Goal: Task Accomplishment & Management: Complete application form

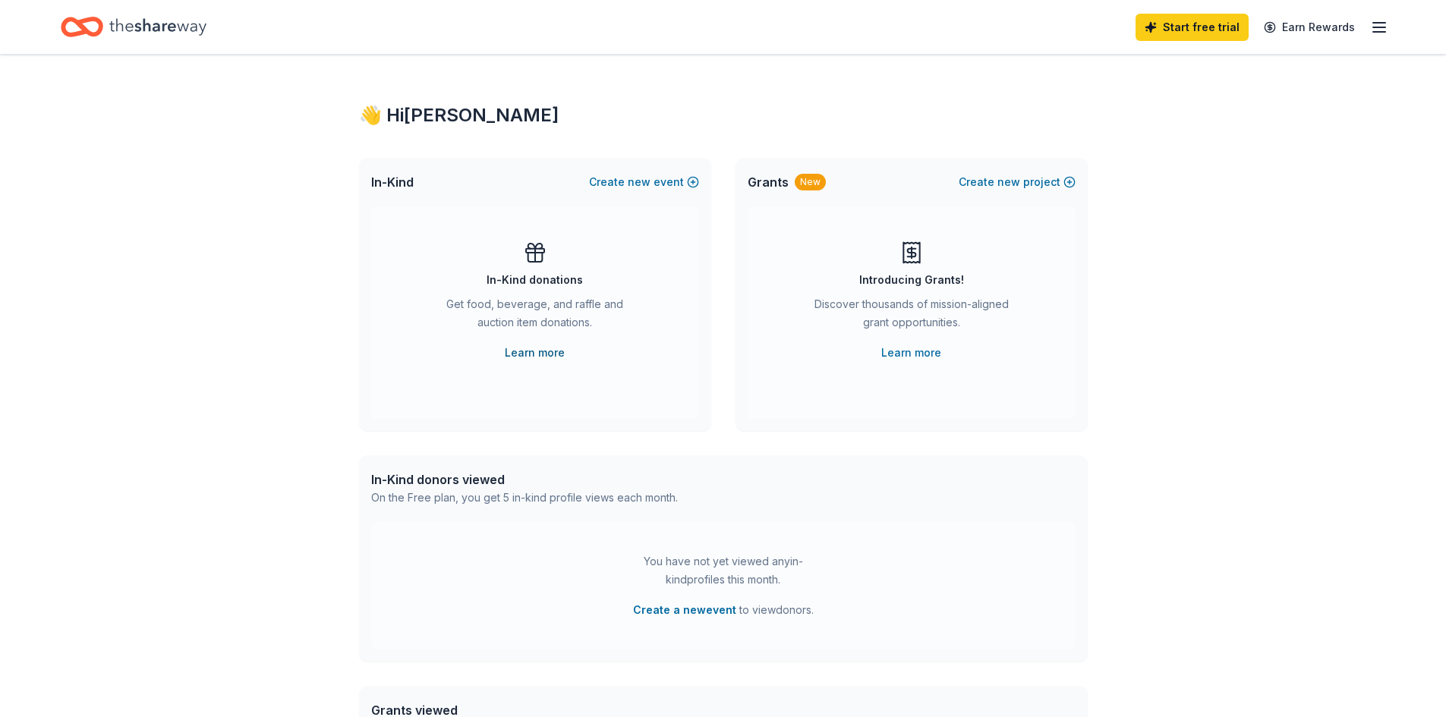
click at [547, 353] on link "Learn more" at bounding box center [535, 353] width 60 height 18
click at [1373, 27] on line "button" at bounding box center [1379, 27] width 12 height 0
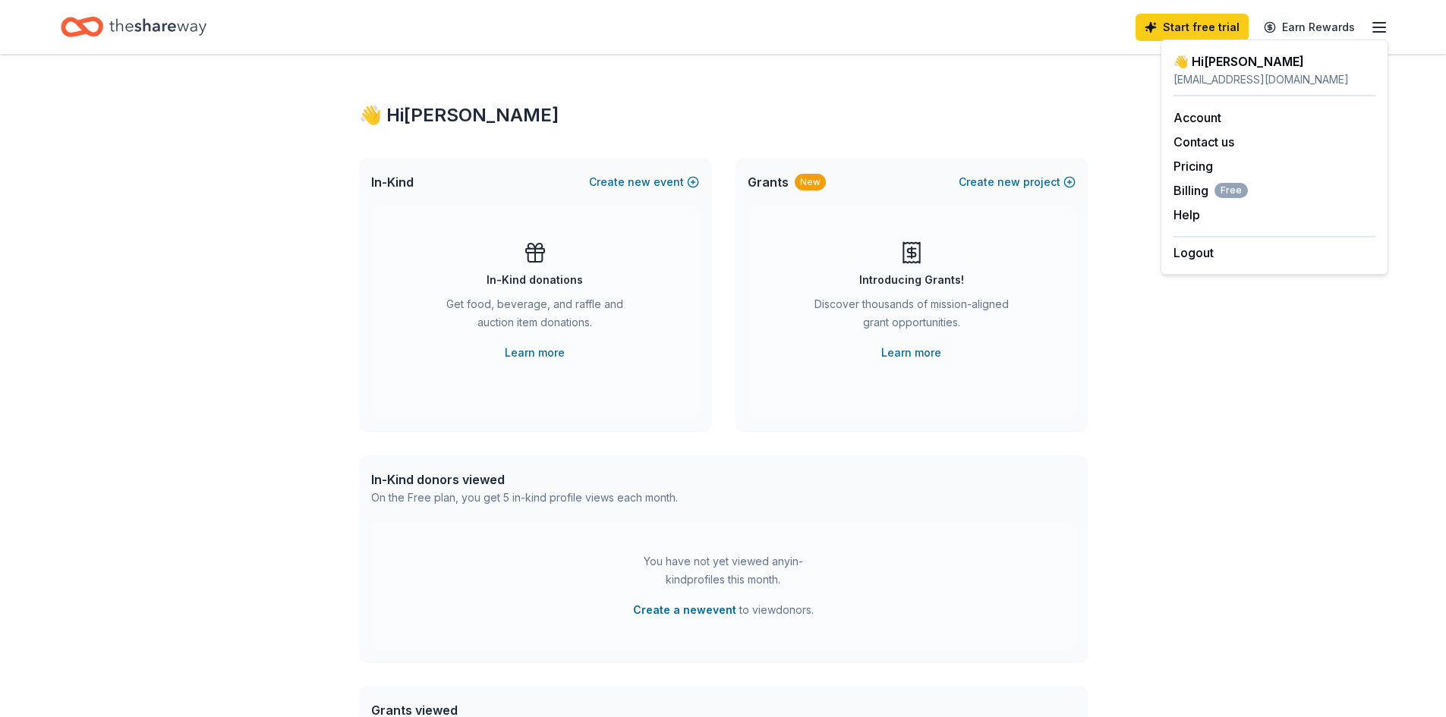
click at [172, 31] on icon "Home" at bounding box center [157, 26] width 97 height 17
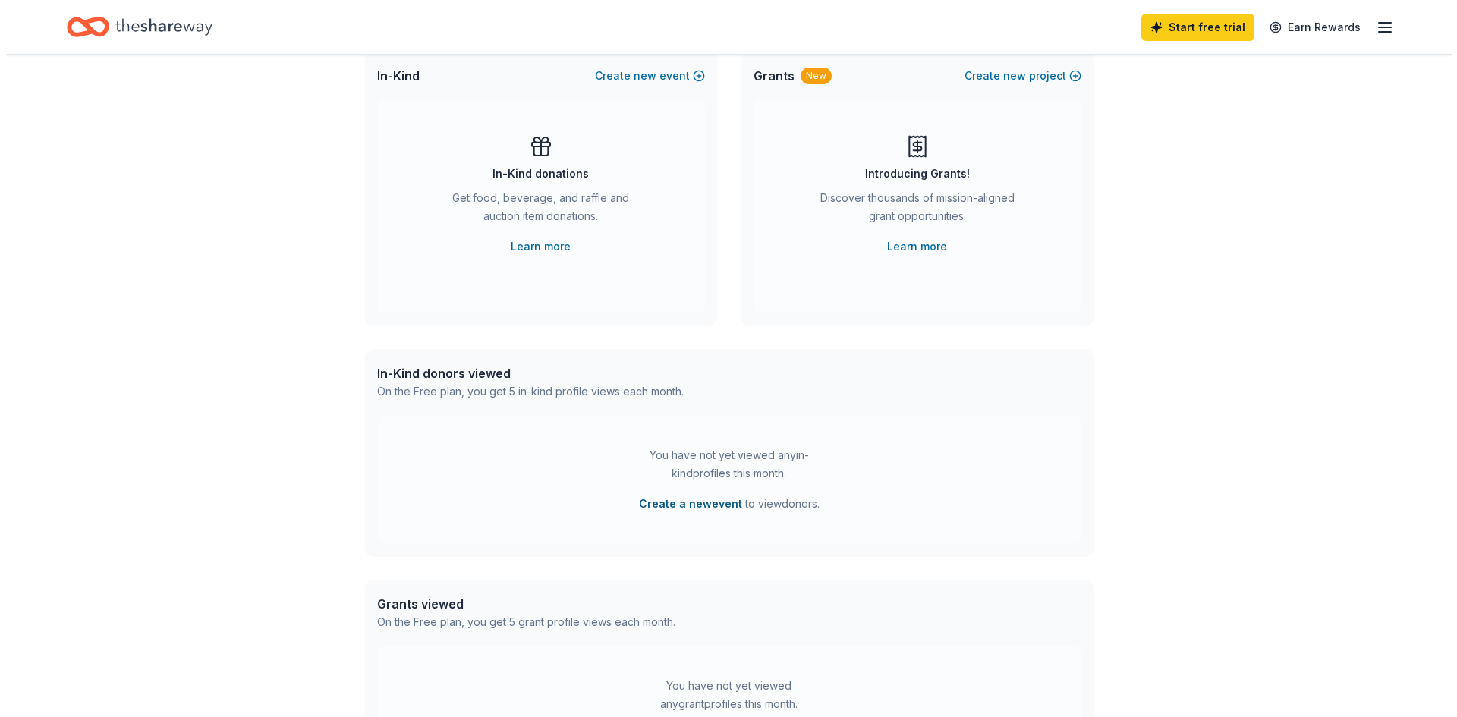
scroll to position [76, 0]
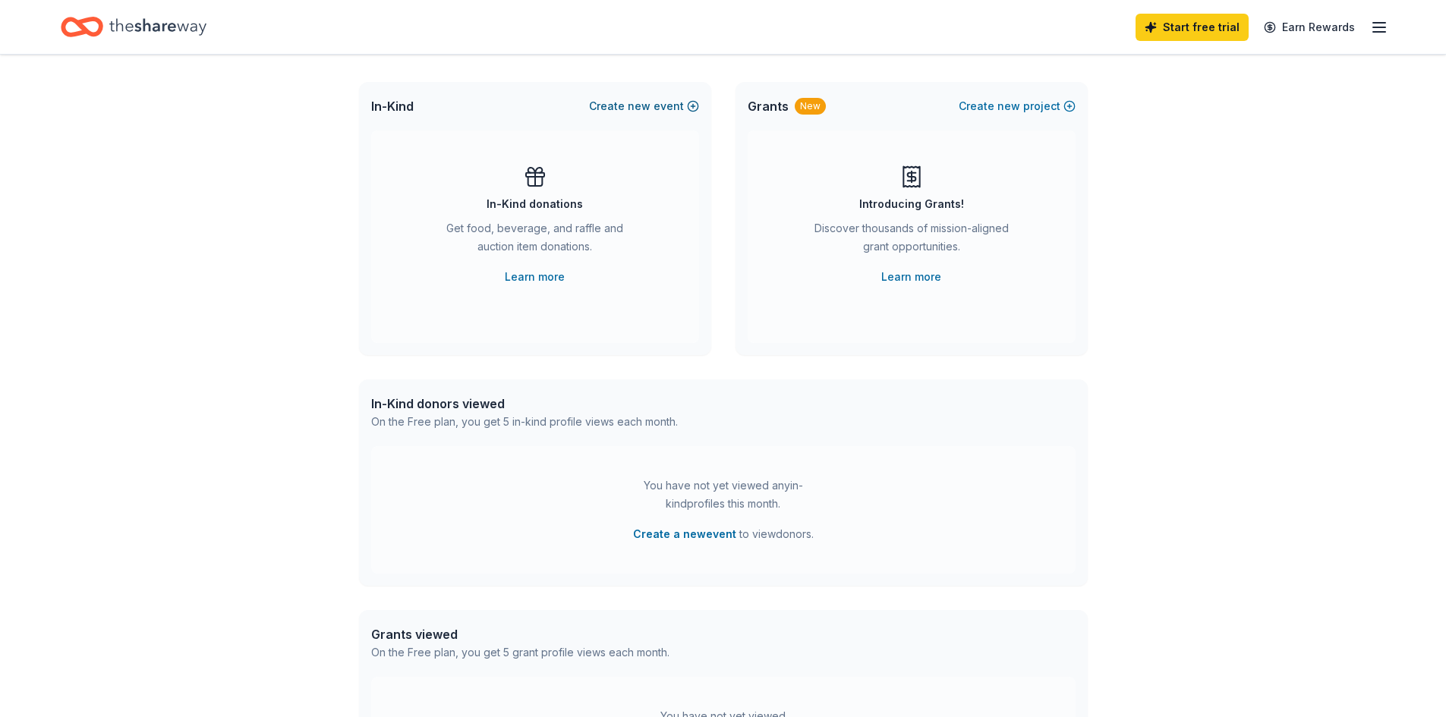
click at [686, 104] on button "Create new event" at bounding box center [644, 106] width 110 height 18
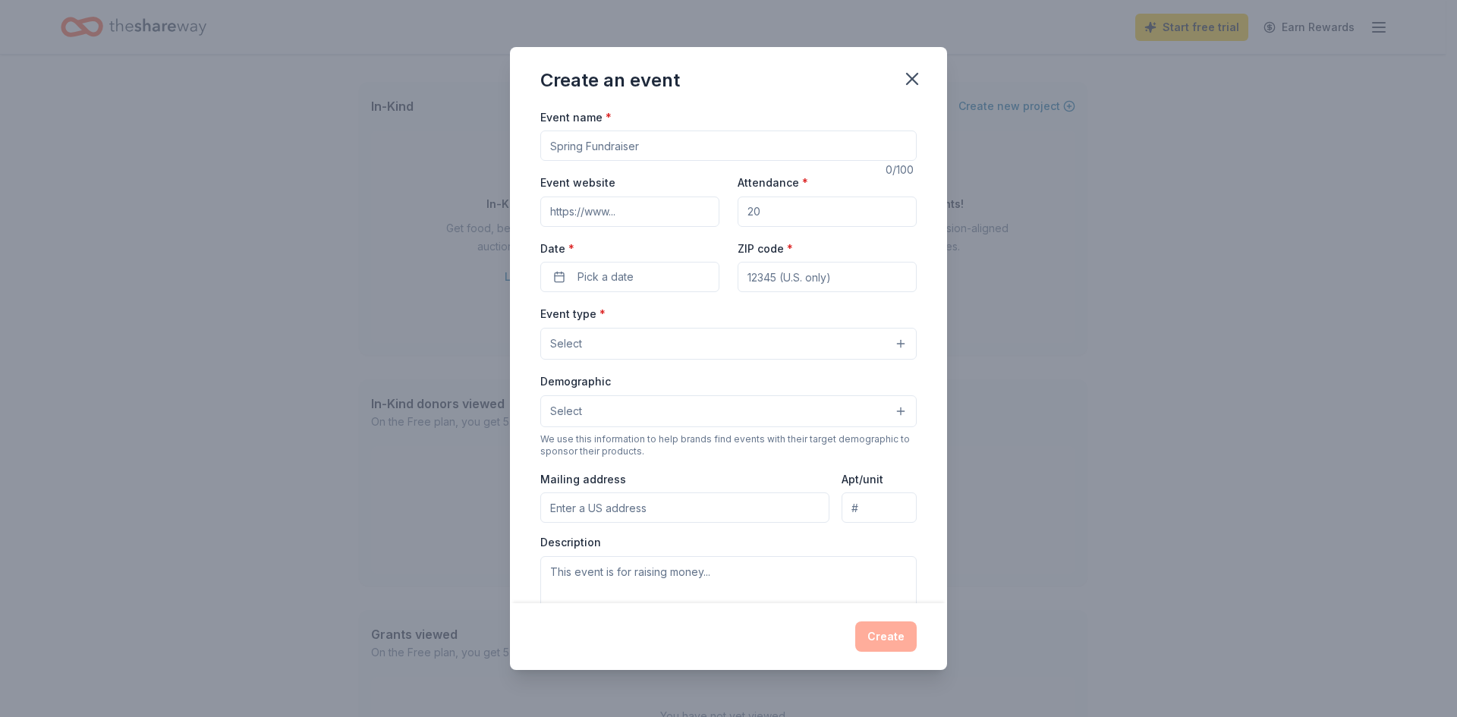
click at [596, 153] on input "Event name *" at bounding box center [728, 146] width 377 height 30
type input "FBLA Entrepreneur Workshop"
click at [616, 206] on input "Event website" at bounding box center [629, 212] width 179 height 30
click at [818, 207] on input "Attendance *" at bounding box center [827, 212] width 179 height 30
type input "30"
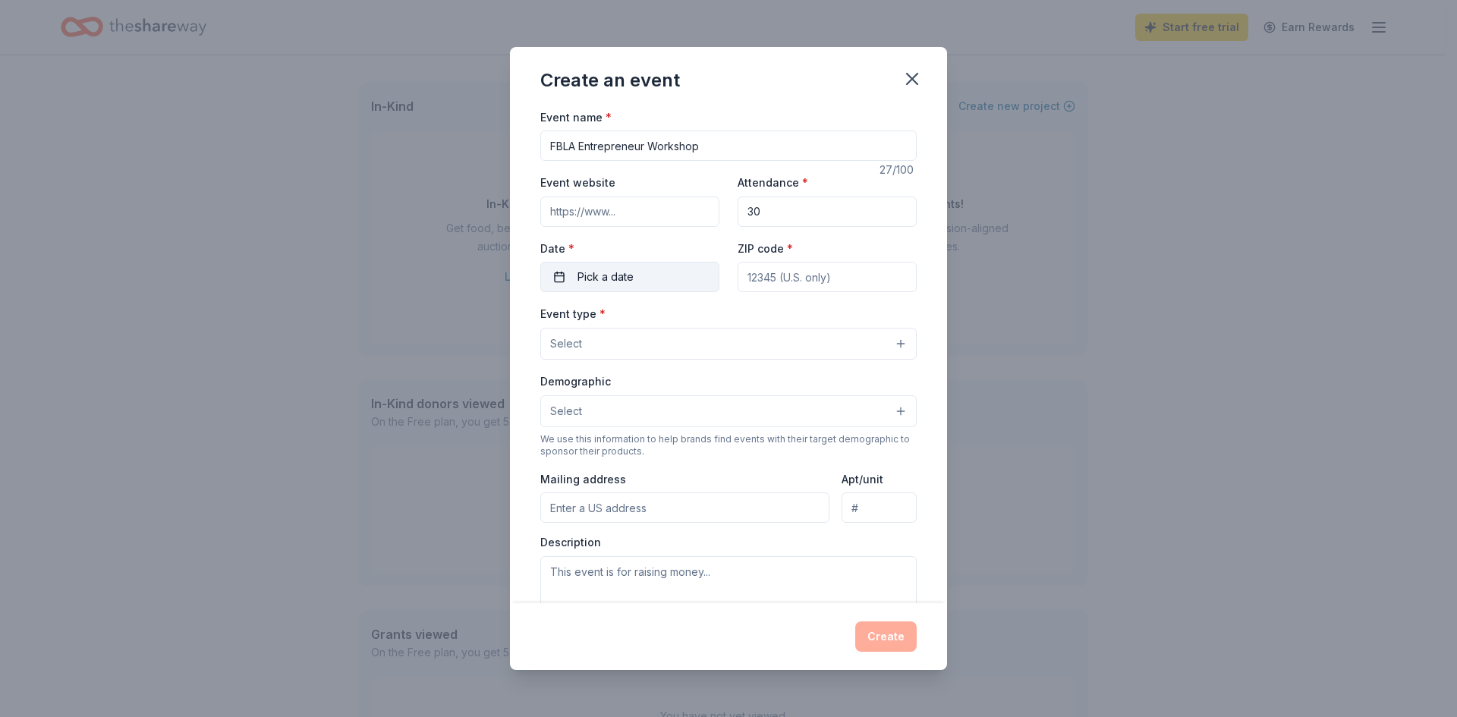
click at [631, 277] on span "Pick a date" at bounding box center [606, 277] width 56 height 18
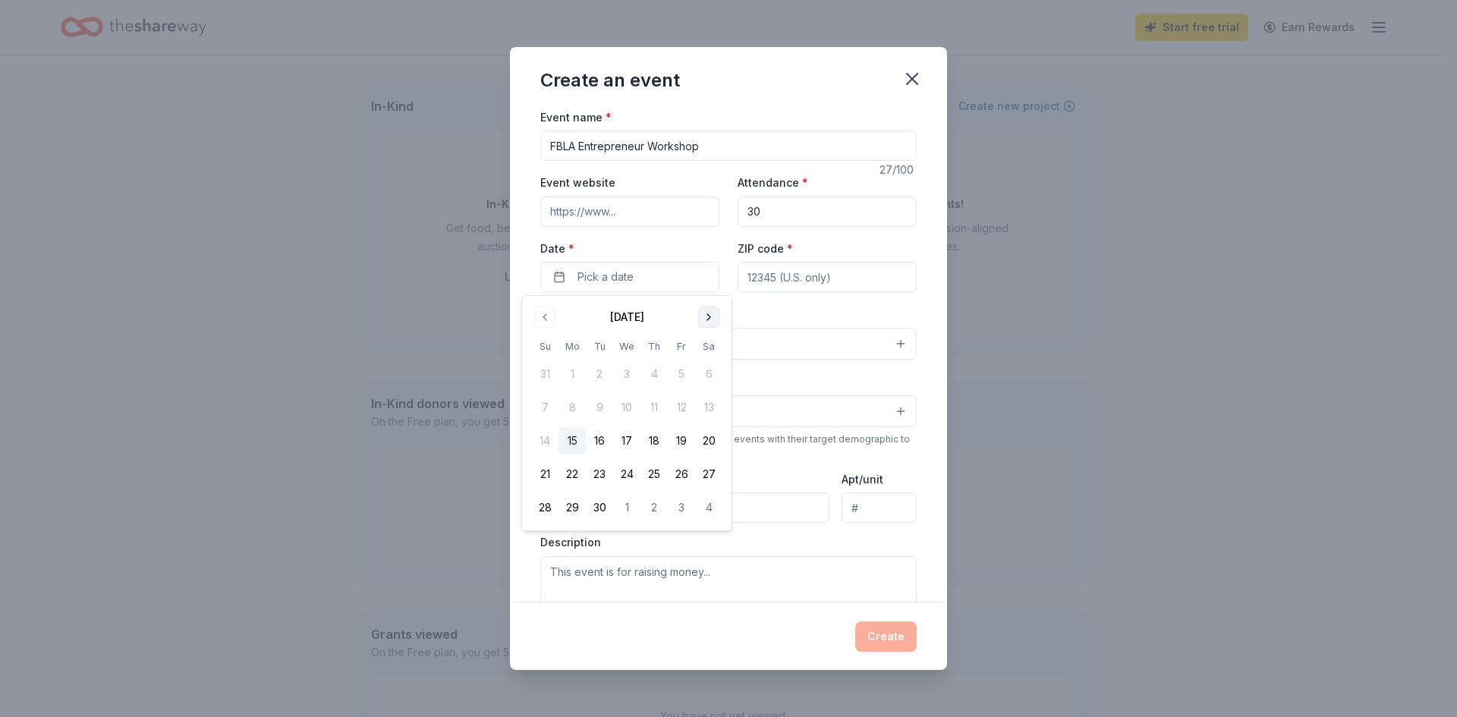
click at [711, 316] on button "Go to next month" at bounding box center [708, 317] width 21 height 21
click at [679, 411] on button "10" at bounding box center [681, 407] width 27 height 27
click at [791, 281] on input "ZIP code *" at bounding box center [827, 277] width 179 height 30
type input "27858"
click at [666, 346] on button "Select" at bounding box center [728, 344] width 377 height 32
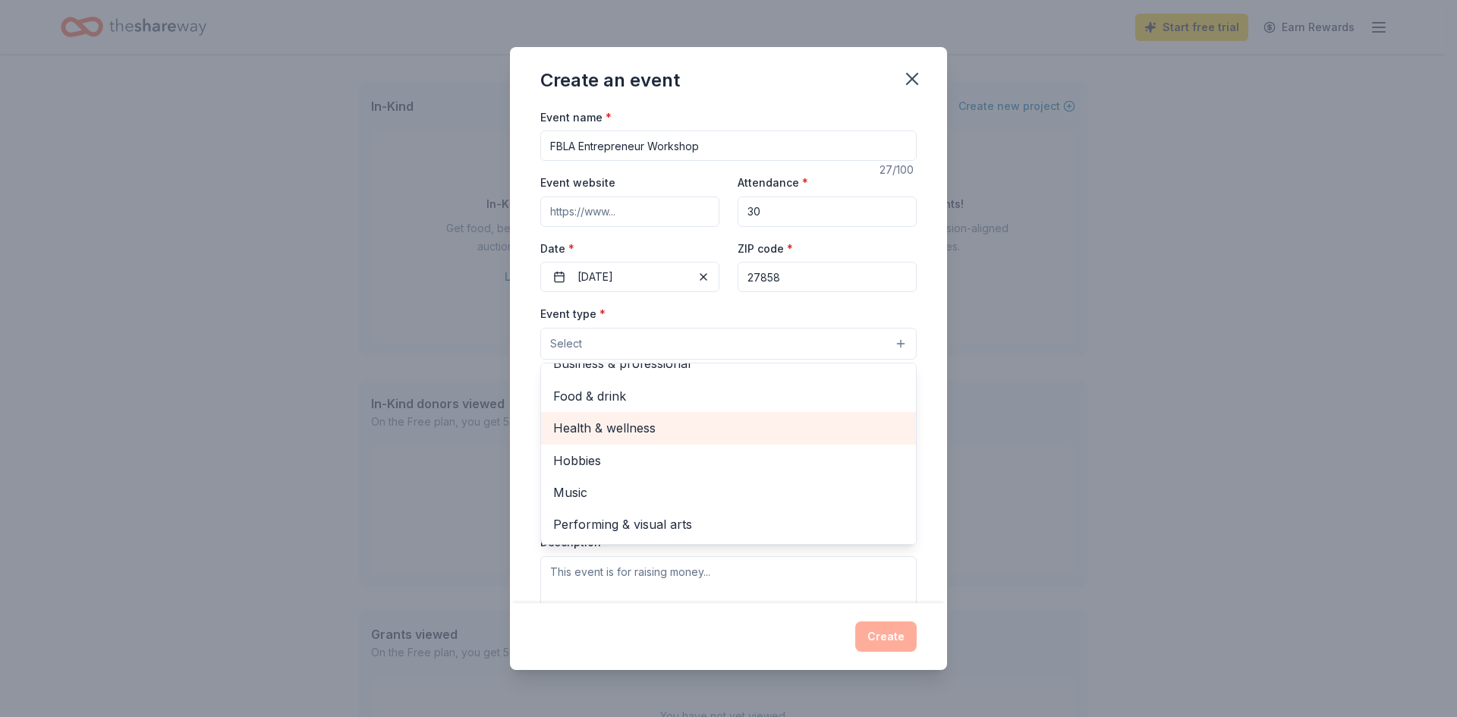
scroll to position [0, 0]
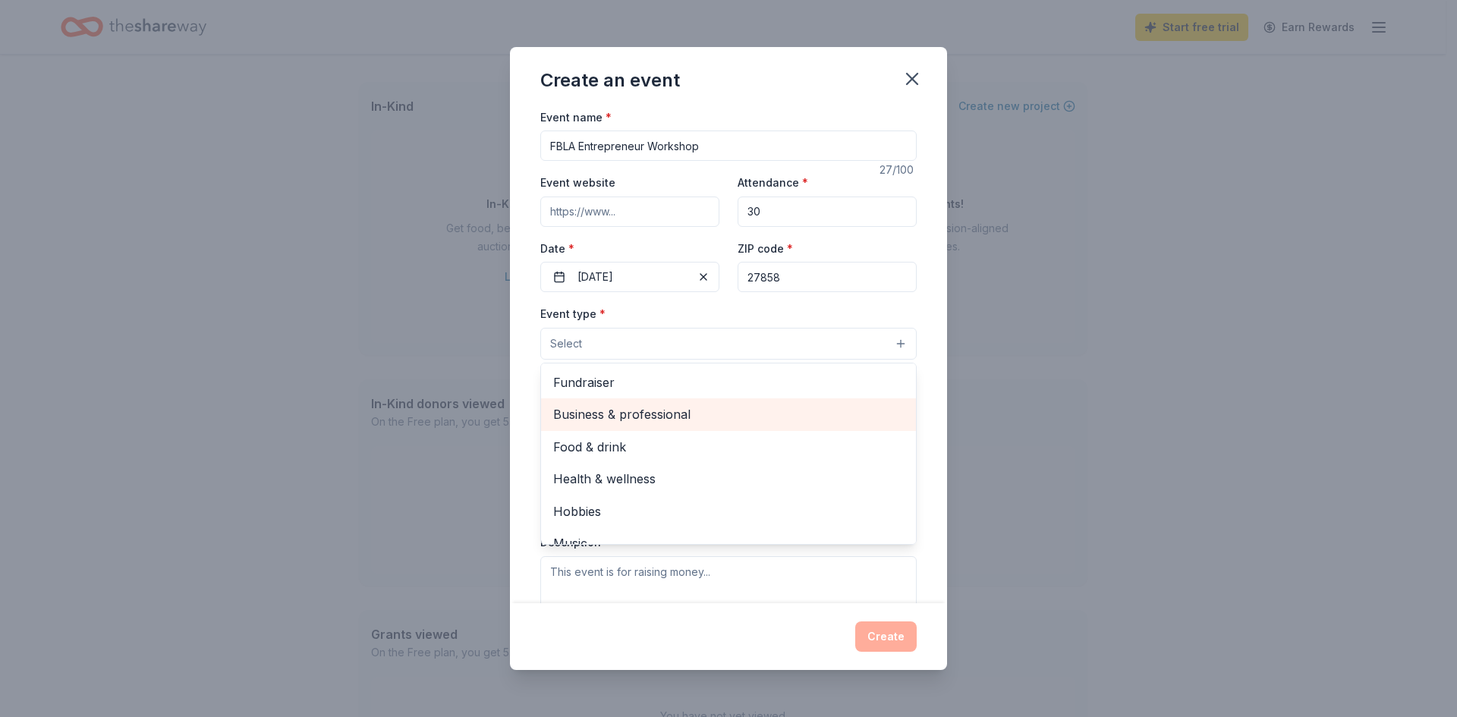
click at [646, 418] on span "Business & professional" at bounding box center [728, 415] width 351 height 20
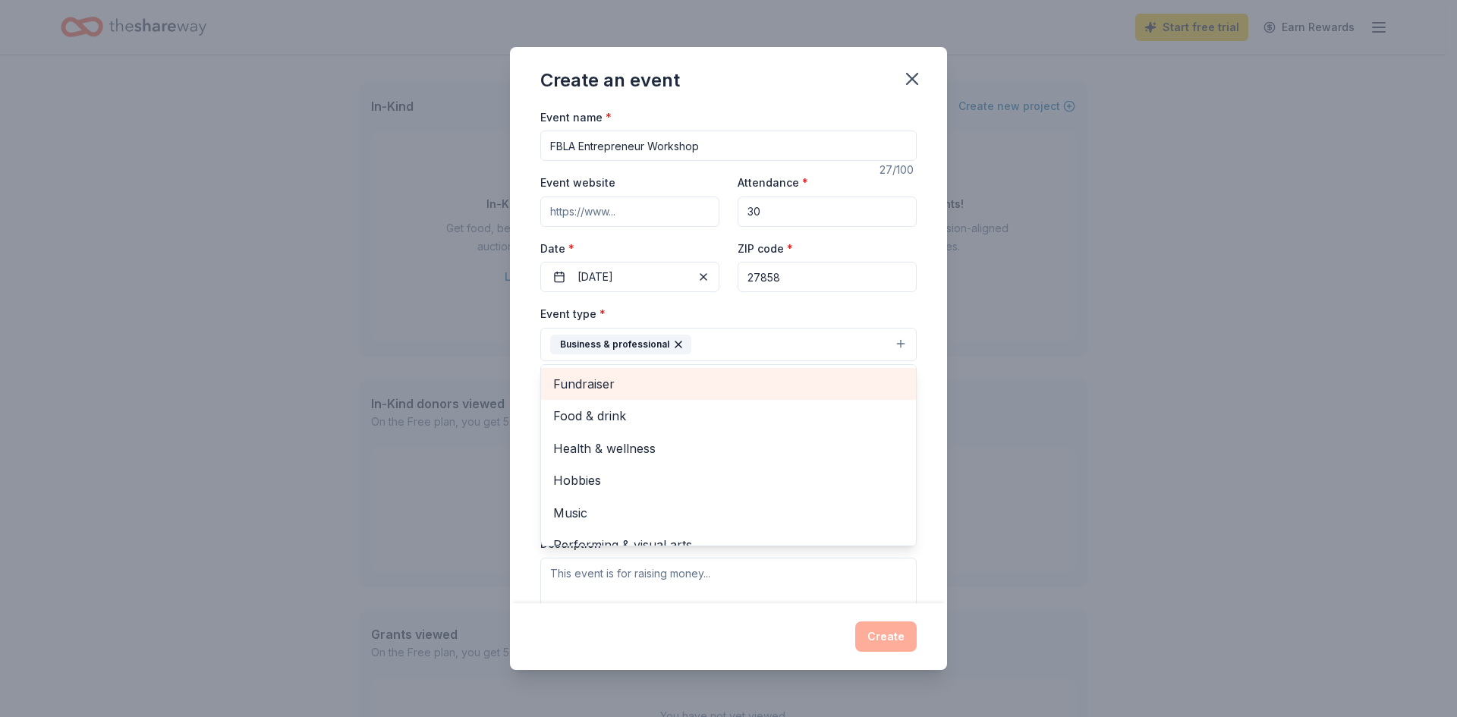
click at [659, 389] on span "Fundraiser" at bounding box center [728, 384] width 351 height 20
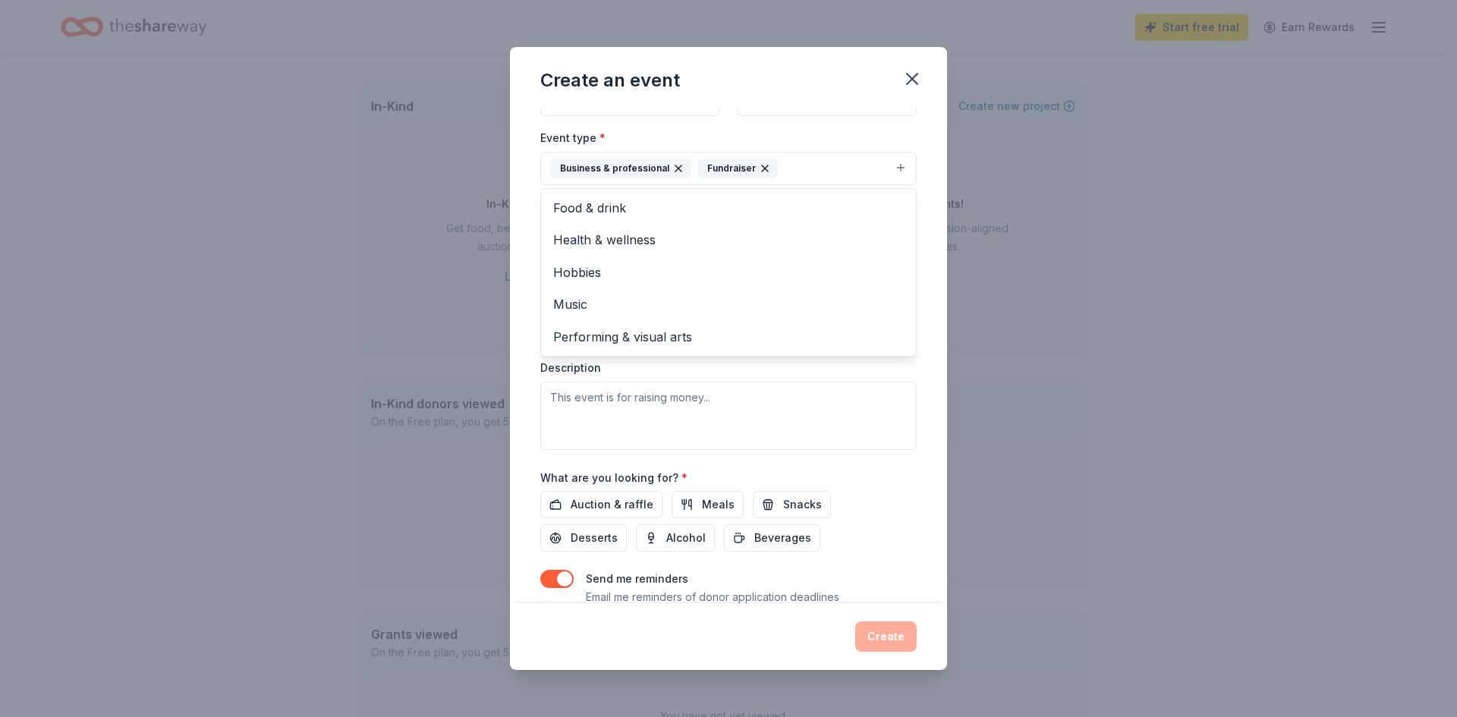
scroll to position [152, 0]
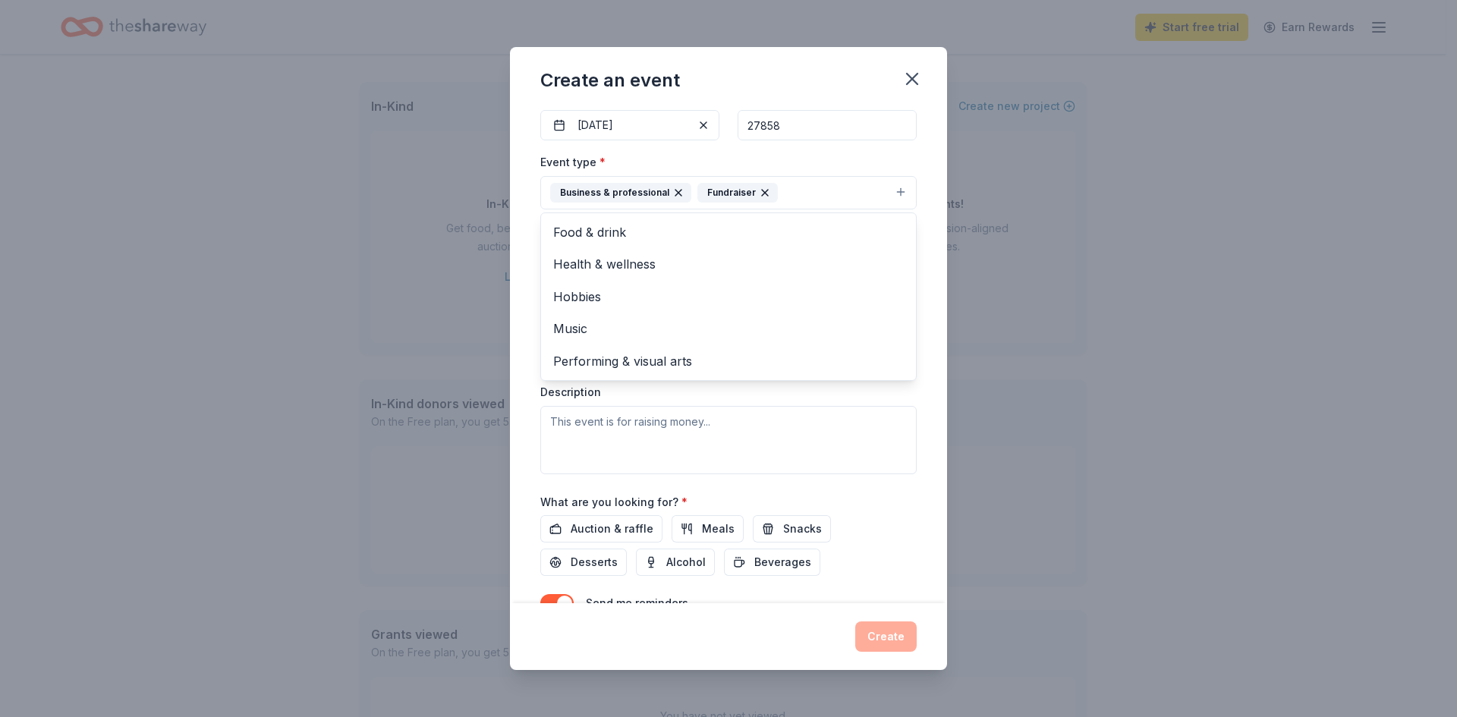
click at [914, 386] on div "Event name * FBLA Entrepreneur Workshop 27 /100 Event website Attendance * 30 D…" at bounding box center [728, 356] width 437 height 496
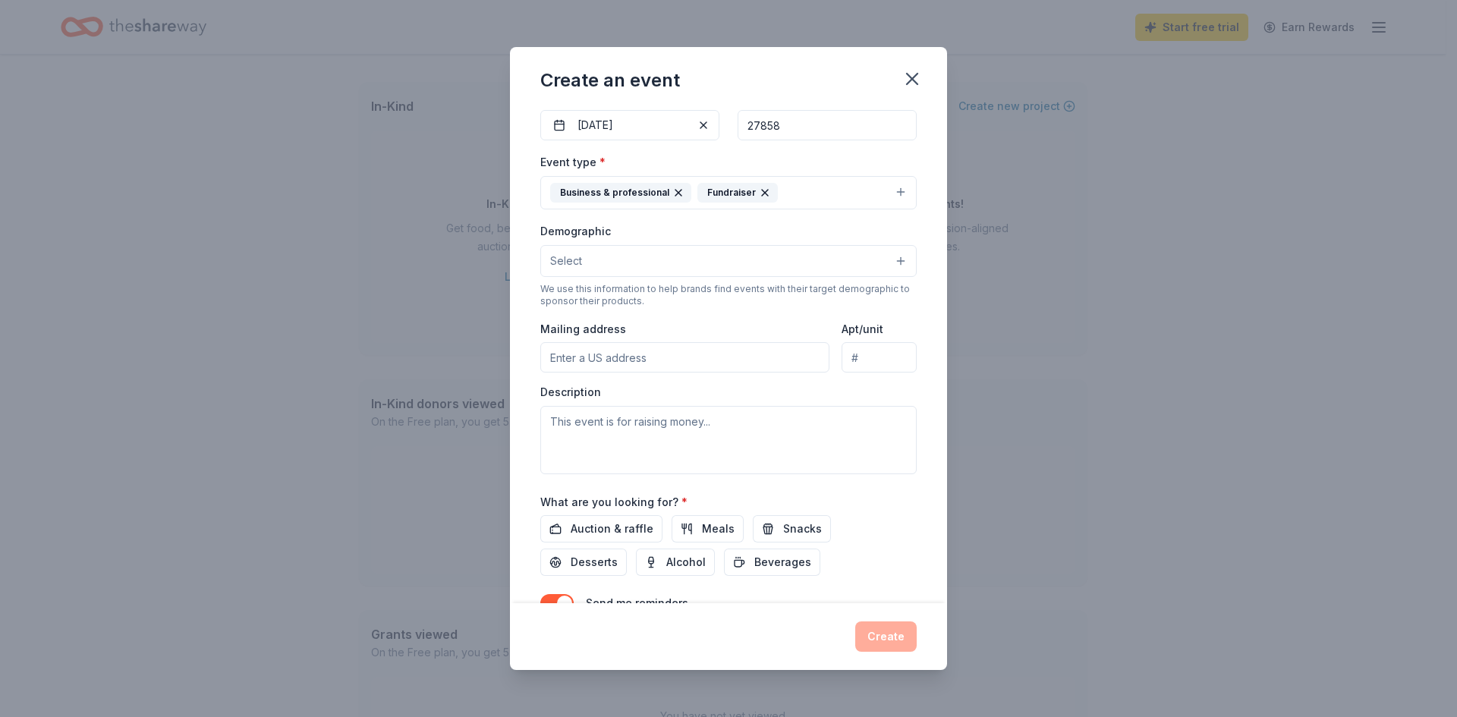
click at [608, 266] on button "Select" at bounding box center [728, 261] width 377 height 32
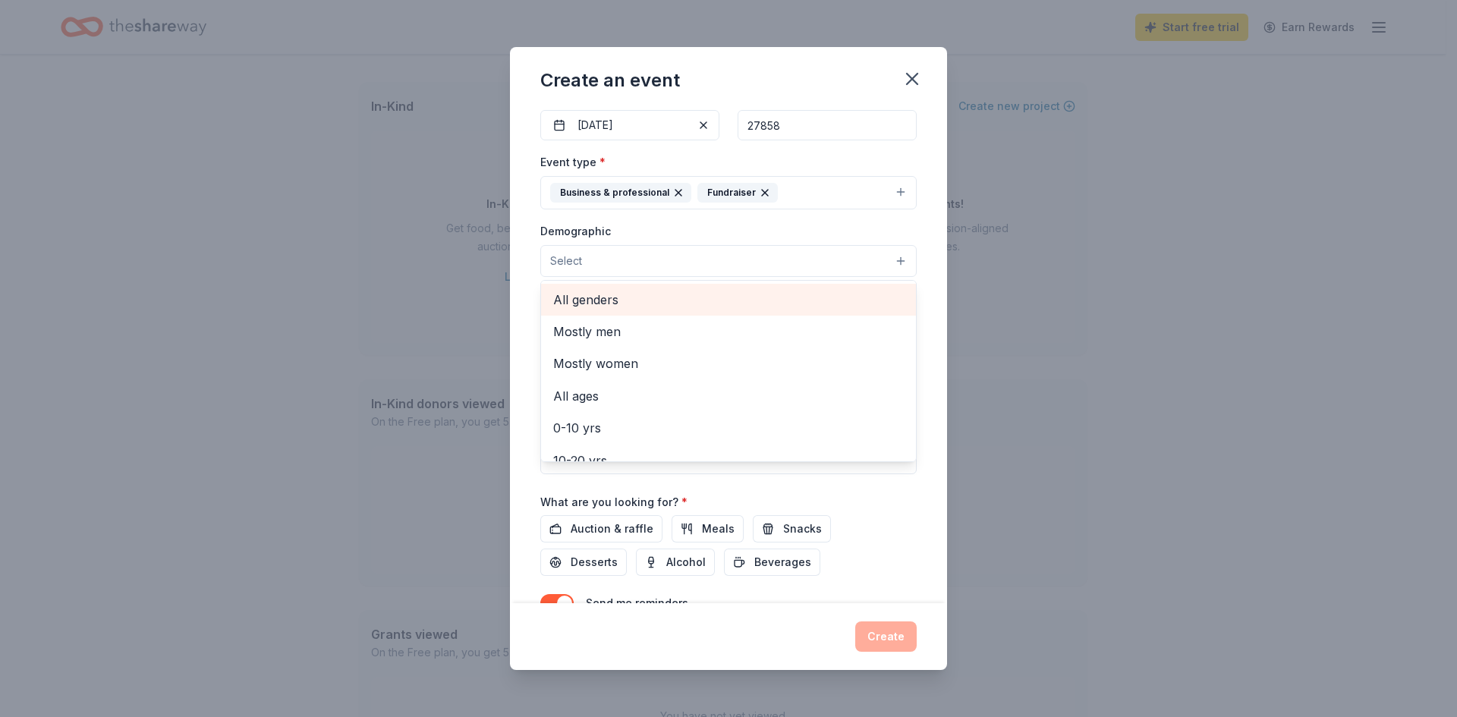
click at [644, 298] on span "All genders" at bounding box center [728, 300] width 351 height 20
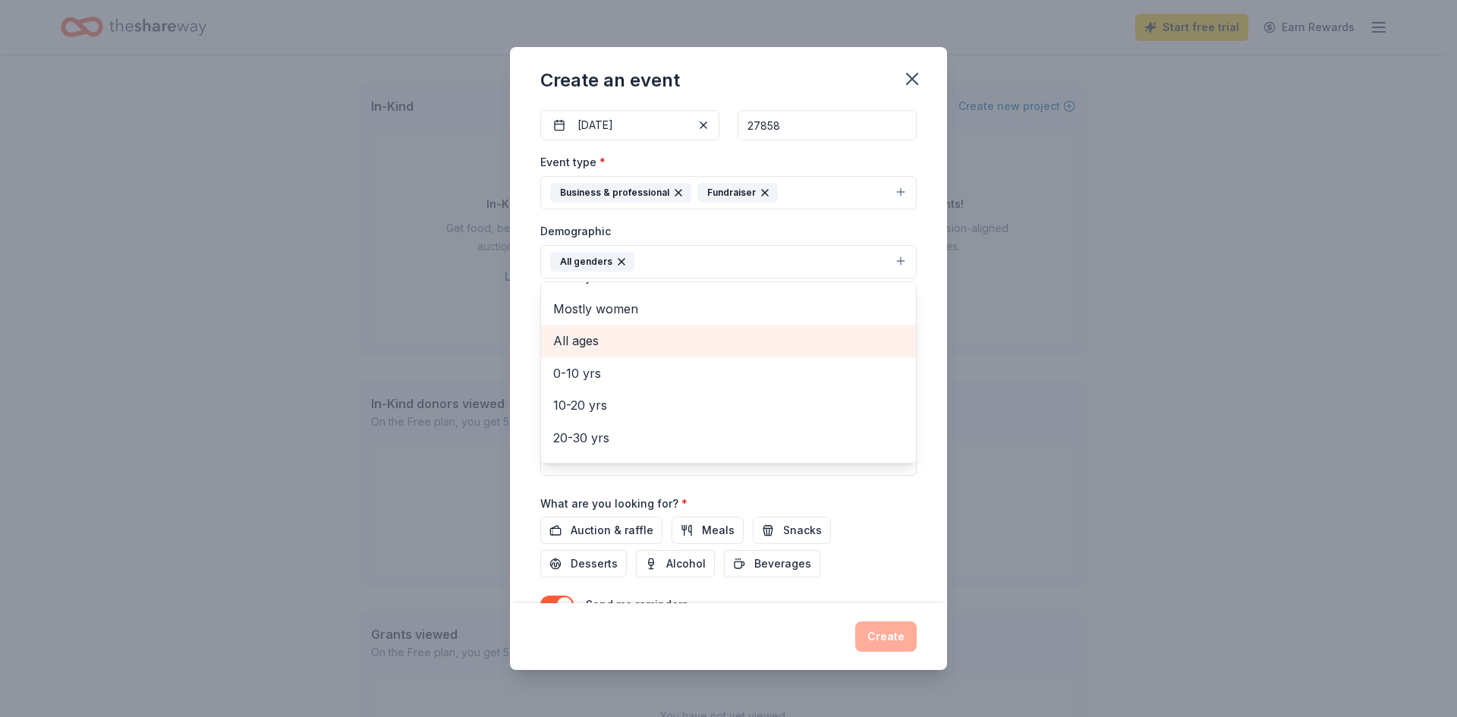
scroll to position [0, 0]
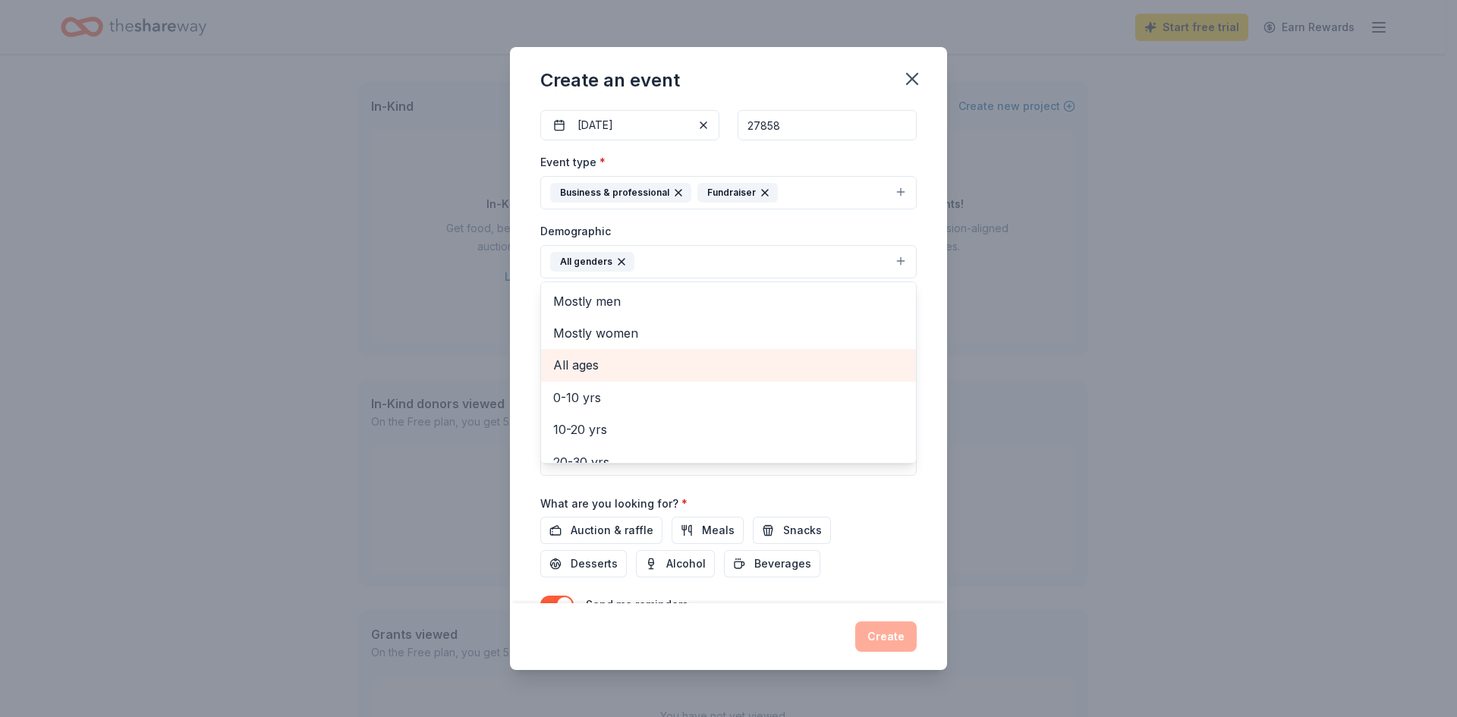
click at [635, 361] on span "All ages" at bounding box center [728, 365] width 351 height 20
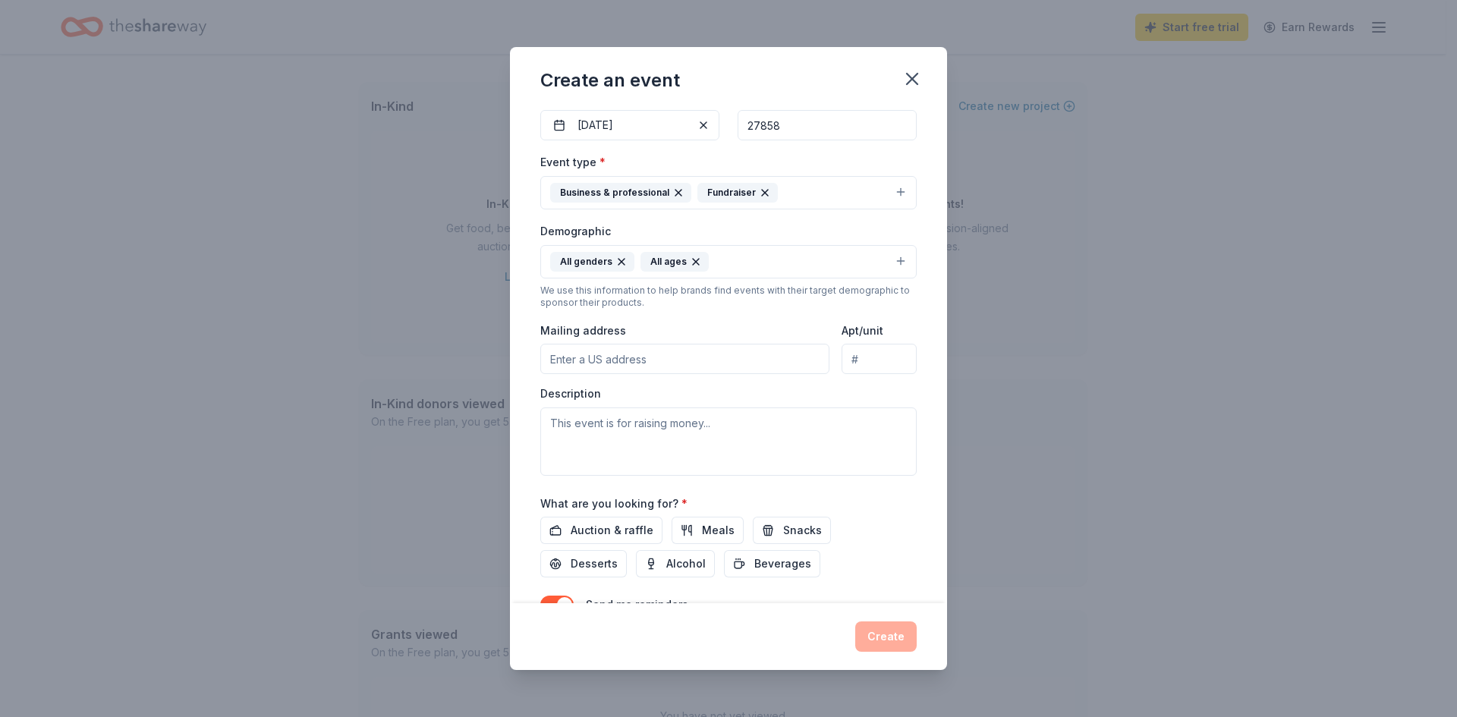
click at [694, 260] on icon "button" at bounding box center [696, 262] width 6 height 6
click at [685, 260] on button "All genders" at bounding box center [728, 261] width 377 height 33
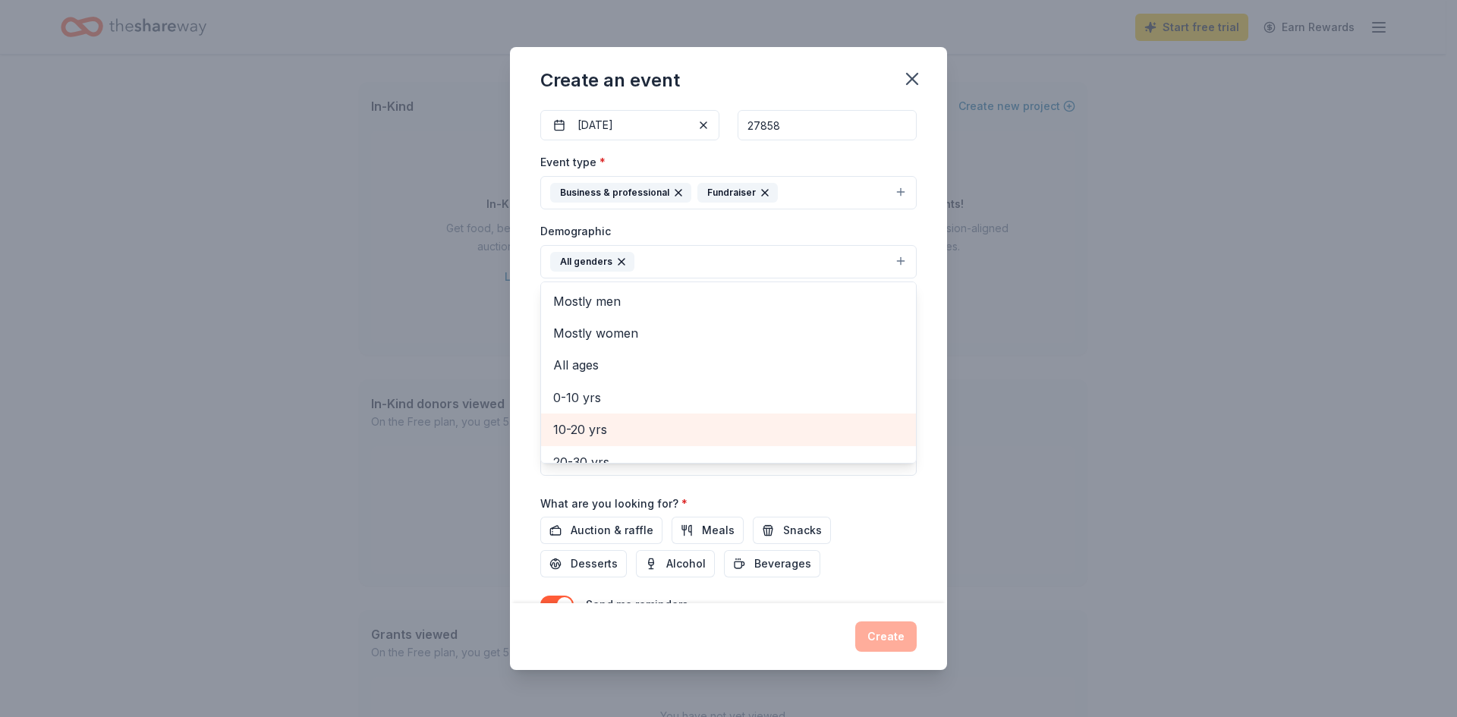
click at [637, 436] on span "10-20 yrs" at bounding box center [728, 430] width 351 height 20
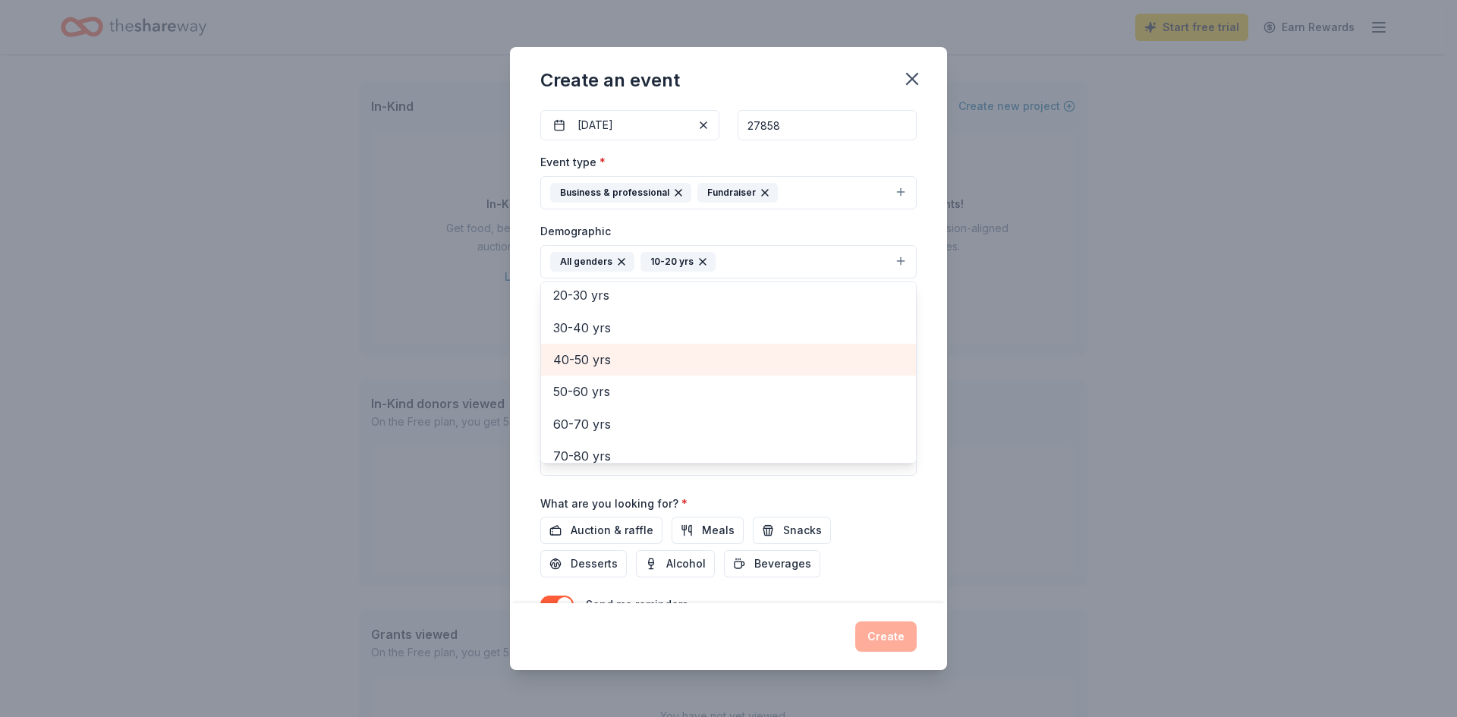
scroll to position [179, 0]
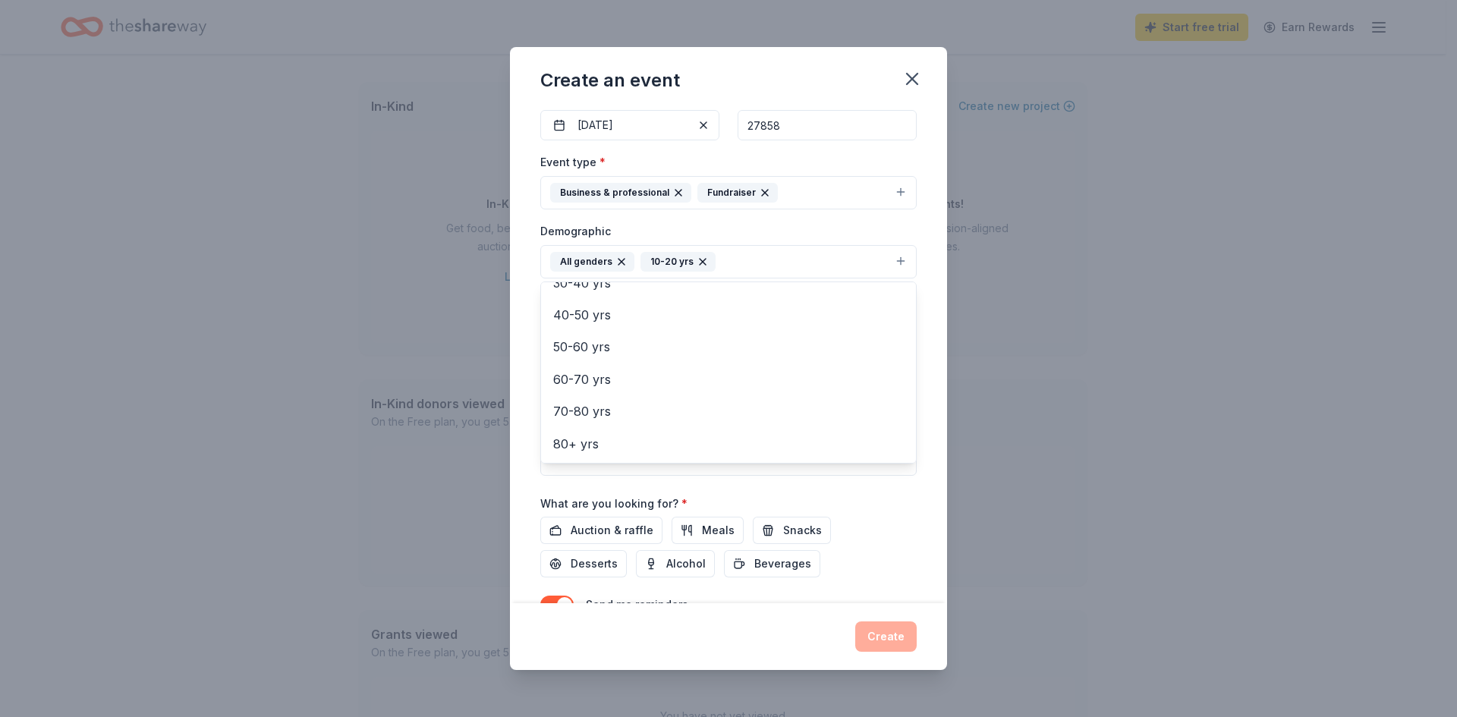
click at [915, 396] on div "Event name * FBLA Entrepreneur Workshop 27 /100 Event website Attendance * 30 D…" at bounding box center [728, 356] width 437 height 496
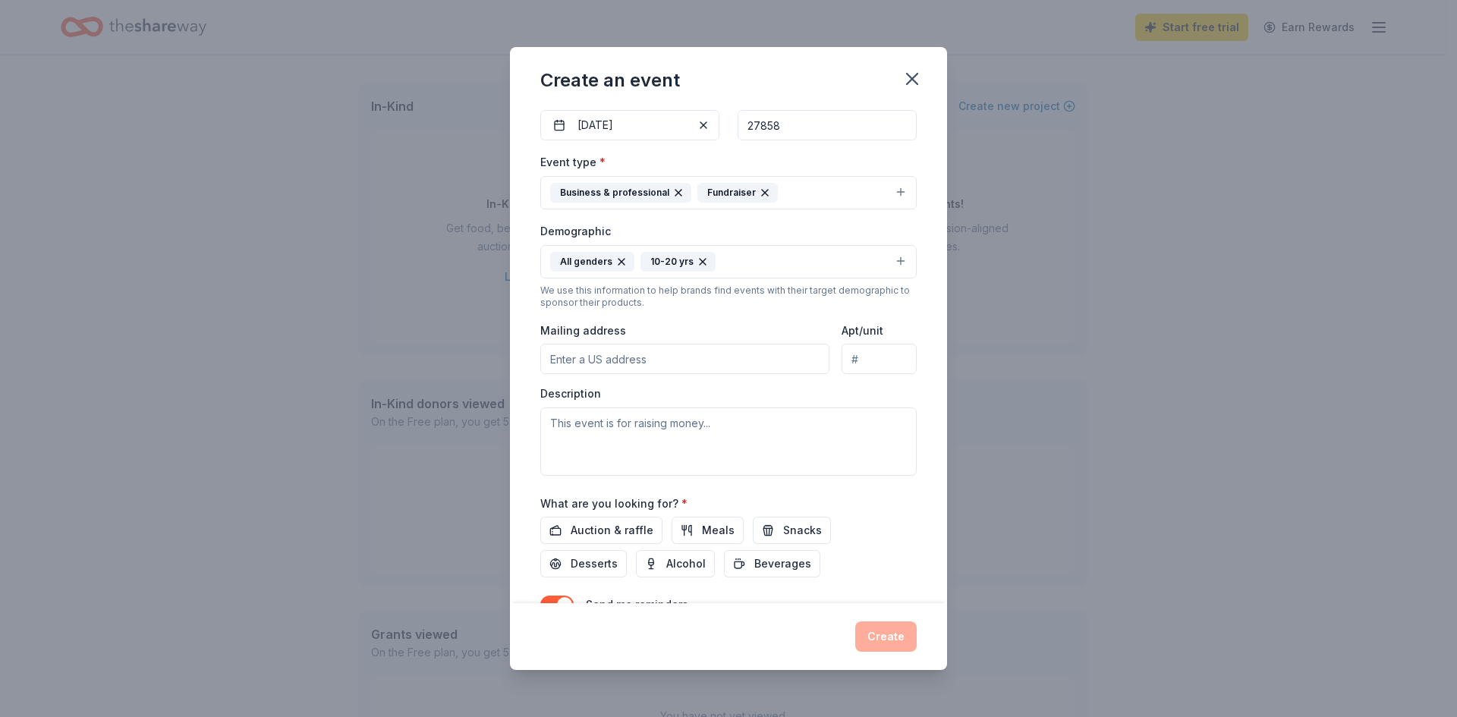
click at [653, 362] on input "Mailing address" at bounding box center [684, 359] width 289 height 30
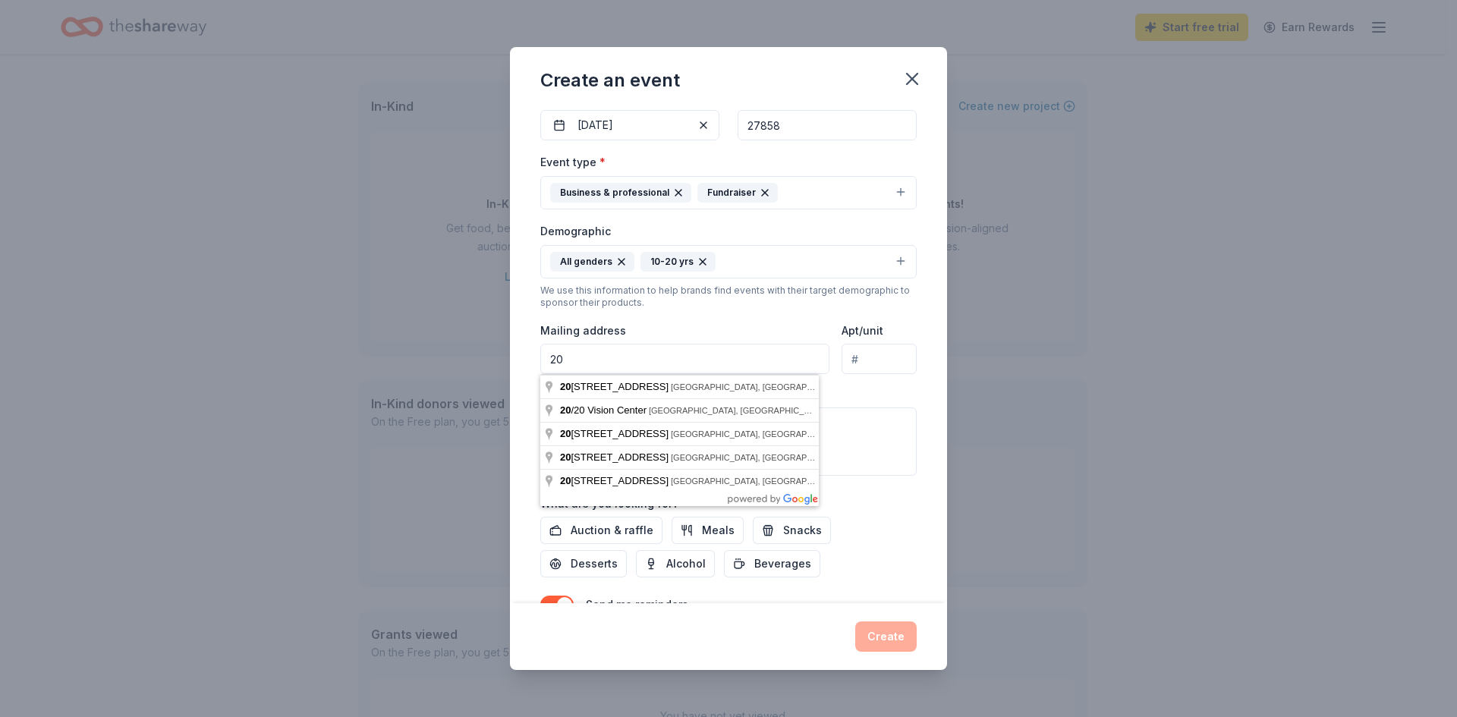
type input "2"
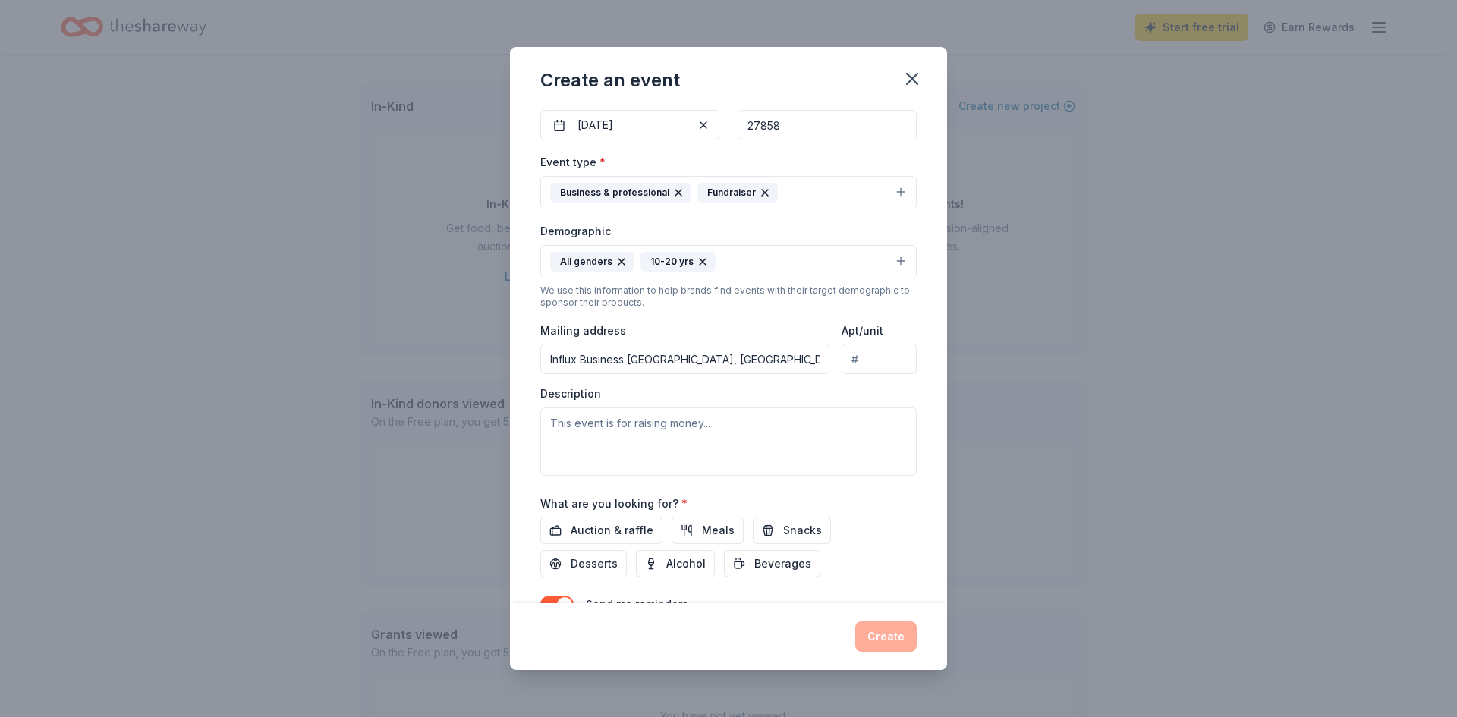
type input "204 East Arlington Boulevard, Greenville, NC, 27858"
click at [678, 438] on textarea at bounding box center [728, 442] width 377 height 68
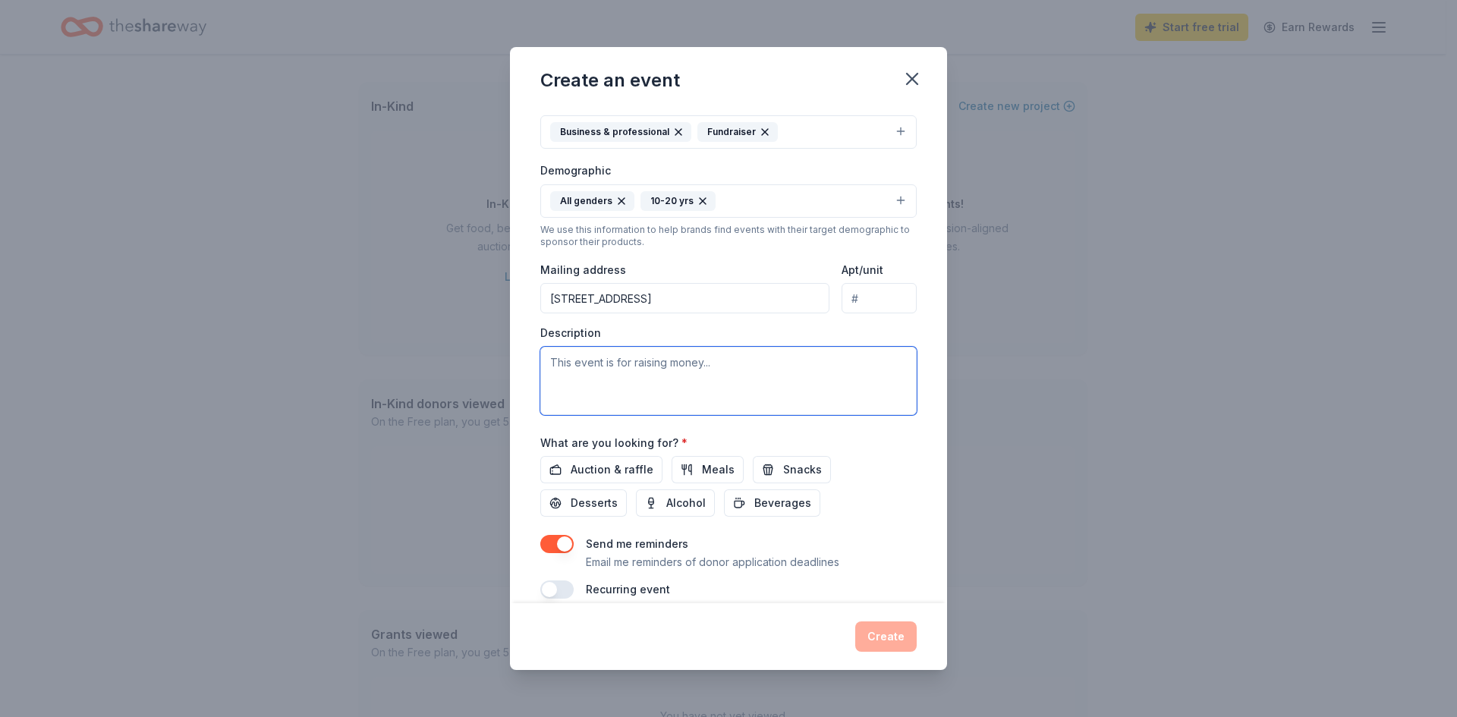
scroll to position [228, 0]
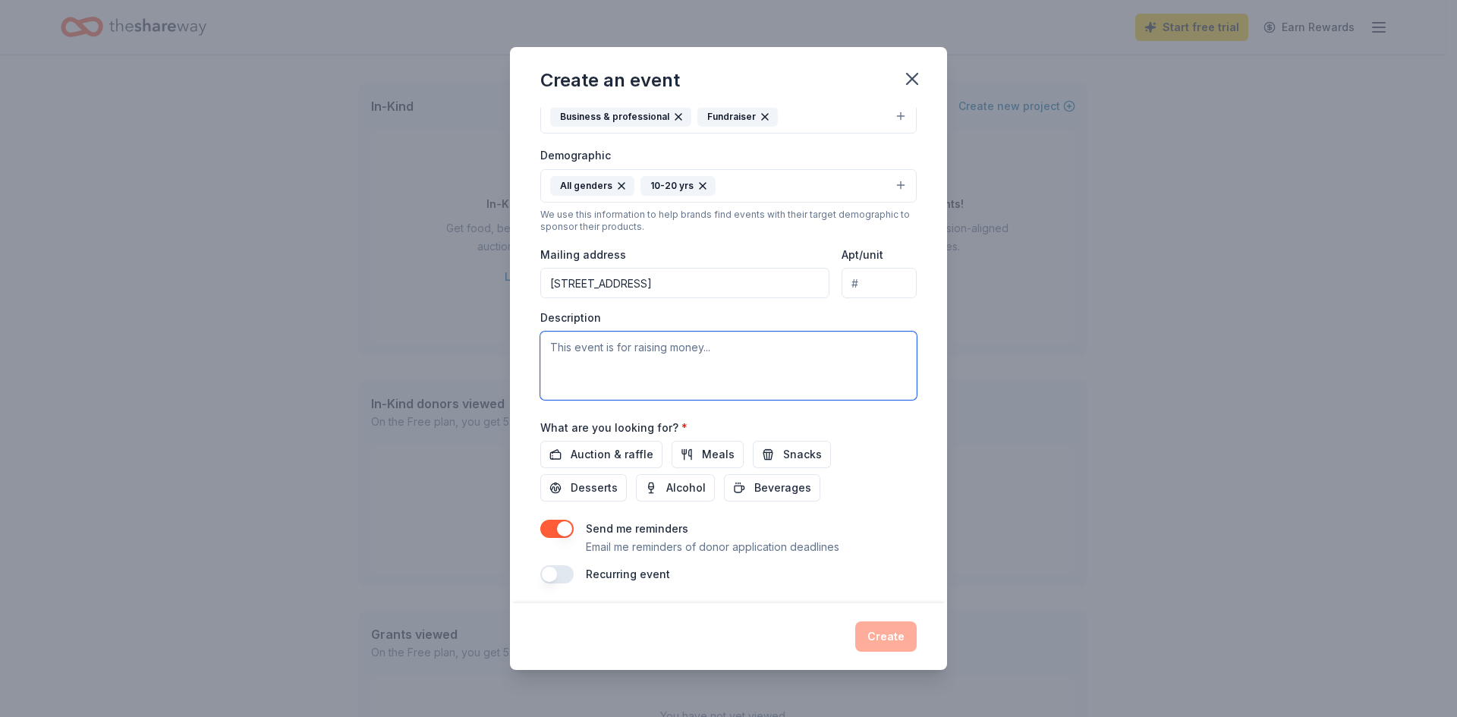
click at [622, 359] on textarea at bounding box center [728, 366] width 377 height 68
click at [638, 454] on span "Auction & raffle" at bounding box center [612, 455] width 83 height 18
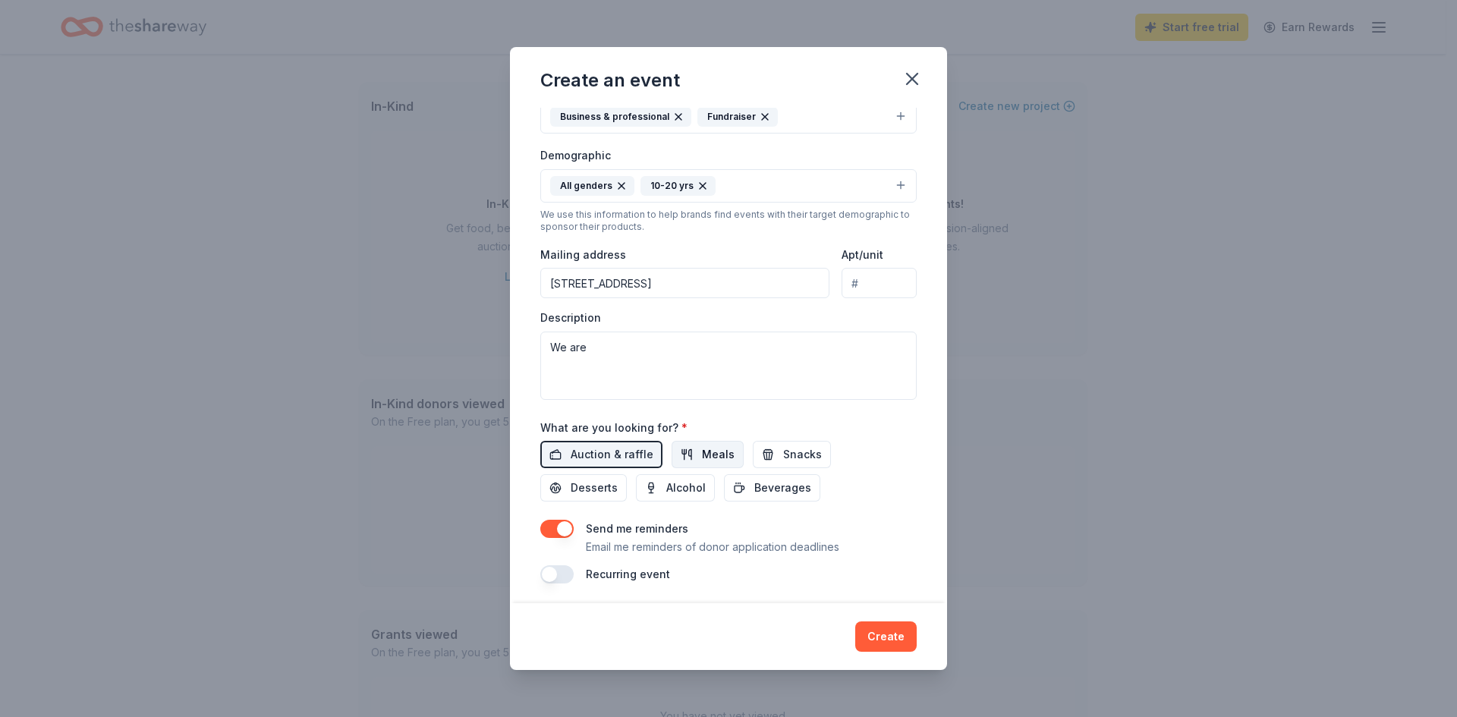
click at [718, 452] on span "Meals" at bounding box center [718, 455] width 33 height 18
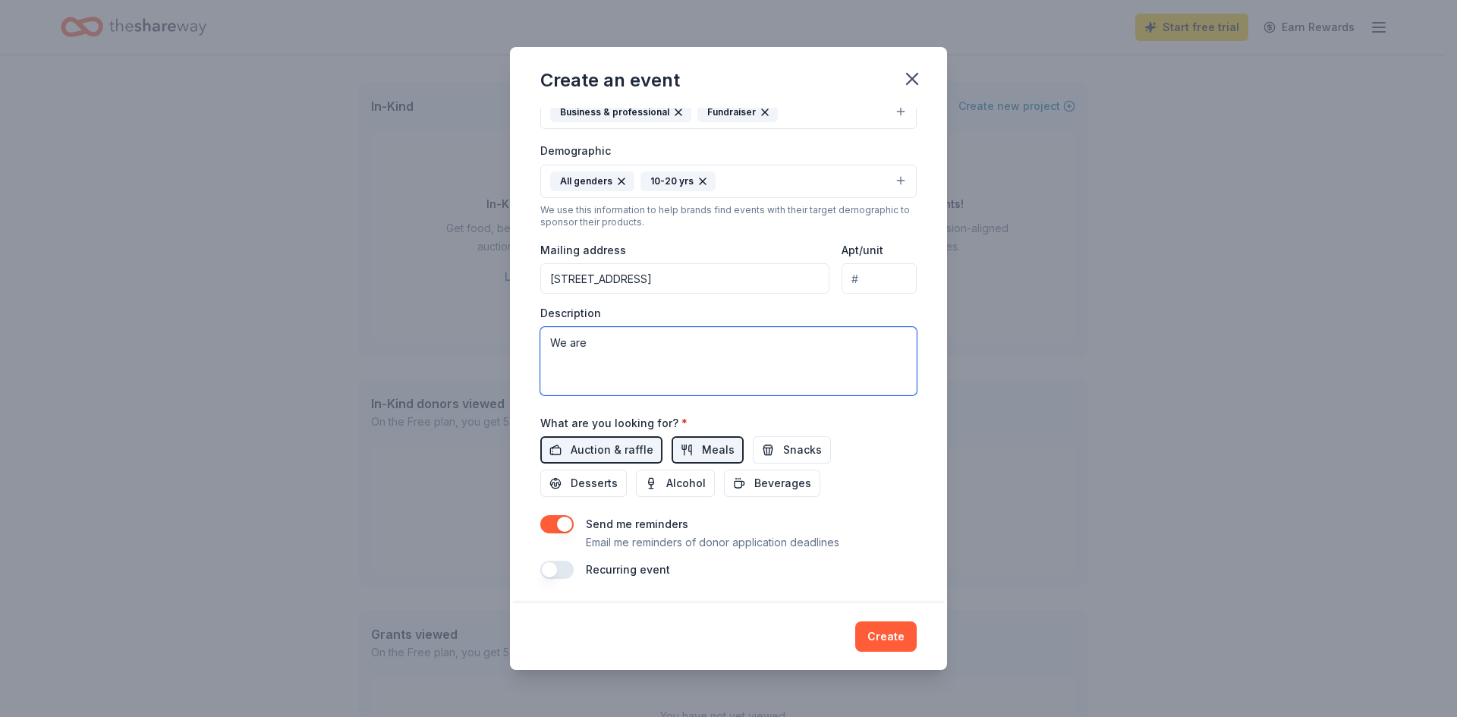
click at [654, 336] on textarea "We are" at bounding box center [728, 361] width 377 height 68
type textarea "W"
click at [585, 345] on textarea at bounding box center [728, 361] width 377 height 68
click at [695, 349] on textarea "This event is a workshop" at bounding box center [728, 361] width 377 height 68
paste textarea "This workshop will empower you with the leadership skills and entrepreneurial m…"
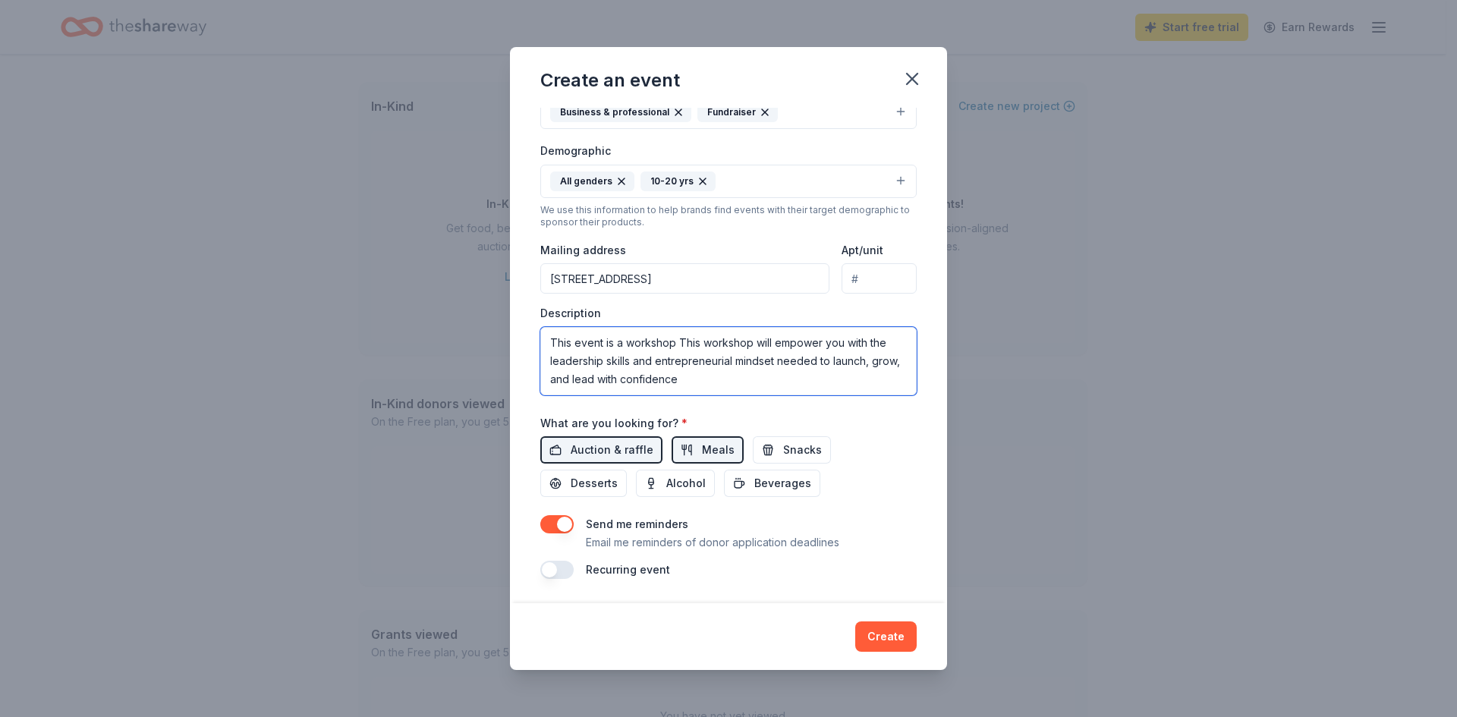
click at [706, 340] on textarea "This event is a workshop This workshop will empower you with the leadership ski…" at bounding box center [728, 361] width 377 height 68
click at [704, 342] on textarea "This event is a workshop This workshop will empower you with the leadership ski…" at bounding box center [728, 361] width 377 height 68
drag, startPoint x: 755, startPoint y: 342, endPoint x: 684, endPoint y: 341, distance: 70.6
click at [684, 341] on textarea "This event is a workshop This workshop will empower you with the leadership ski…" at bounding box center [728, 361] width 377 height 68
click at [791, 343] on textarea "This event is a workshop that will empower you with the leadership skills and e…" at bounding box center [728, 361] width 377 height 68
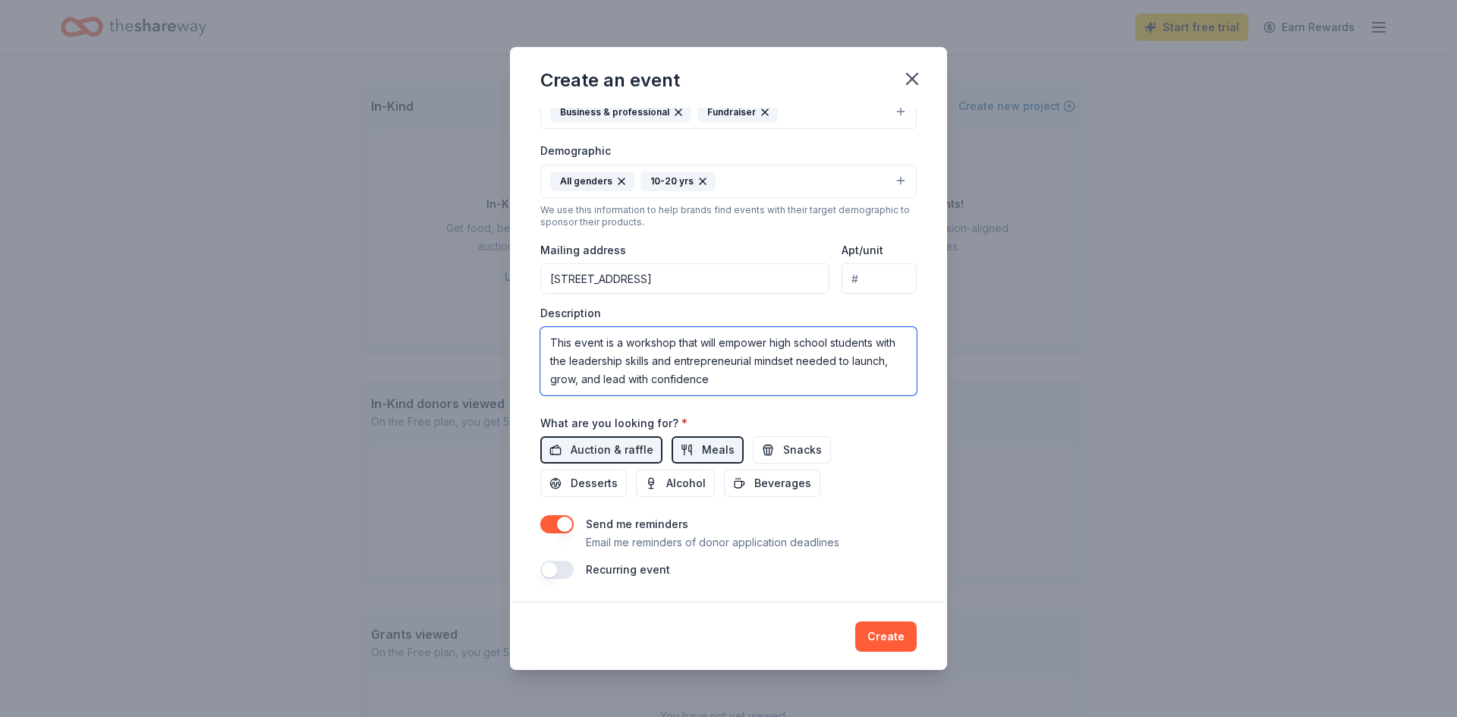
click at [591, 358] on textarea "This event is a workshop that will empower high school students with the leader…" at bounding box center [728, 361] width 377 height 68
click at [751, 383] on textarea "This event is a workshop that will empower high school students with leadership…" at bounding box center [728, 361] width 377 height 68
click at [575, 361] on textarea "This event is a workshop that will empower high school students with leadership…" at bounding box center [728, 361] width 377 height 68
click at [758, 361] on textarea "This event is a workshop that will empower high school students with leadership…" at bounding box center [728, 361] width 377 height 68
drag, startPoint x: 787, startPoint y: 381, endPoint x: 793, endPoint y: 364, distance: 18.5
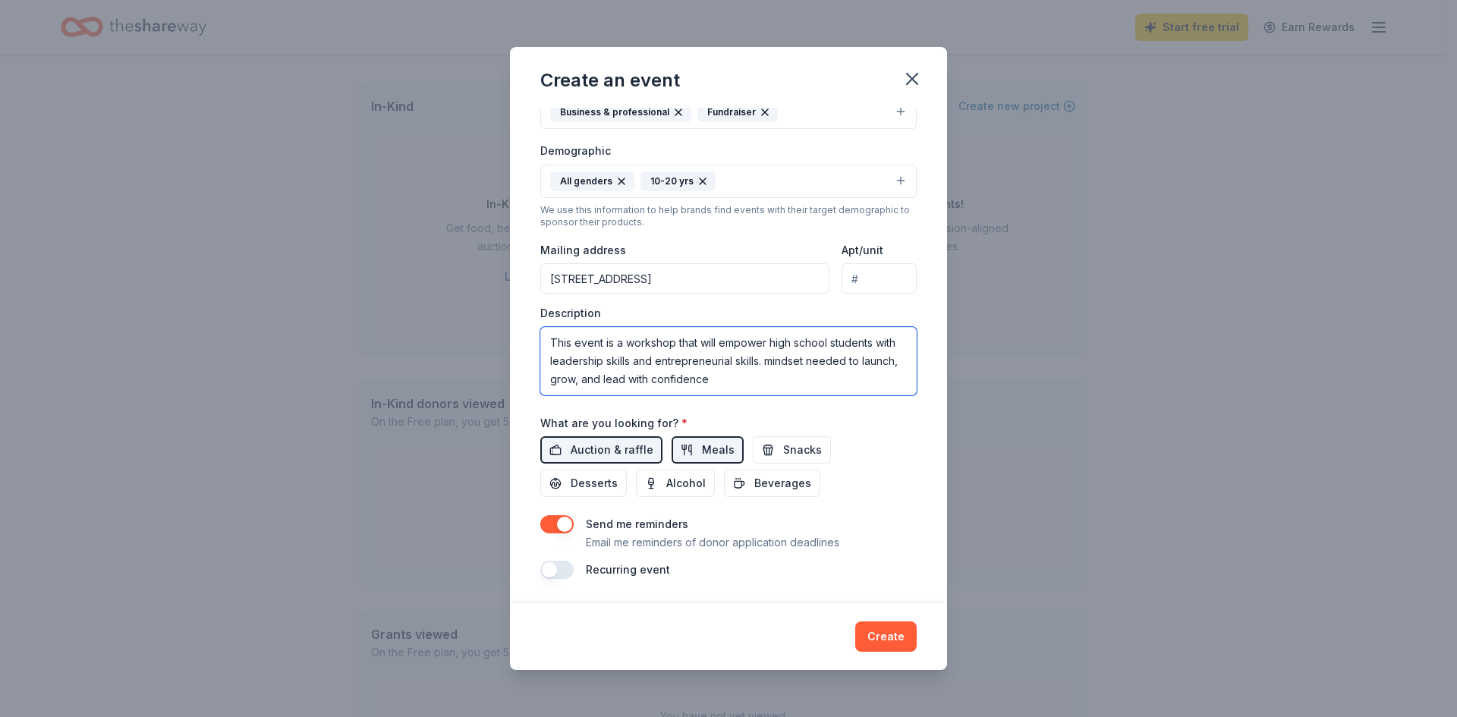
click at [793, 364] on textarea "This event is a workshop that will empower high school students with leadership…" at bounding box center [728, 361] width 377 height 68
click at [733, 378] on textarea "This event is a workshop that will empower high school students with leadership…" at bounding box center [728, 361] width 377 height 68
click at [715, 376] on textarea "This event is a workshop that will empower high school students with leadership…" at bounding box center [728, 361] width 377 height 68
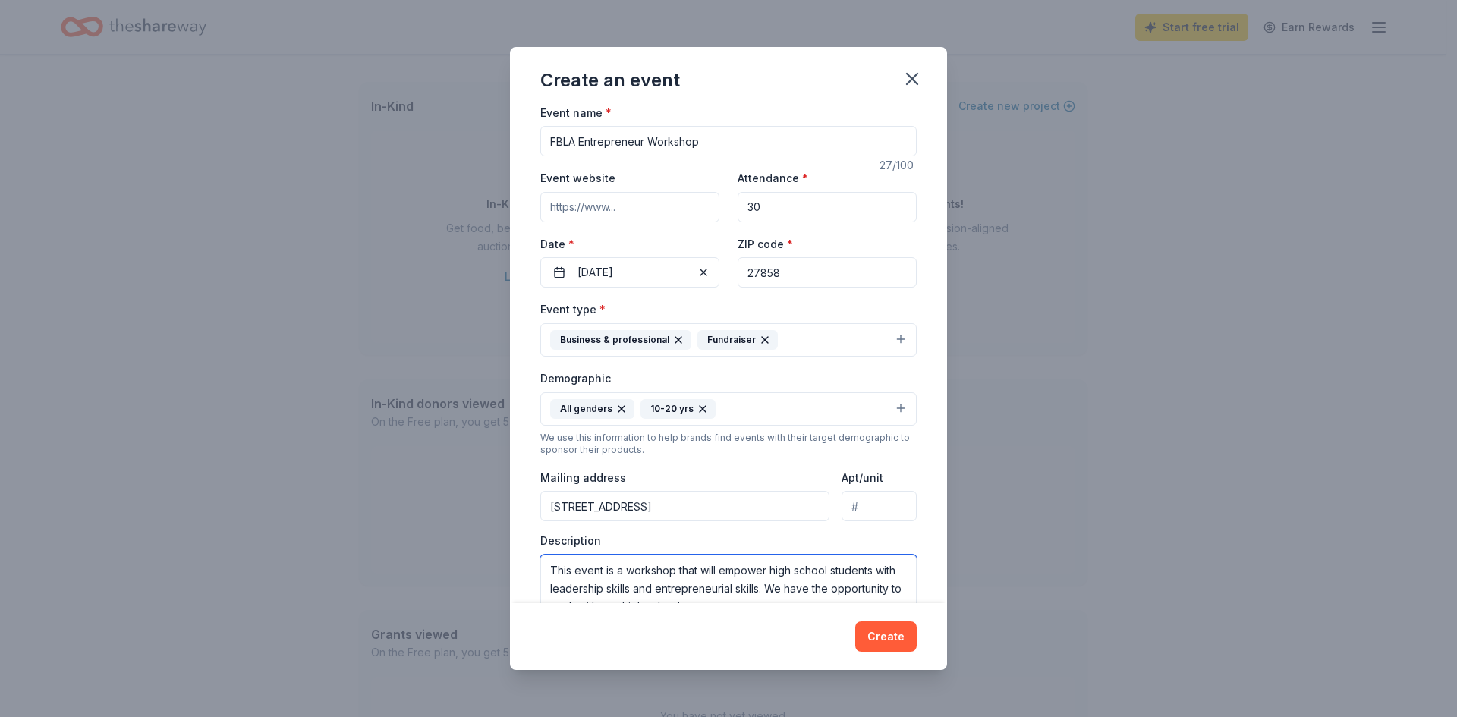
scroll to position [0, 0]
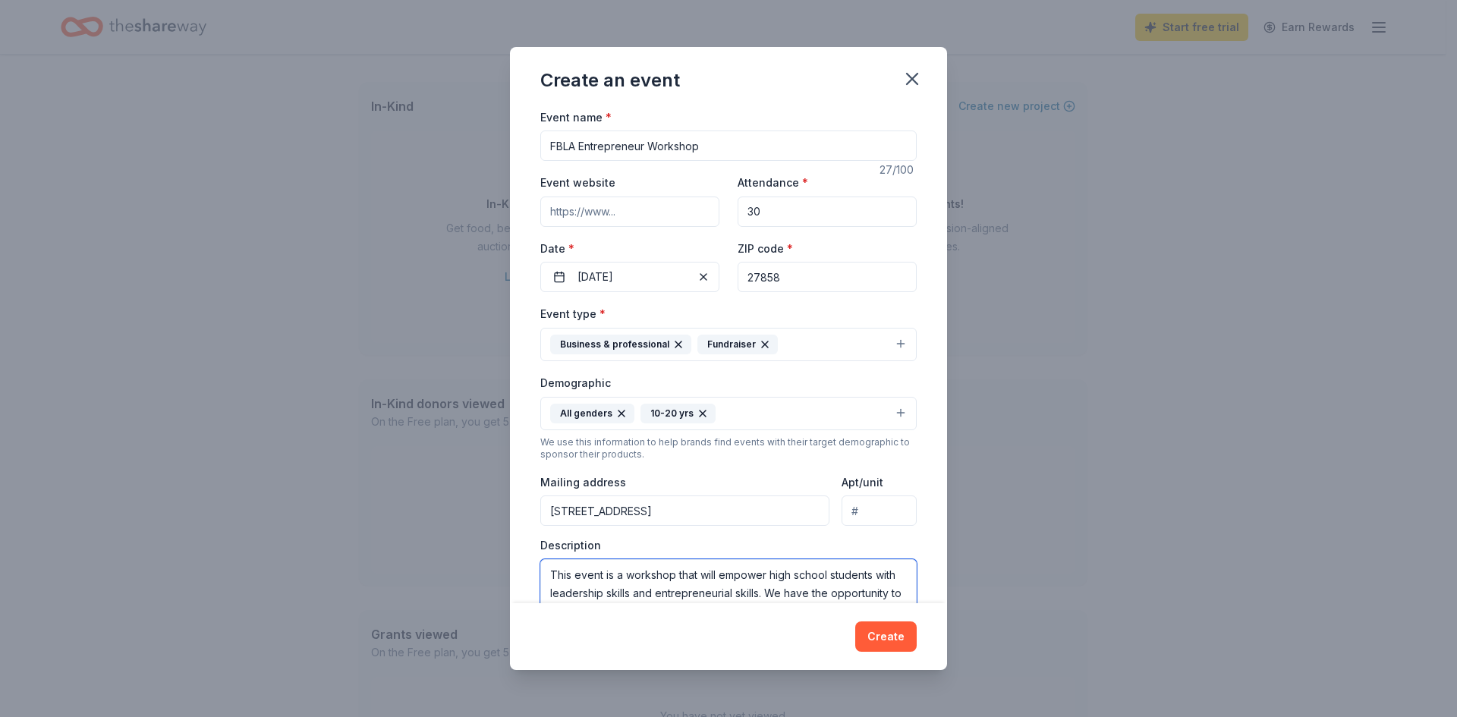
type textarea "This event is a workshop that will empower high school students with leadership…"
click at [810, 512] on input "204 East Arlington Boulevard, Greenville, NC, 27858" at bounding box center [684, 511] width 289 height 30
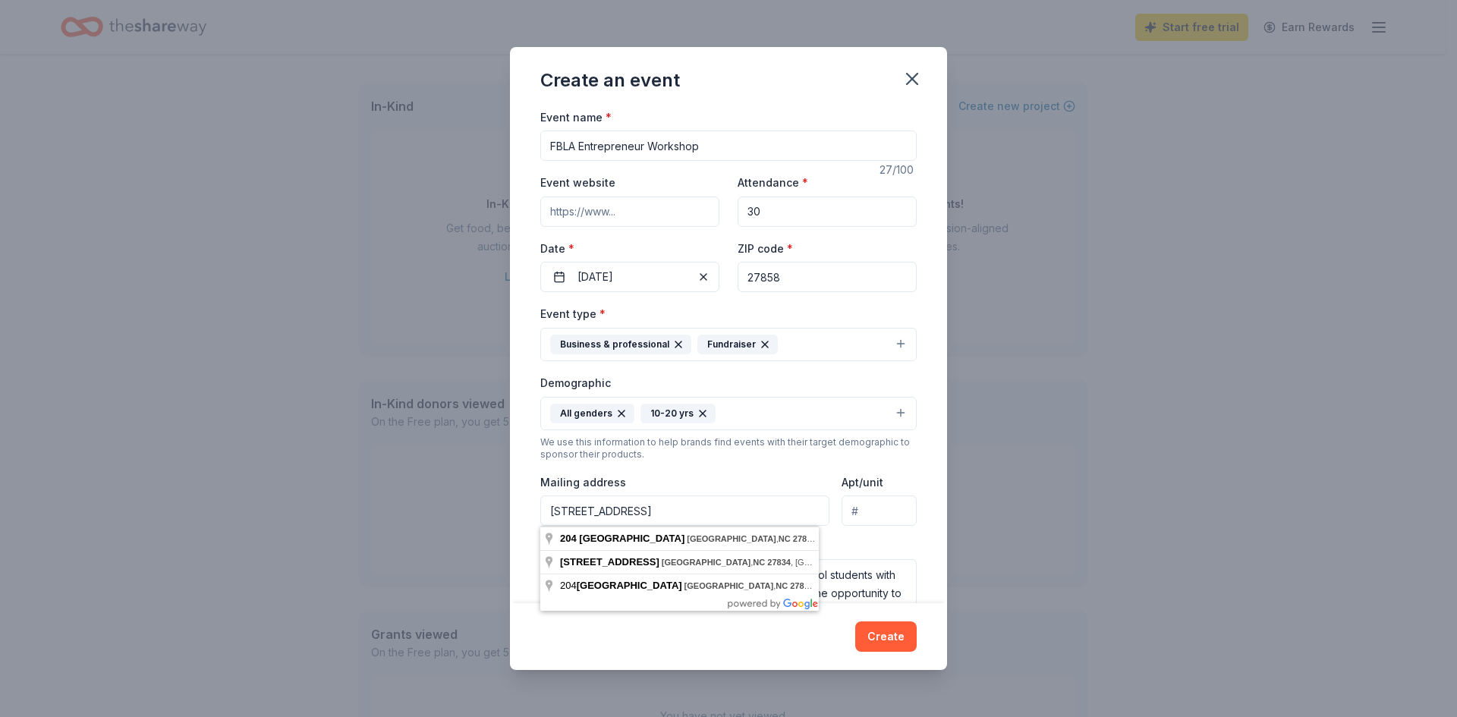
click at [884, 503] on input "Apt/unit" at bounding box center [879, 511] width 75 height 30
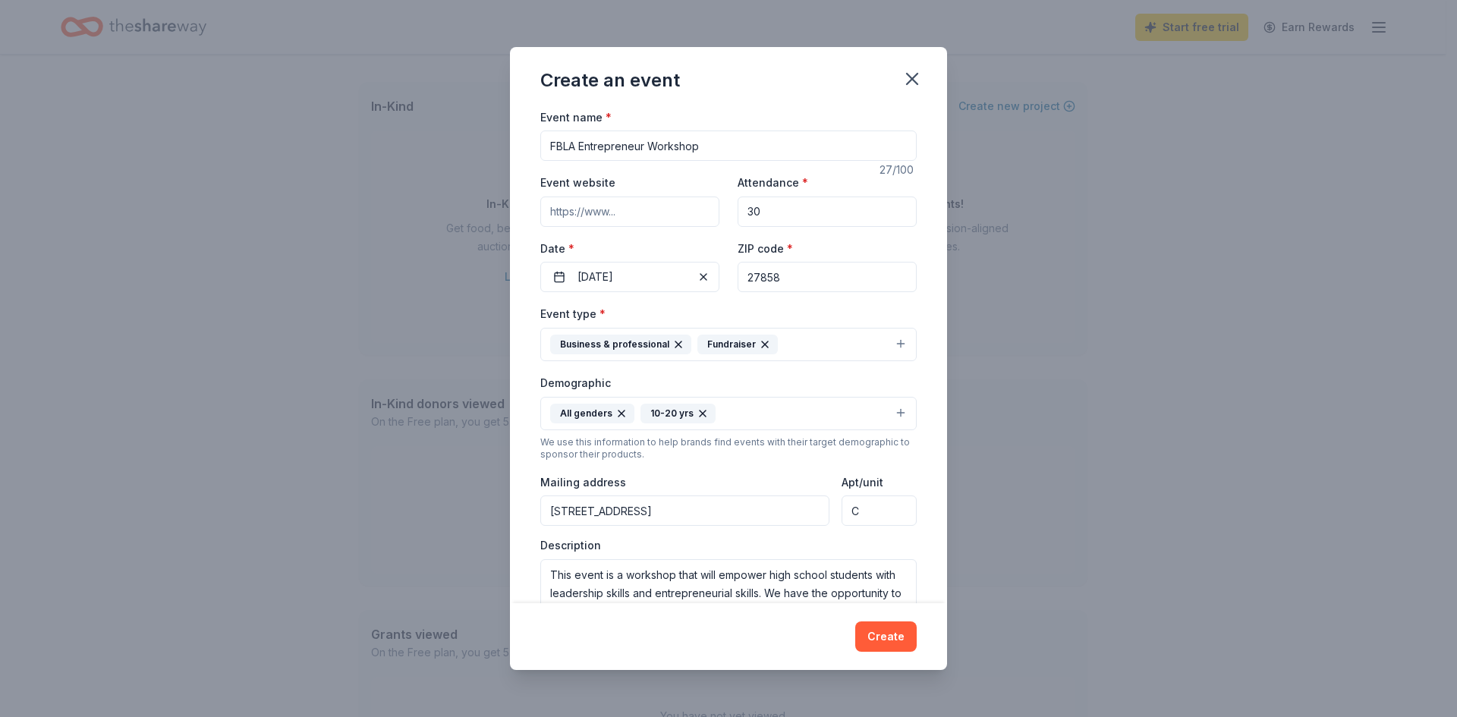
type input "C"
click at [928, 481] on div "Event name * FBLA Entrepreneur Workshop 27 /100 Event website Attendance * 30 D…" at bounding box center [728, 356] width 437 height 496
click at [897, 635] on button "Create" at bounding box center [886, 637] width 61 height 30
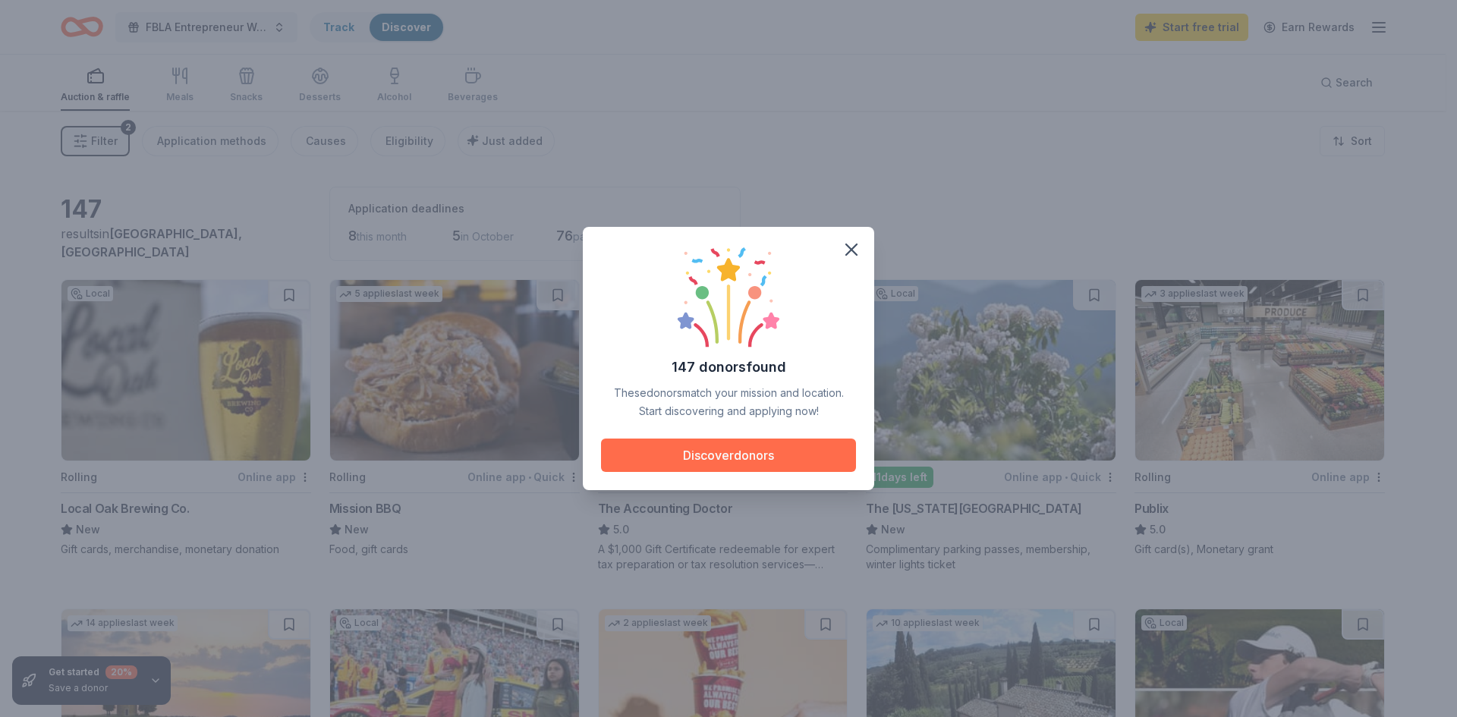
click at [807, 457] on button "Discover donors" at bounding box center [728, 455] width 255 height 33
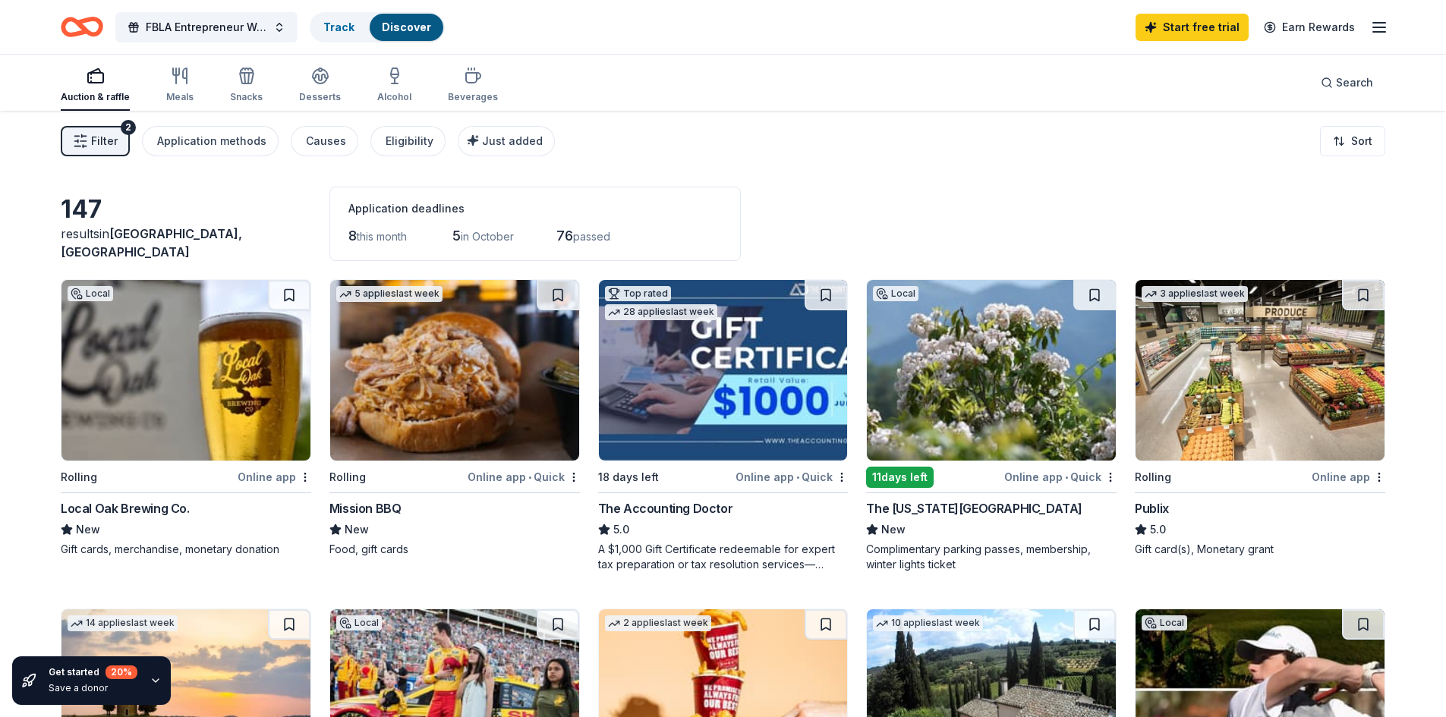
click at [477, 391] on img at bounding box center [454, 370] width 249 height 181
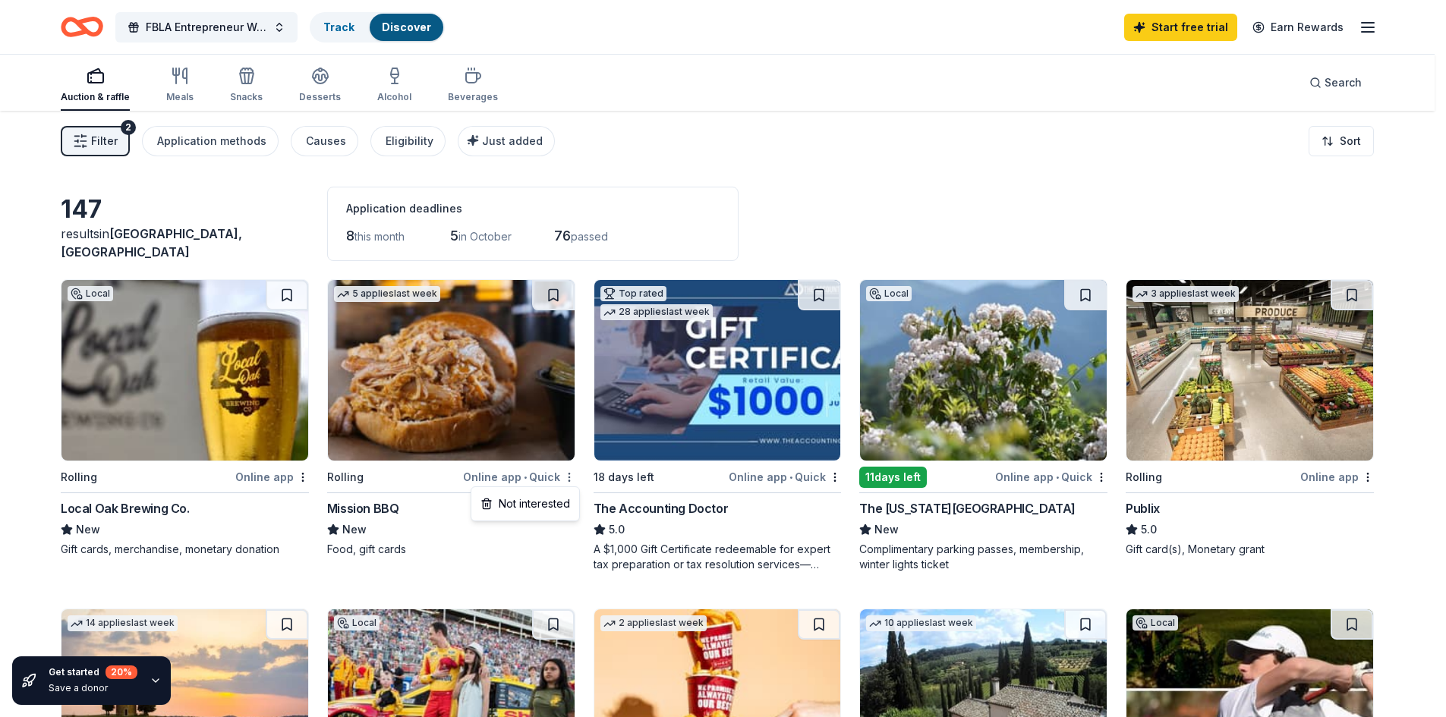
click at [575, 480] on html "204 East Arlington Boulevard Greenville , NC 27858 , USA 204 West Arlington Bou…" at bounding box center [723, 358] width 1446 height 717
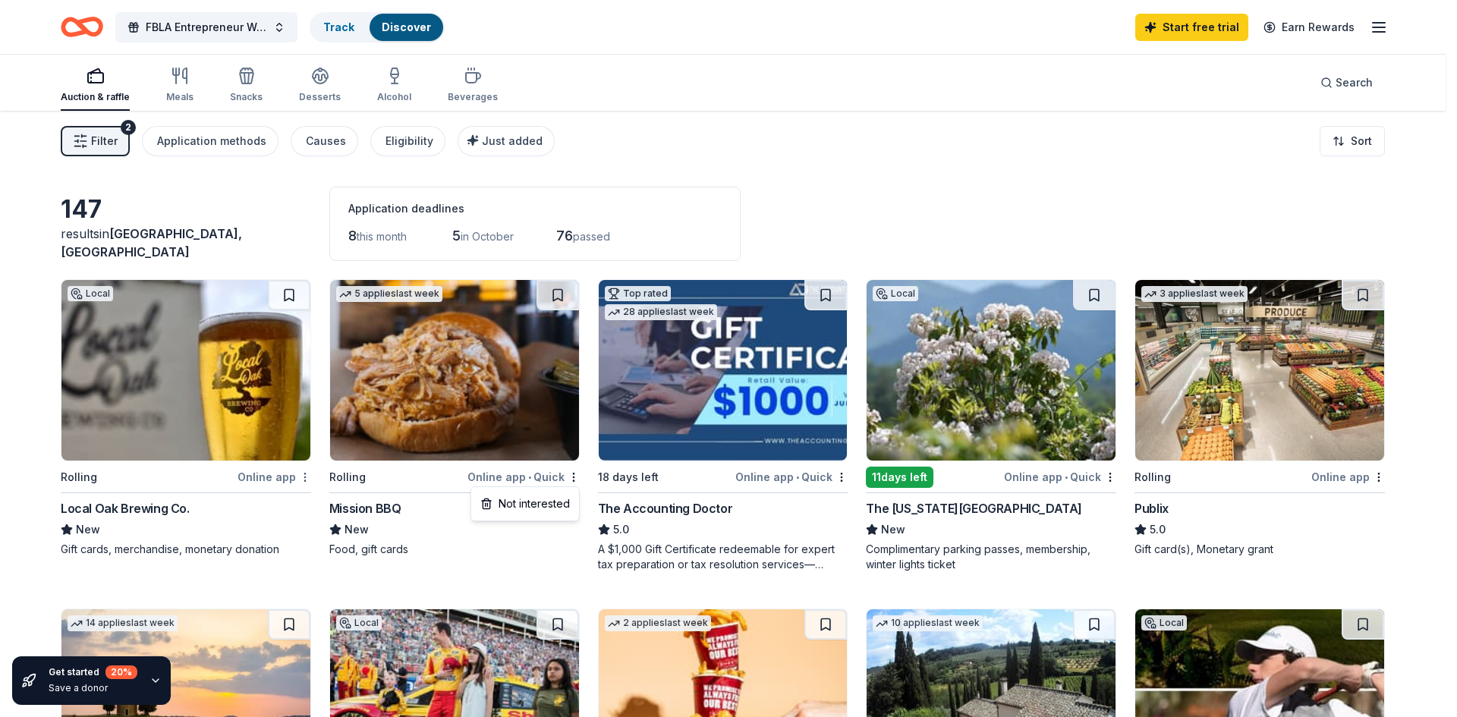
click at [302, 480] on html "204 East Arlington Boulevard Greenville , NC 27858 , USA 204 West Arlington Bou…" at bounding box center [728, 358] width 1457 height 717
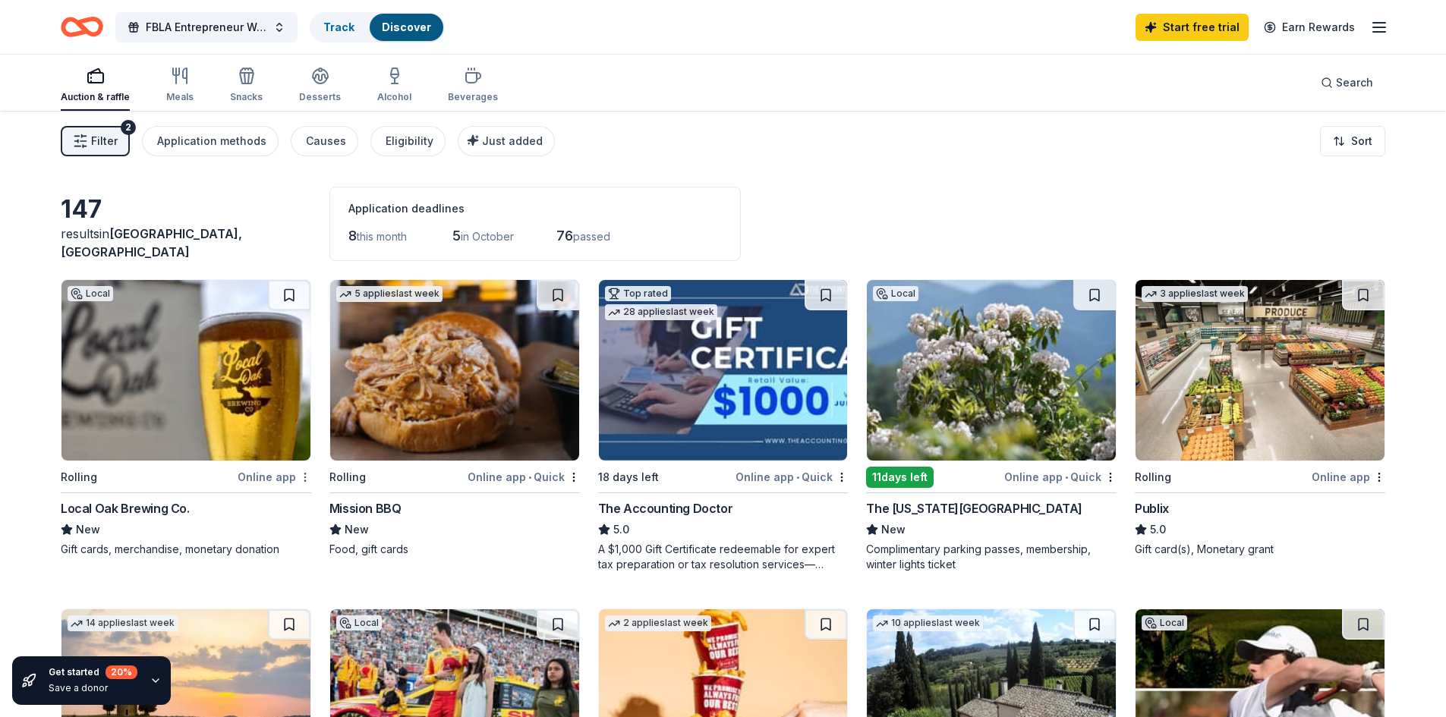
click at [303, 476] on html "204 East Arlington Boulevard Greenville , NC 27858 , USA 204 West Arlington Bou…" at bounding box center [723, 358] width 1446 height 717
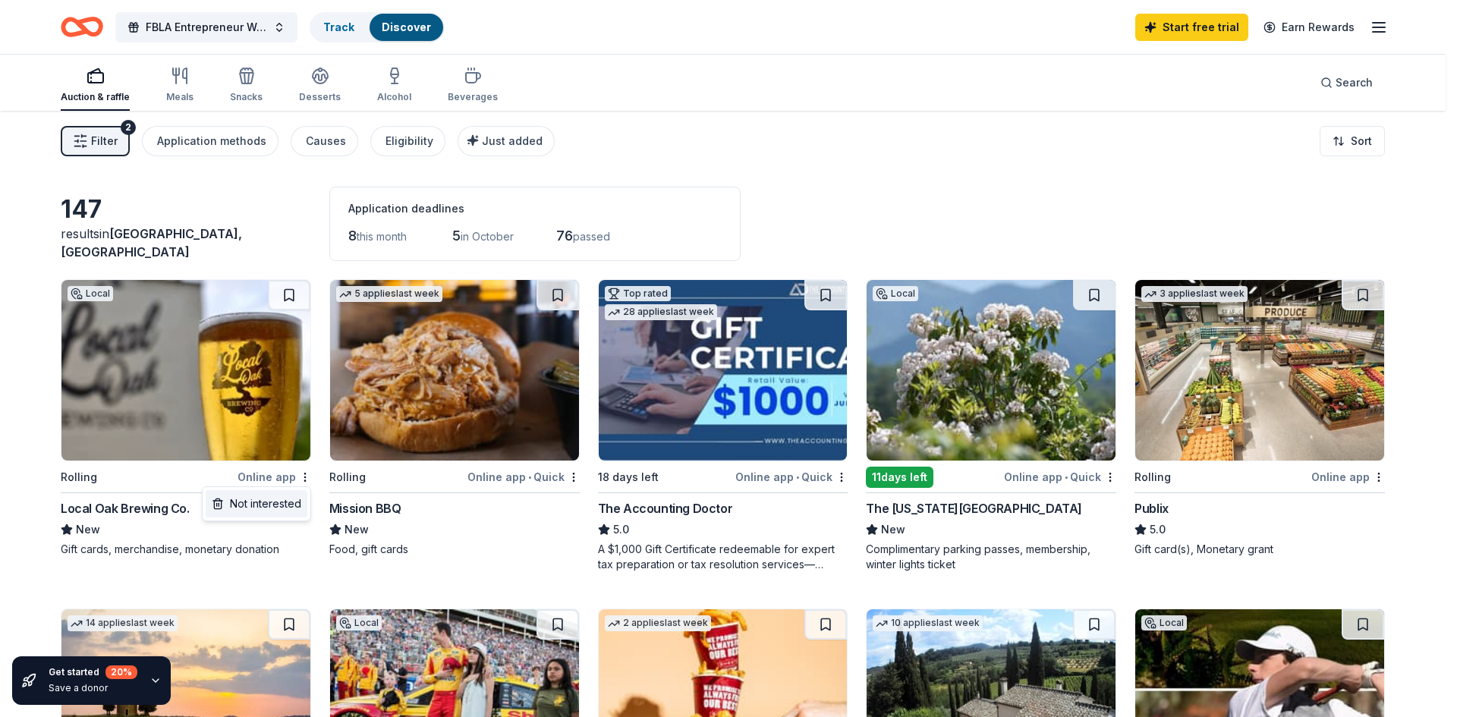
click at [275, 510] on div "Not interested" at bounding box center [257, 503] width 102 height 27
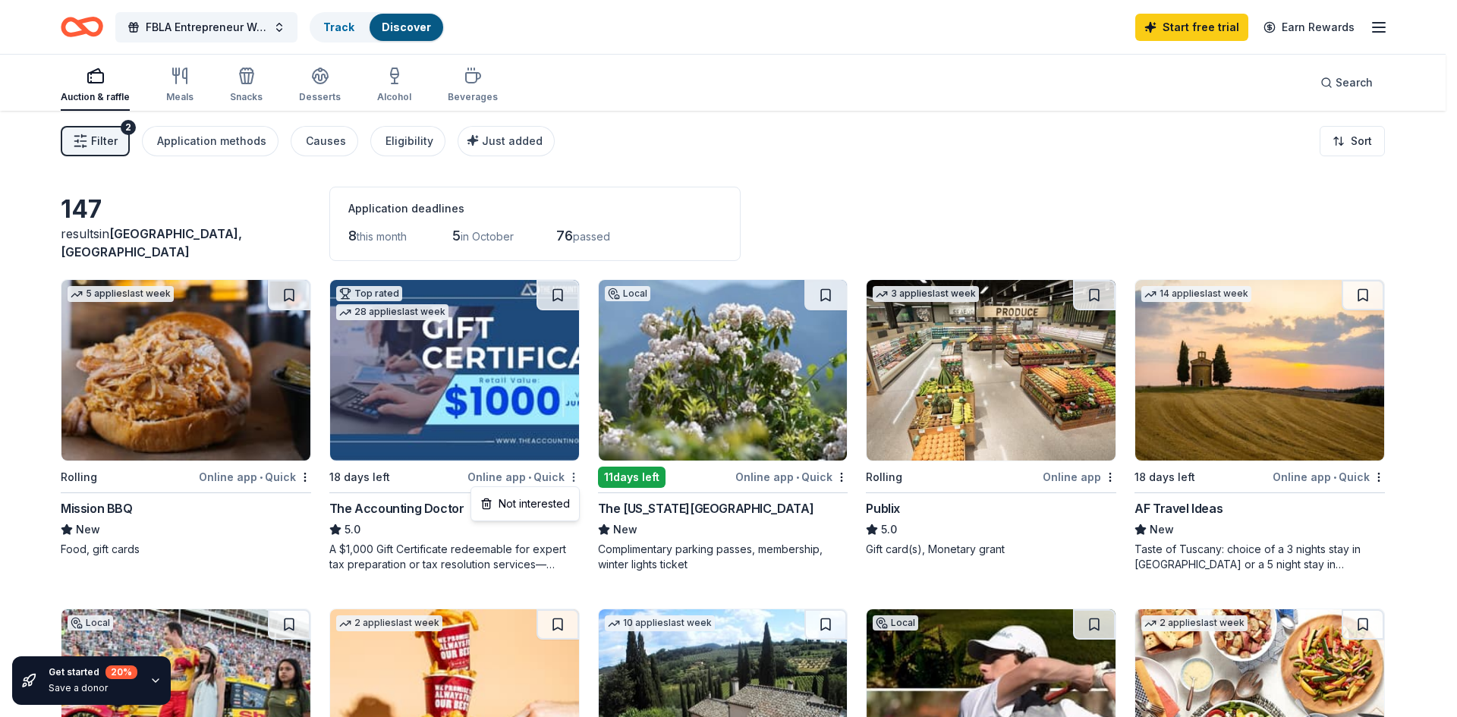
click at [574, 477] on html "204 East Arlington Boulevard Greenville , NC 27858 , USA 204 West Arlington Bou…" at bounding box center [728, 358] width 1457 height 717
click at [542, 501] on div "Not interested" at bounding box center [525, 503] width 102 height 27
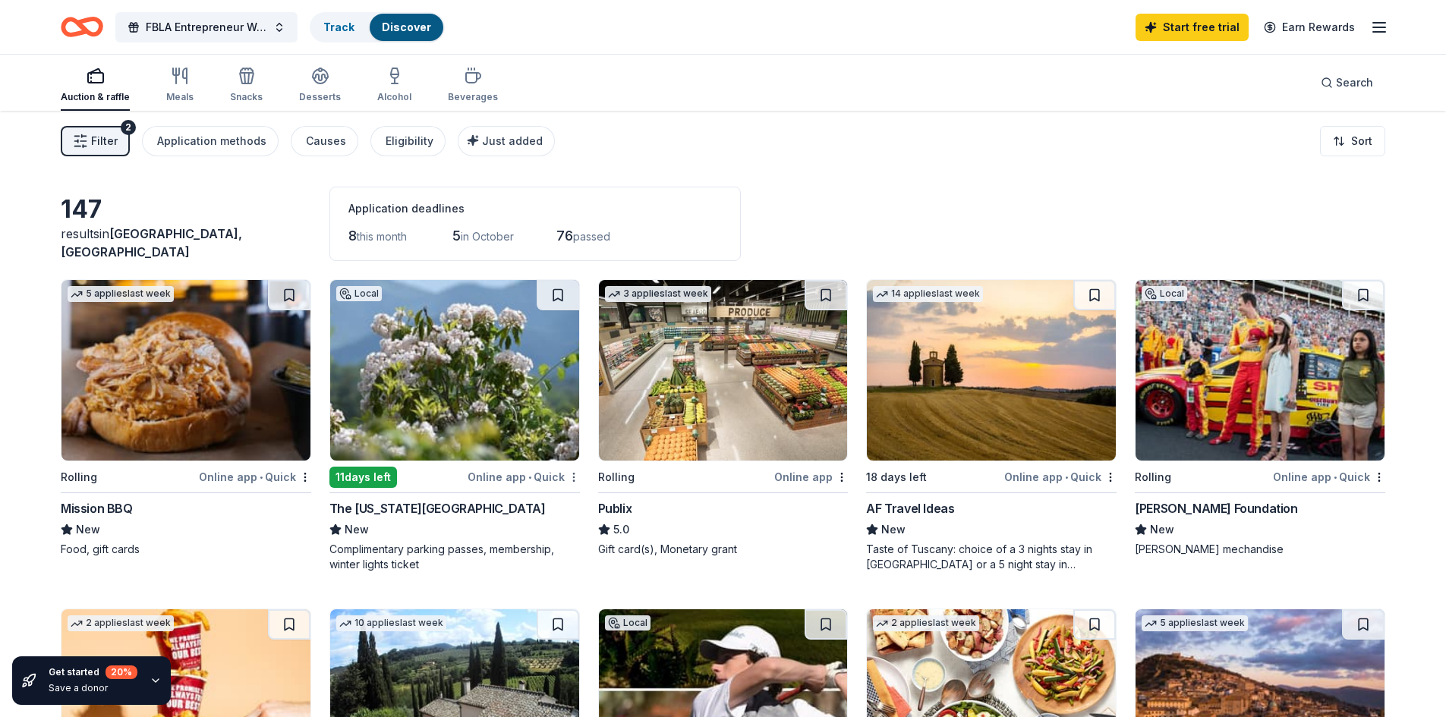
click at [569, 478] on html "204 East Arlington Boulevard Greenville , NC 27858 , USA 204 West Arlington Bou…" at bounding box center [723, 358] width 1446 height 717
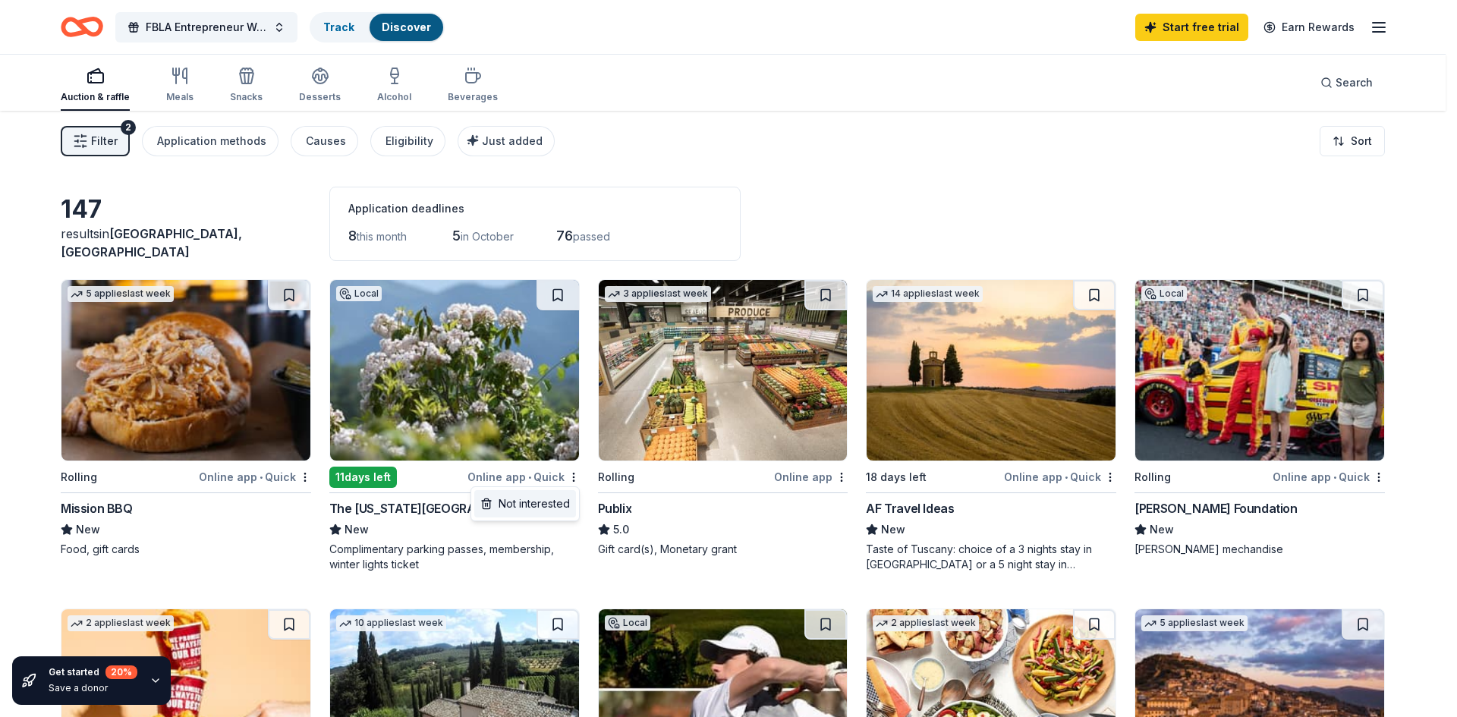
click at [573, 506] on div "Not interested" at bounding box center [525, 503] width 102 height 27
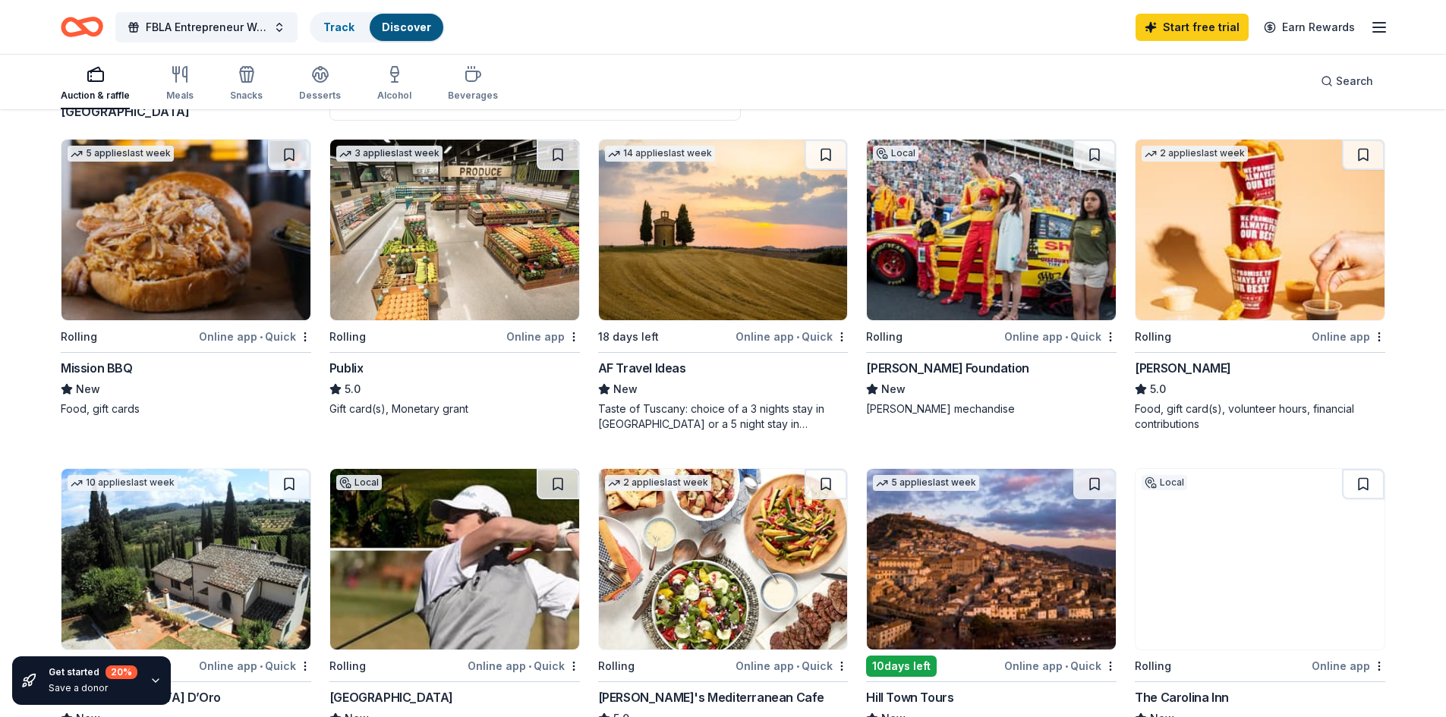
scroll to position [152, 0]
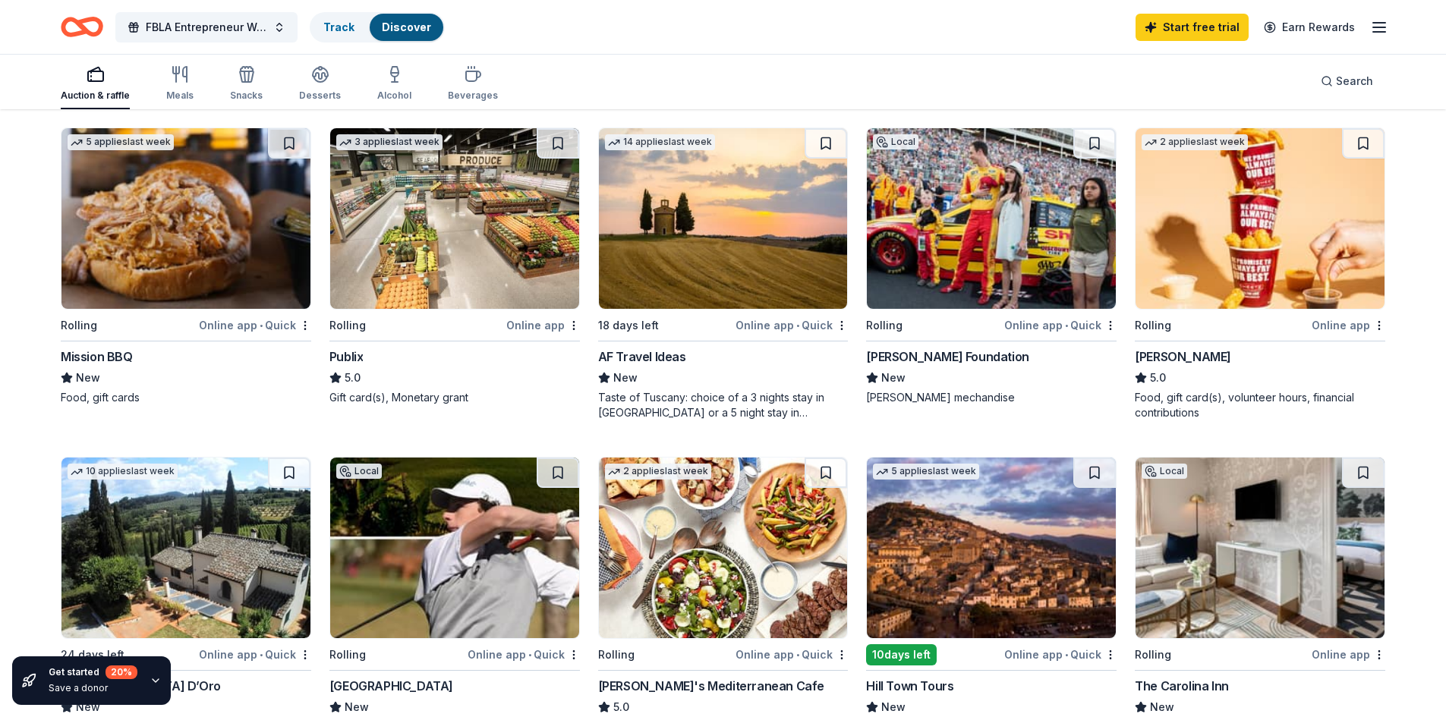
click at [504, 214] on img at bounding box center [454, 218] width 249 height 181
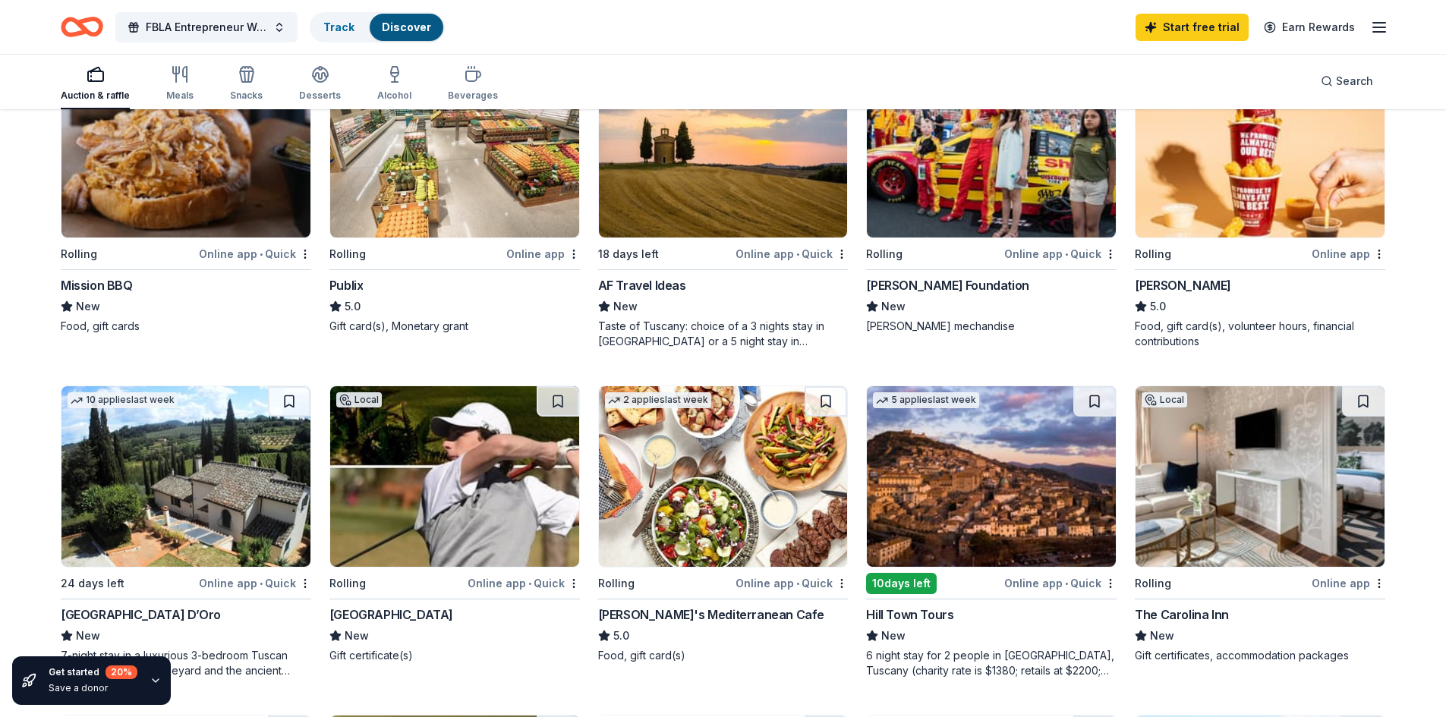
scroll to position [76, 0]
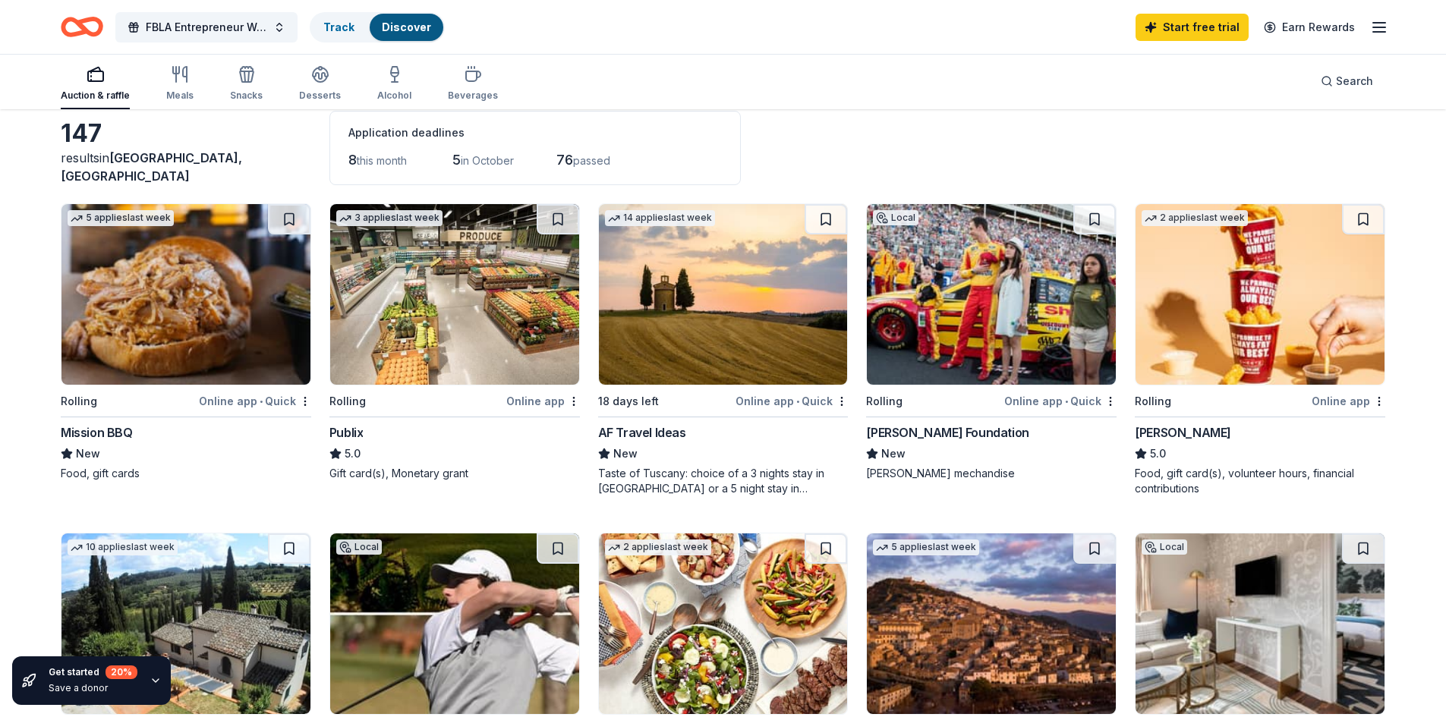
click at [1226, 285] on img at bounding box center [1260, 294] width 249 height 181
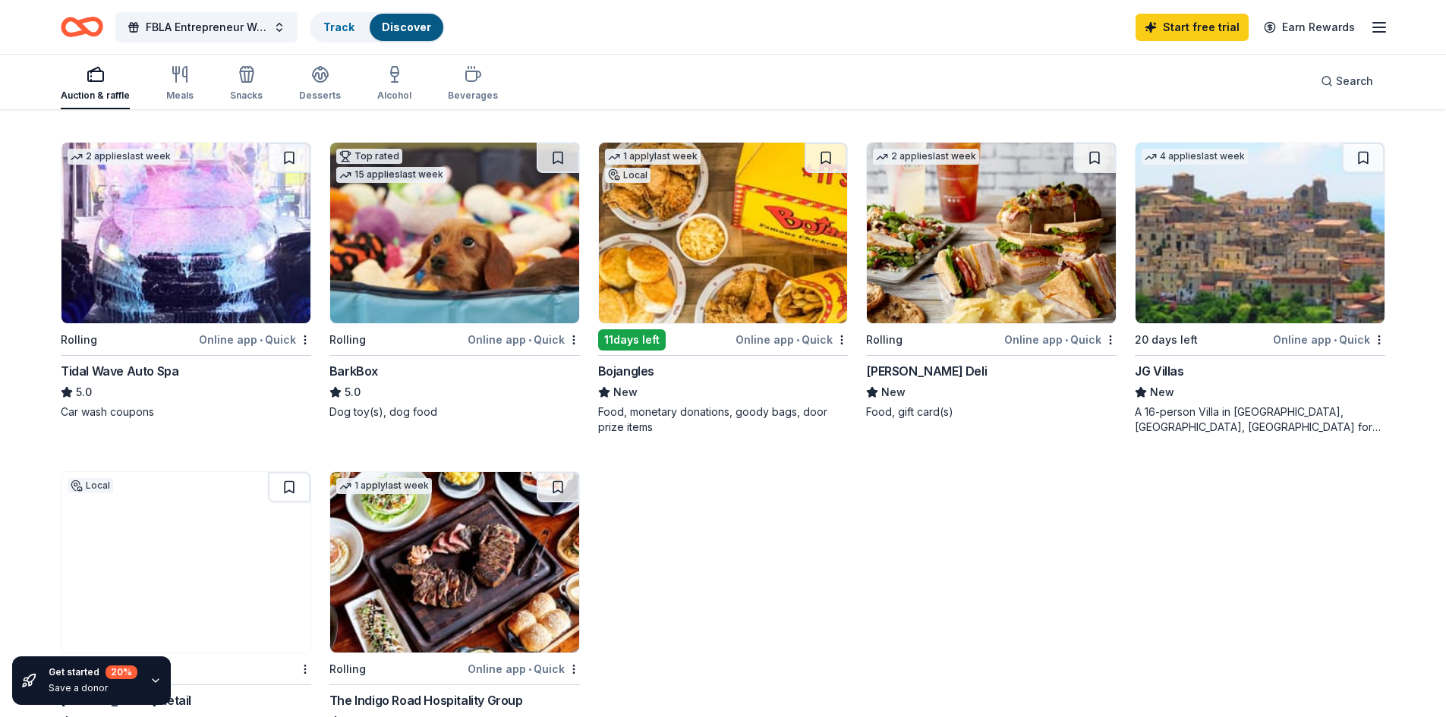
scroll to position [759, 0]
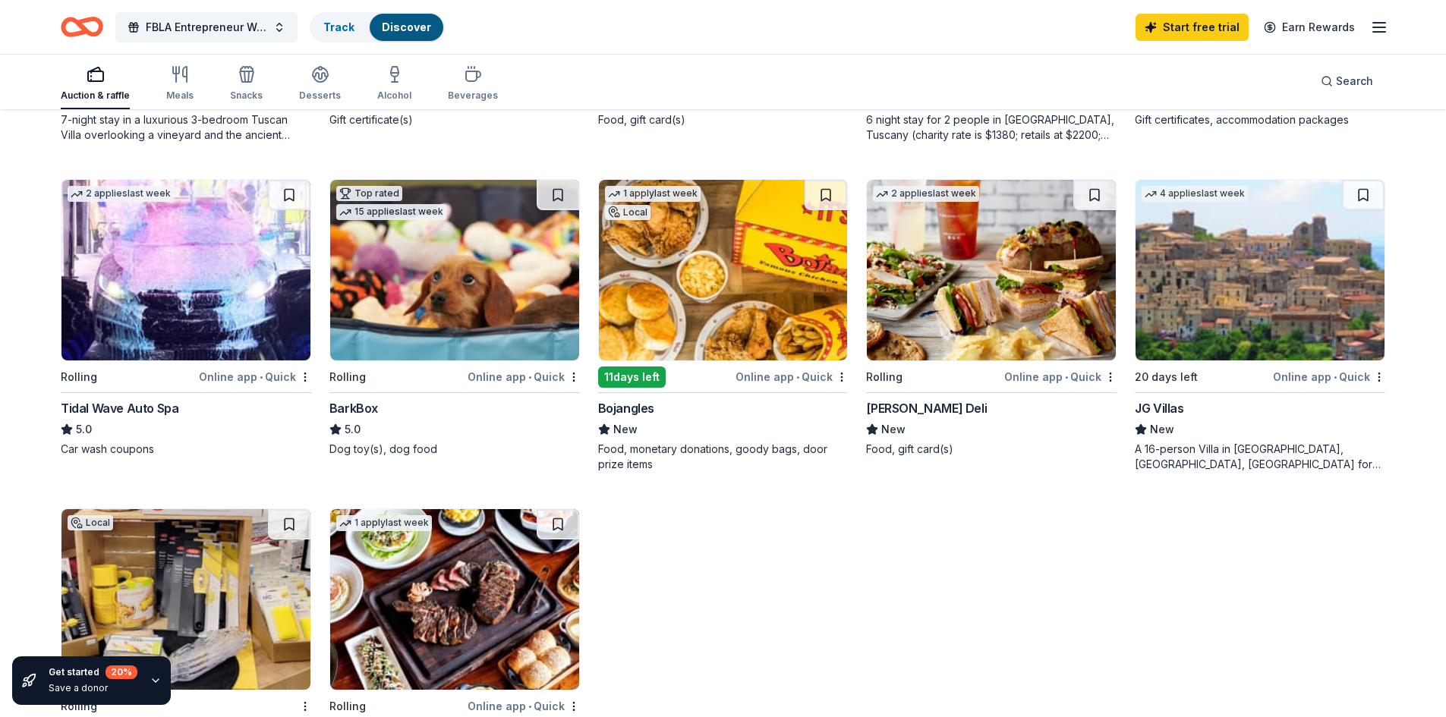
click at [793, 303] on img at bounding box center [723, 270] width 249 height 181
click at [1076, 589] on div "5 applies last week Rolling Online app • Quick Mission BBQ New Food, gift cards…" at bounding box center [723, 153] width 1325 height 1266
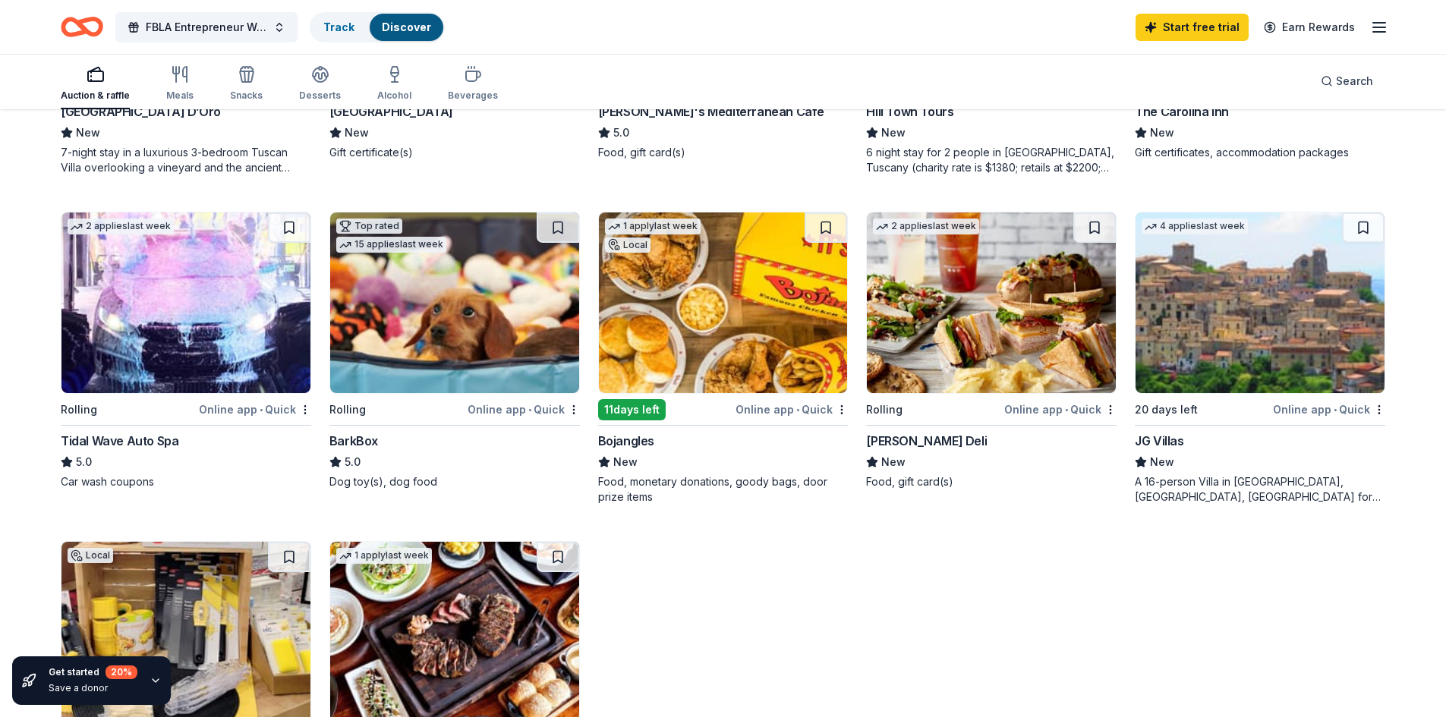
scroll to position [714, 0]
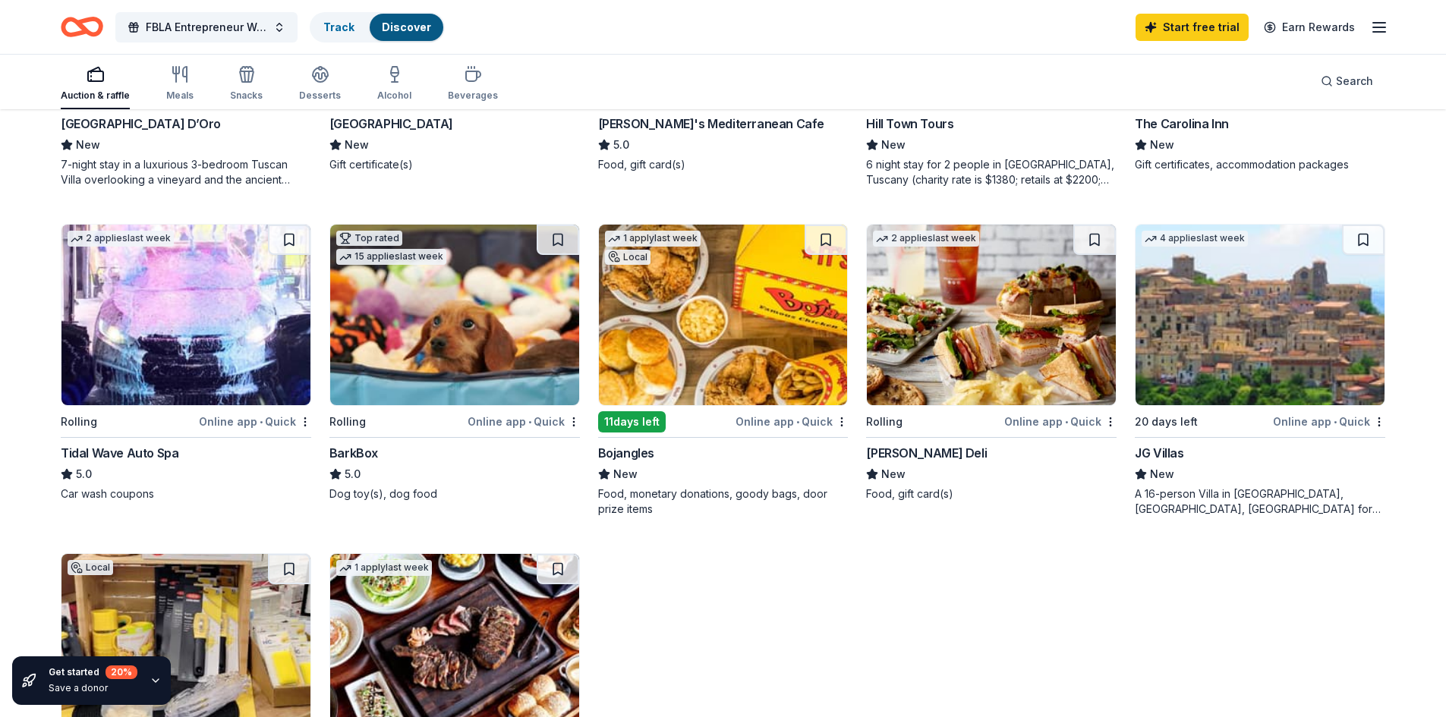
click at [985, 336] on img at bounding box center [991, 315] width 249 height 181
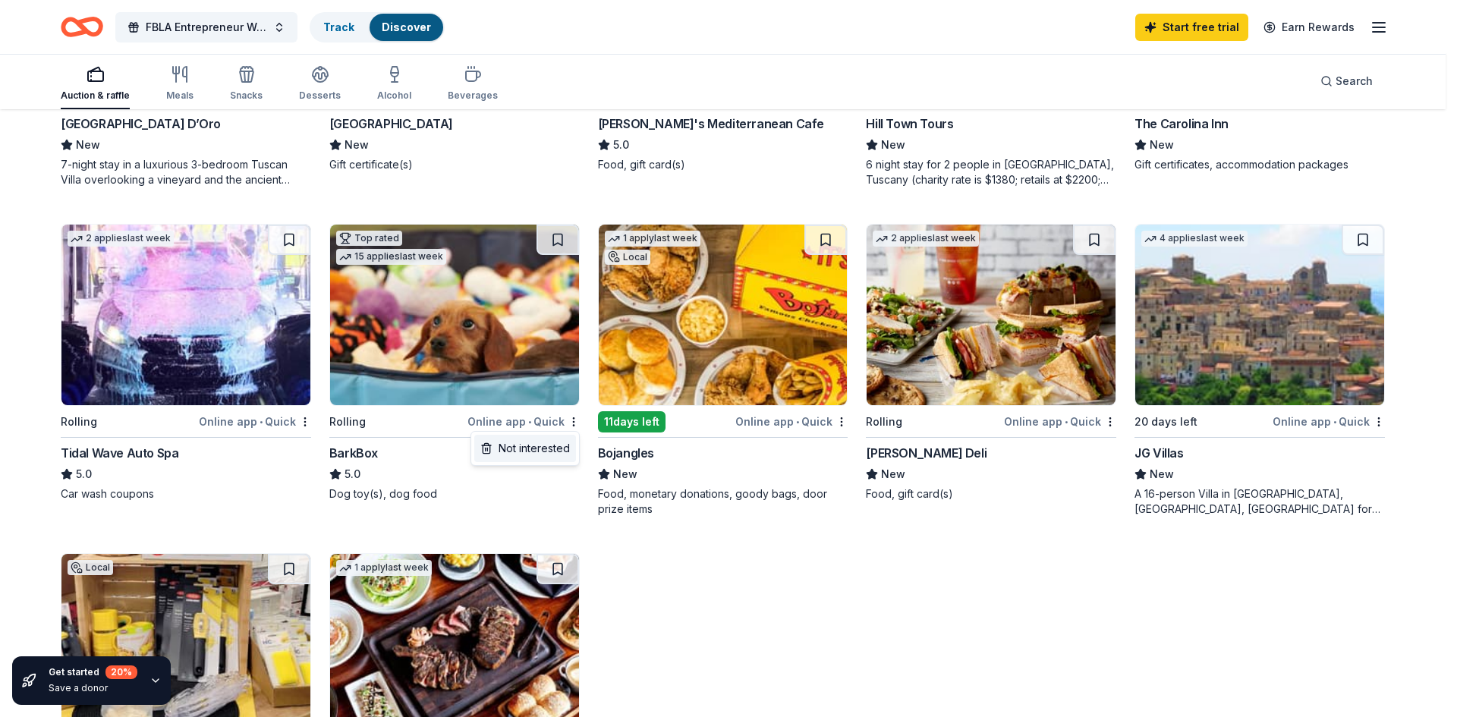
click at [528, 449] on div "Not interested" at bounding box center [525, 448] width 102 height 27
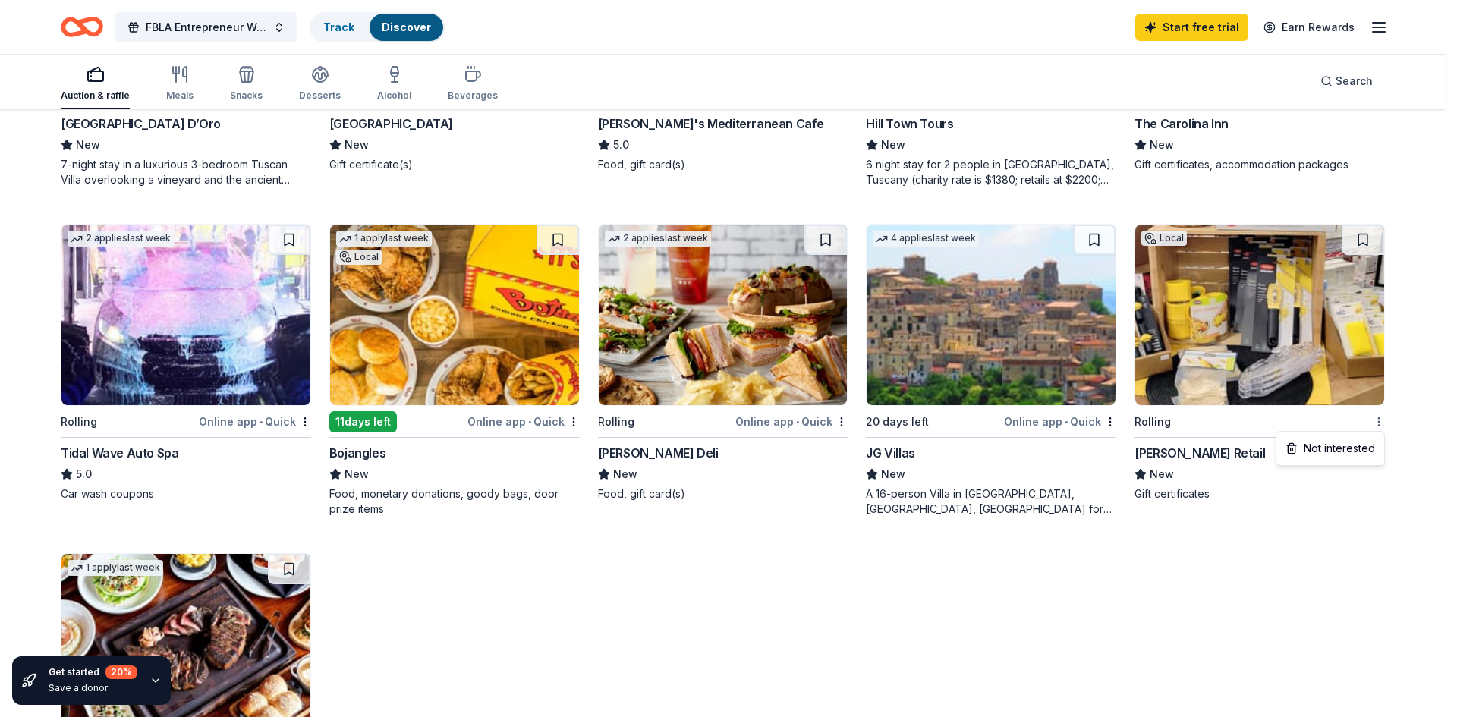
click at [1357, 452] on div "Not interested" at bounding box center [1331, 448] width 102 height 27
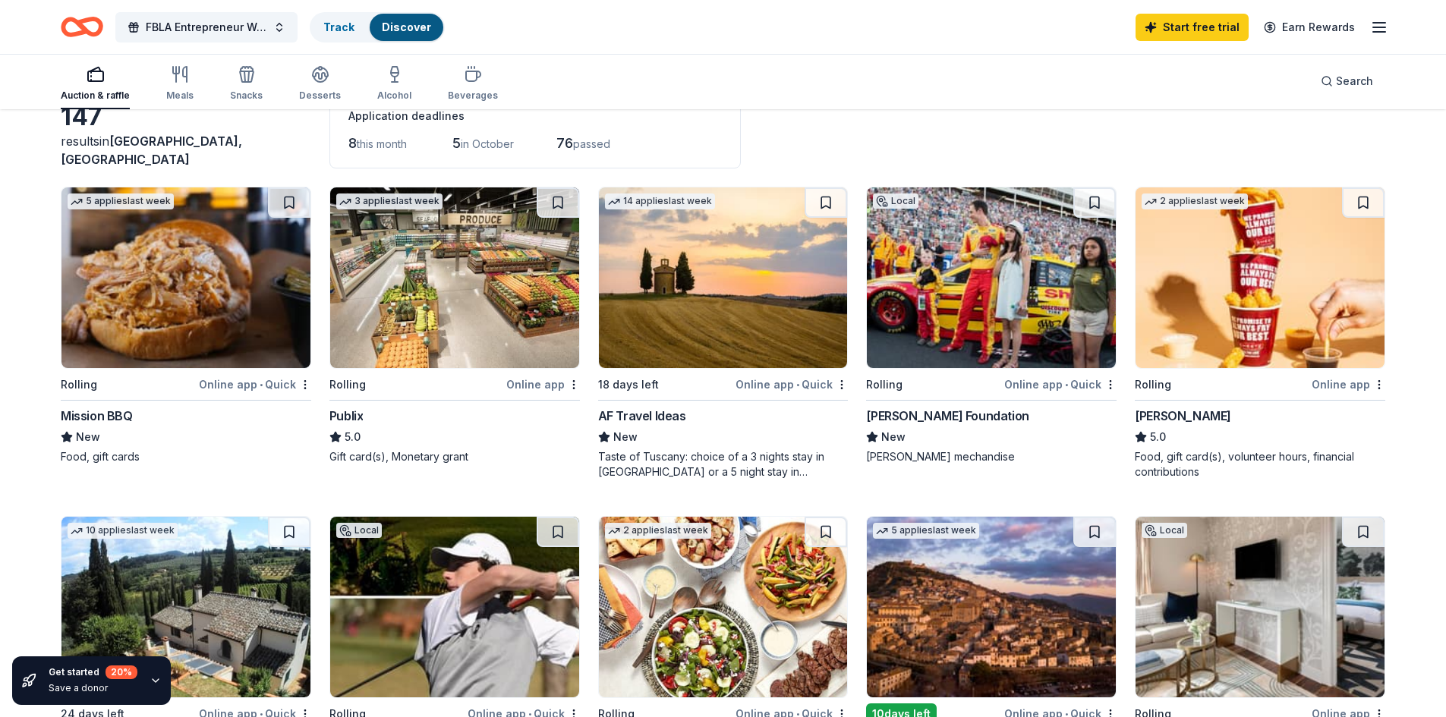
scroll to position [0, 0]
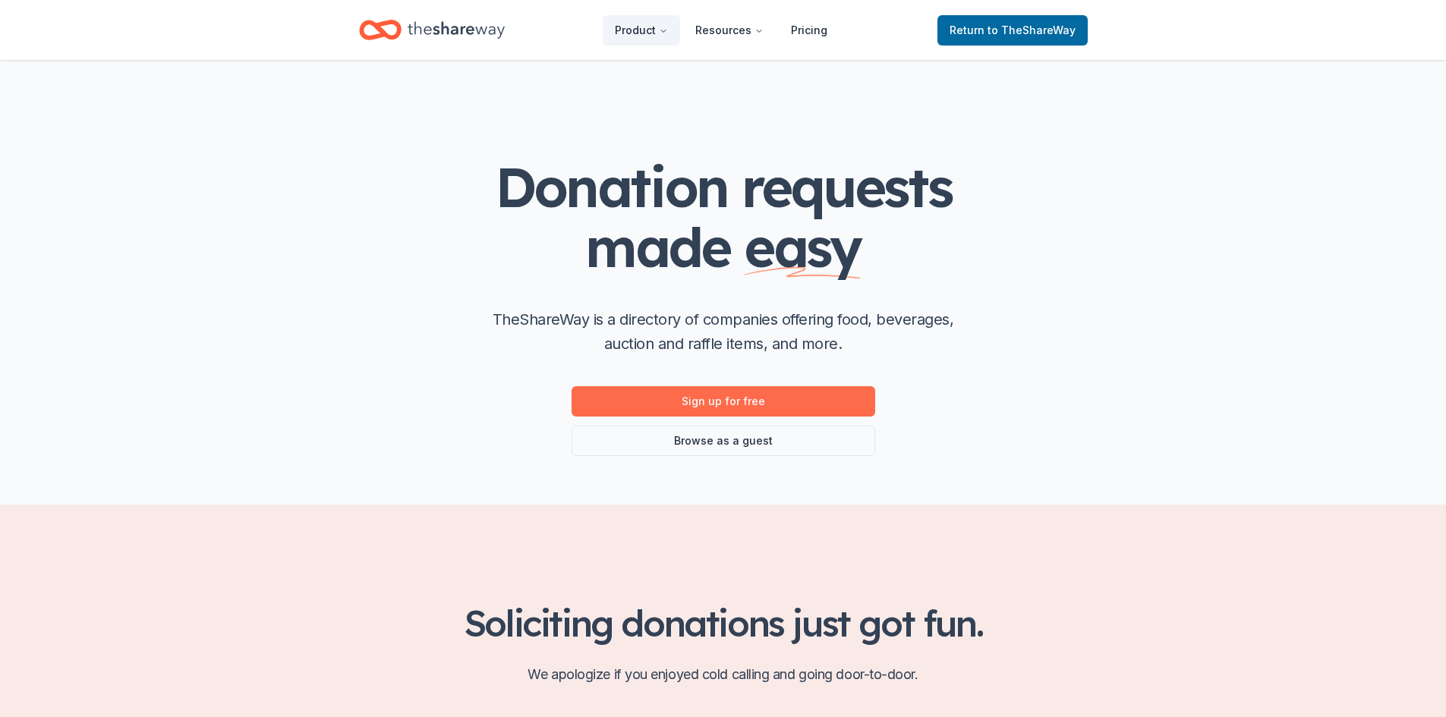
click at [814, 402] on link "Sign up for free" at bounding box center [724, 401] width 304 height 30
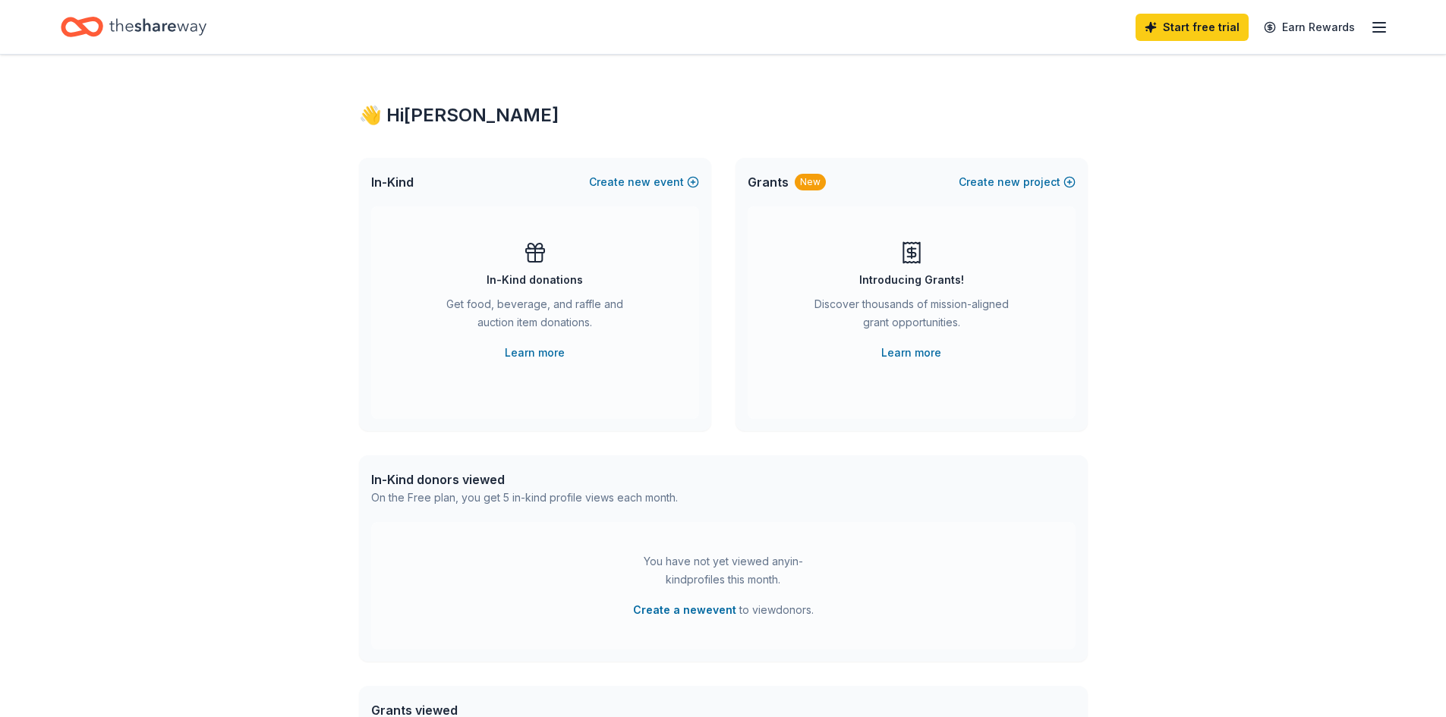
click at [535, 263] on icon at bounding box center [535, 253] width 24 height 24
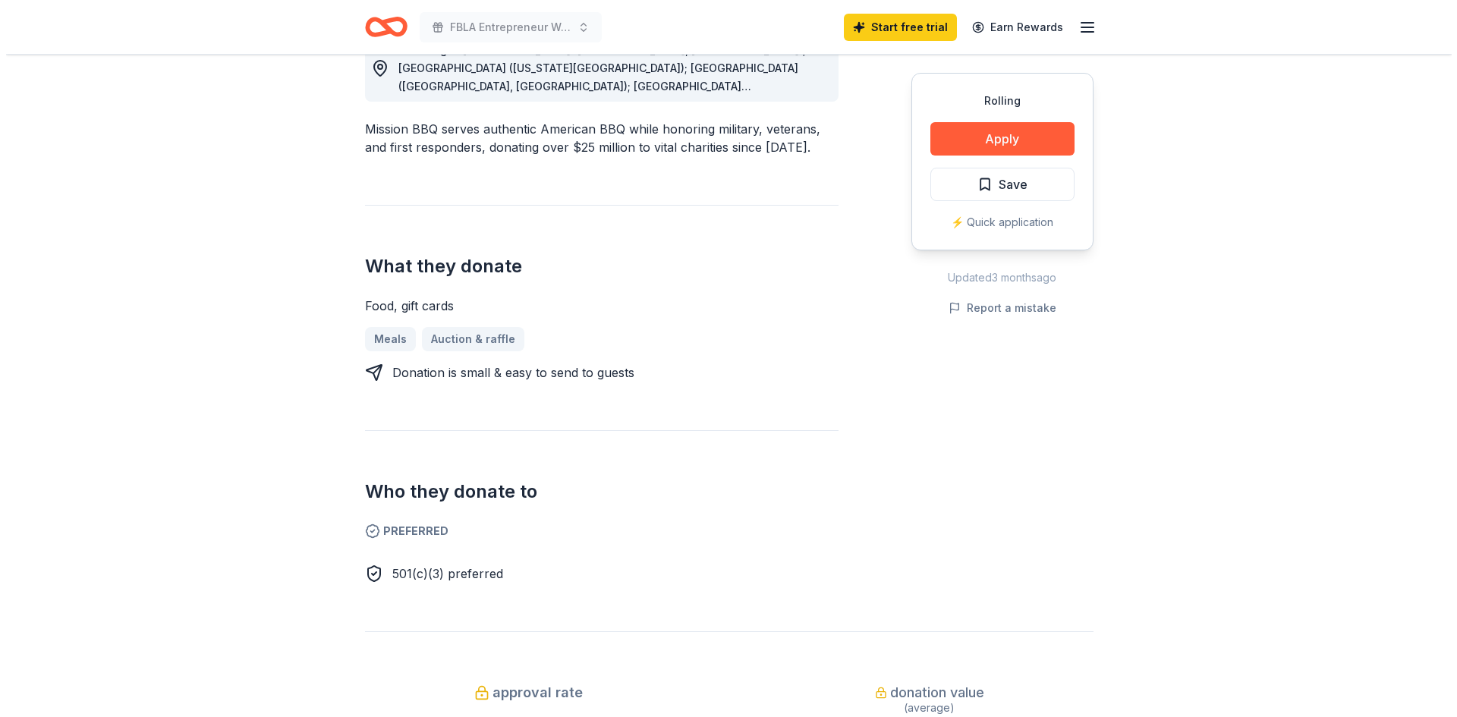
scroll to position [304, 0]
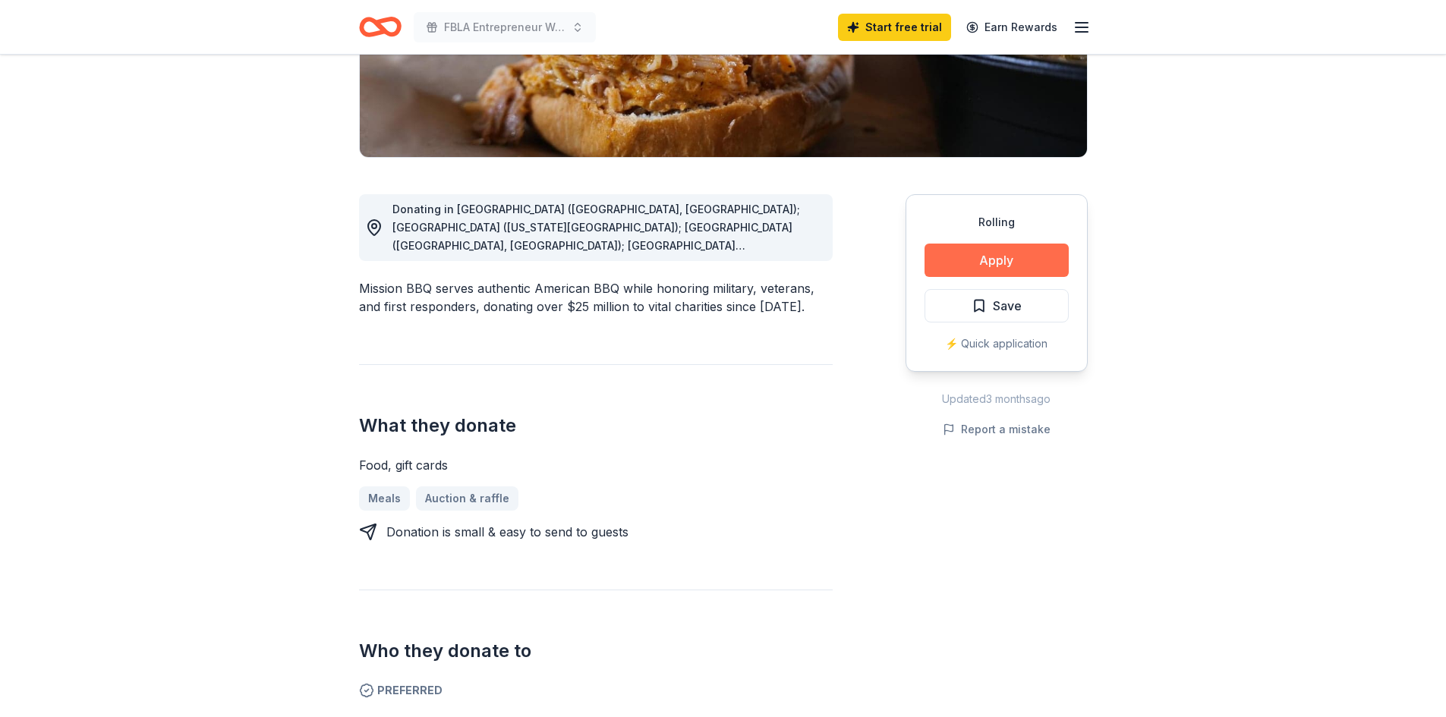
click at [1024, 264] on button "Apply" at bounding box center [997, 260] width 144 height 33
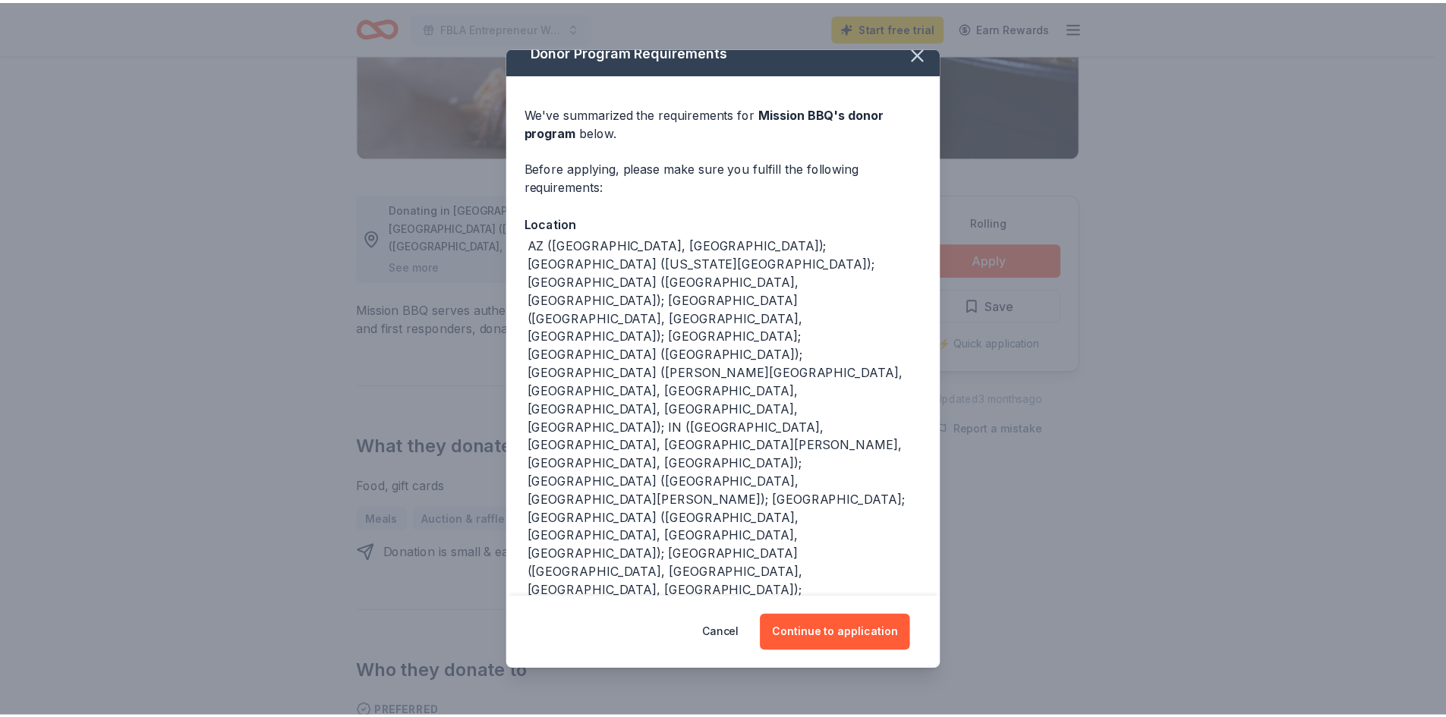
scroll to position [32, 0]
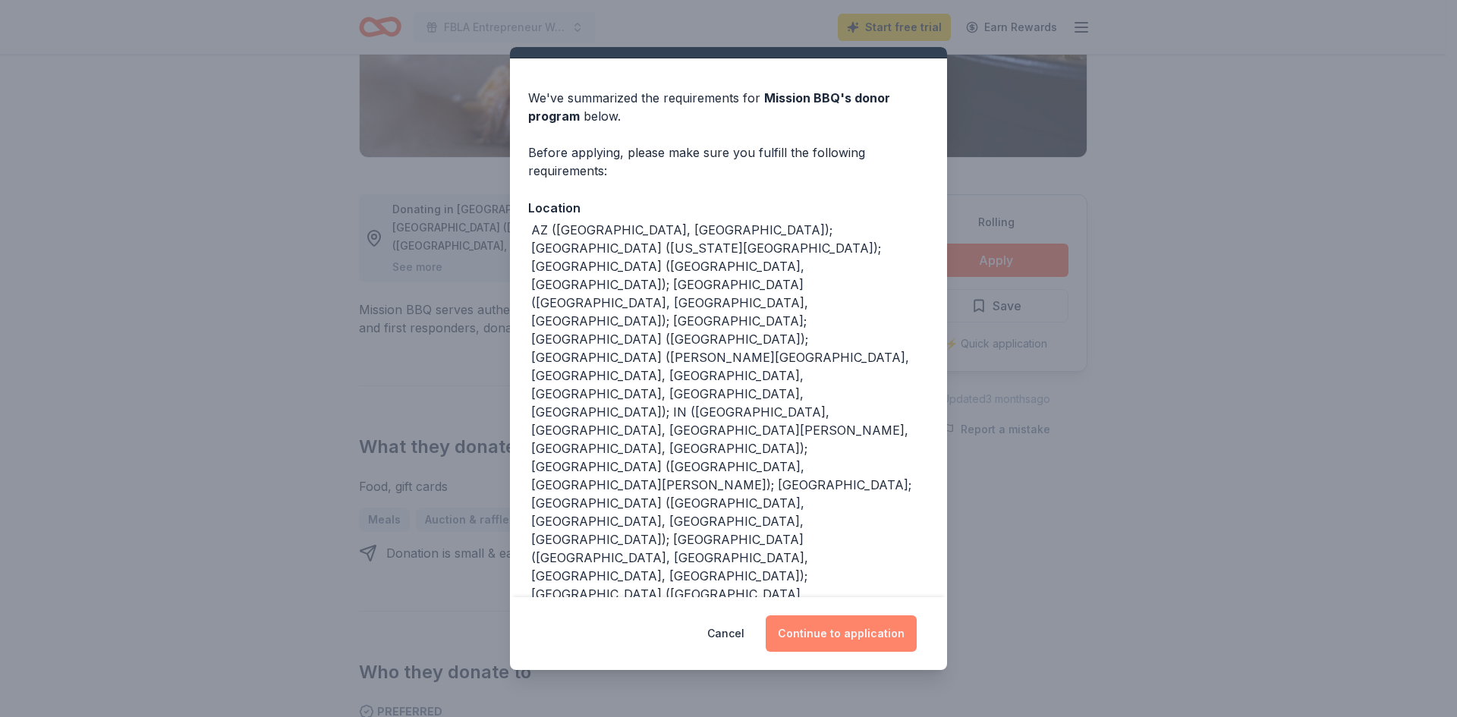
click at [832, 633] on button "Continue to application" at bounding box center [841, 634] width 151 height 36
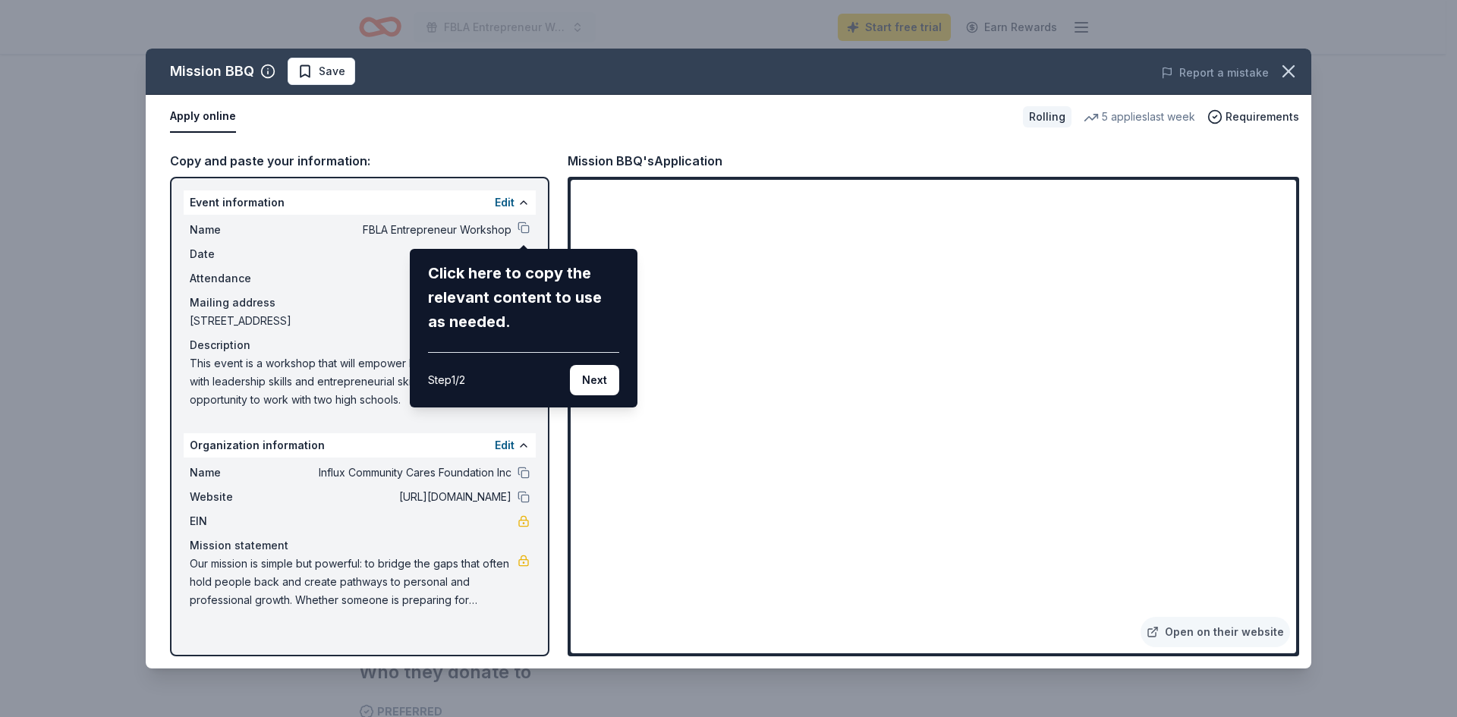
click at [524, 228] on div "Mission BBQ Save Report a mistake Apply online Rolling 5 applies last week Requ…" at bounding box center [729, 359] width 1166 height 620
click at [596, 385] on button "Next" at bounding box center [594, 380] width 49 height 30
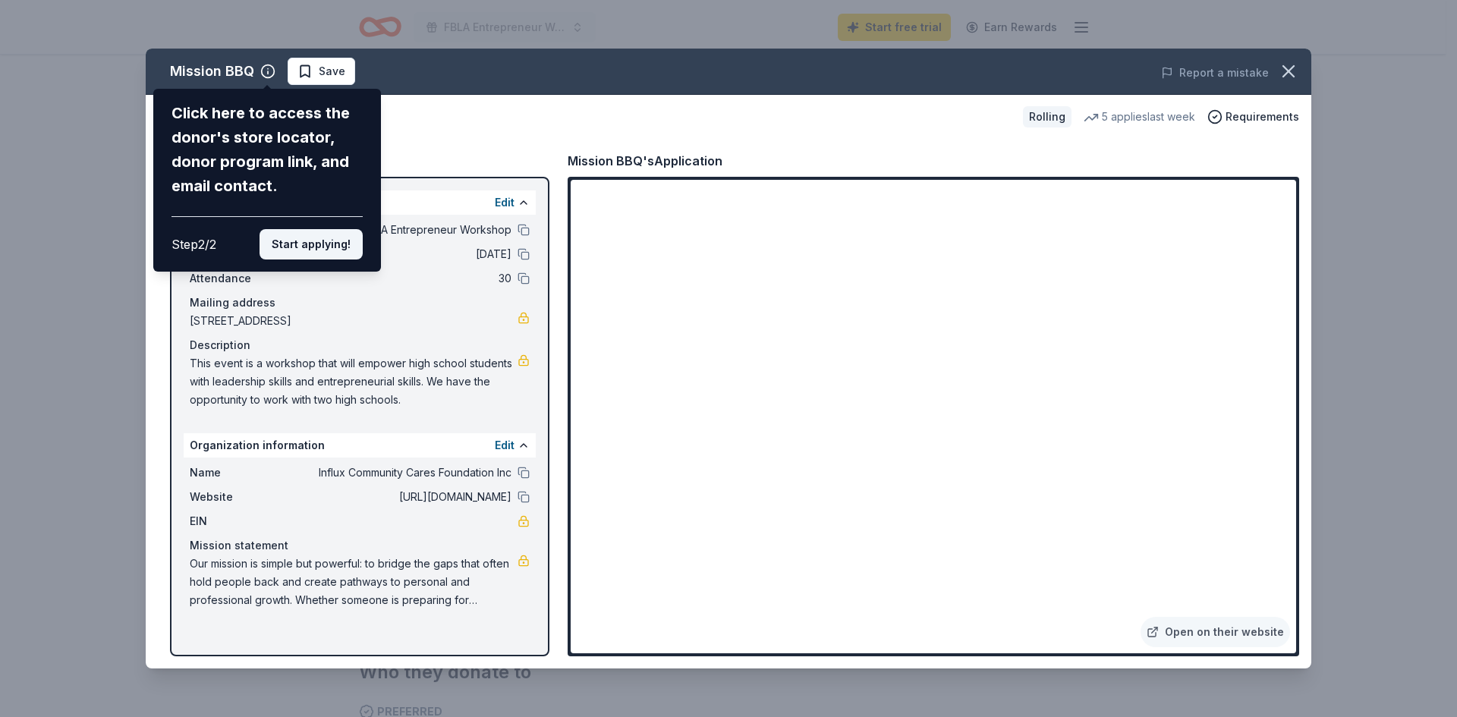
click at [348, 244] on button "Start applying!" at bounding box center [311, 244] width 103 height 30
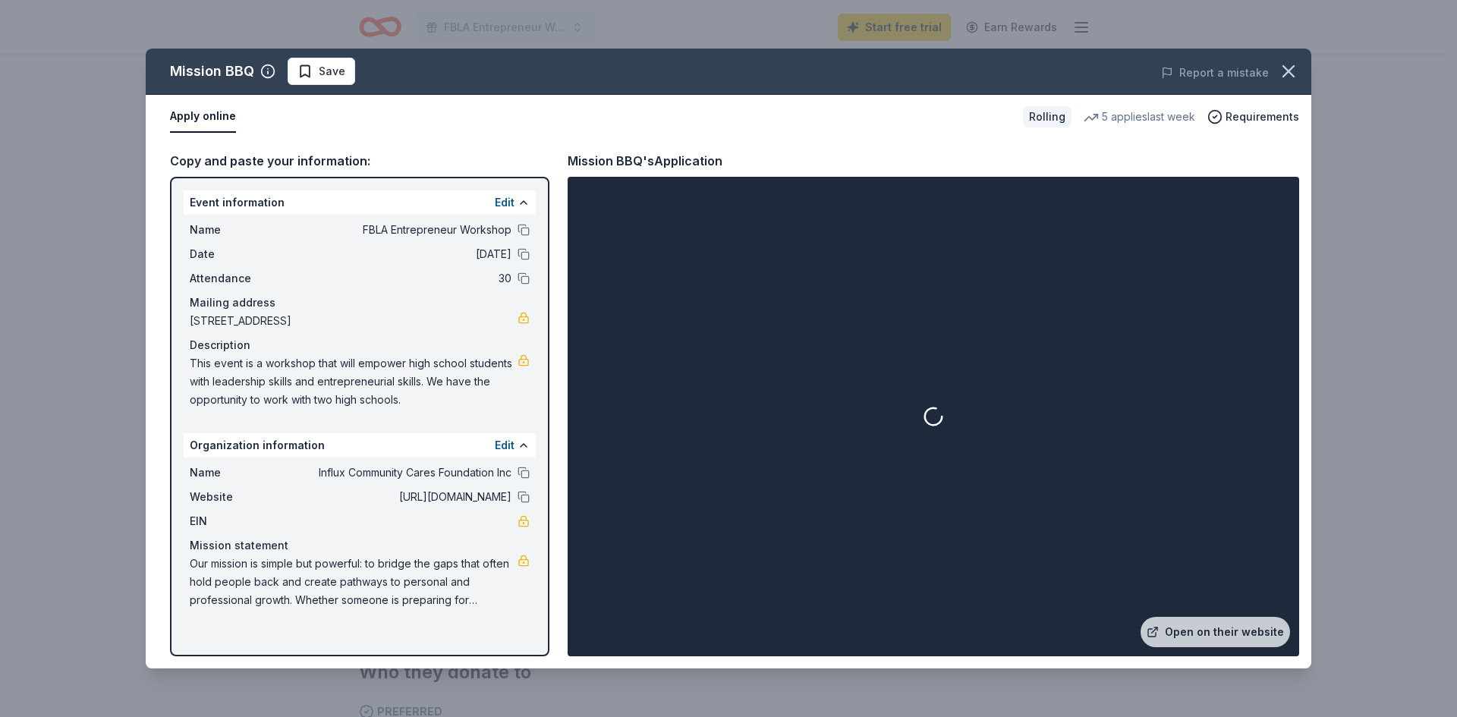
drag, startPoint x: 1295, startPoint y: 280, endPoint x: 1288, endPoint y: 334, distance: 54.3
click at [1288, 334] on div "Mission BBQ Save Report a mistake Apply online Rolling 5 applies last week Requ…" at bounding box center [729, 359] width 1166 height 620
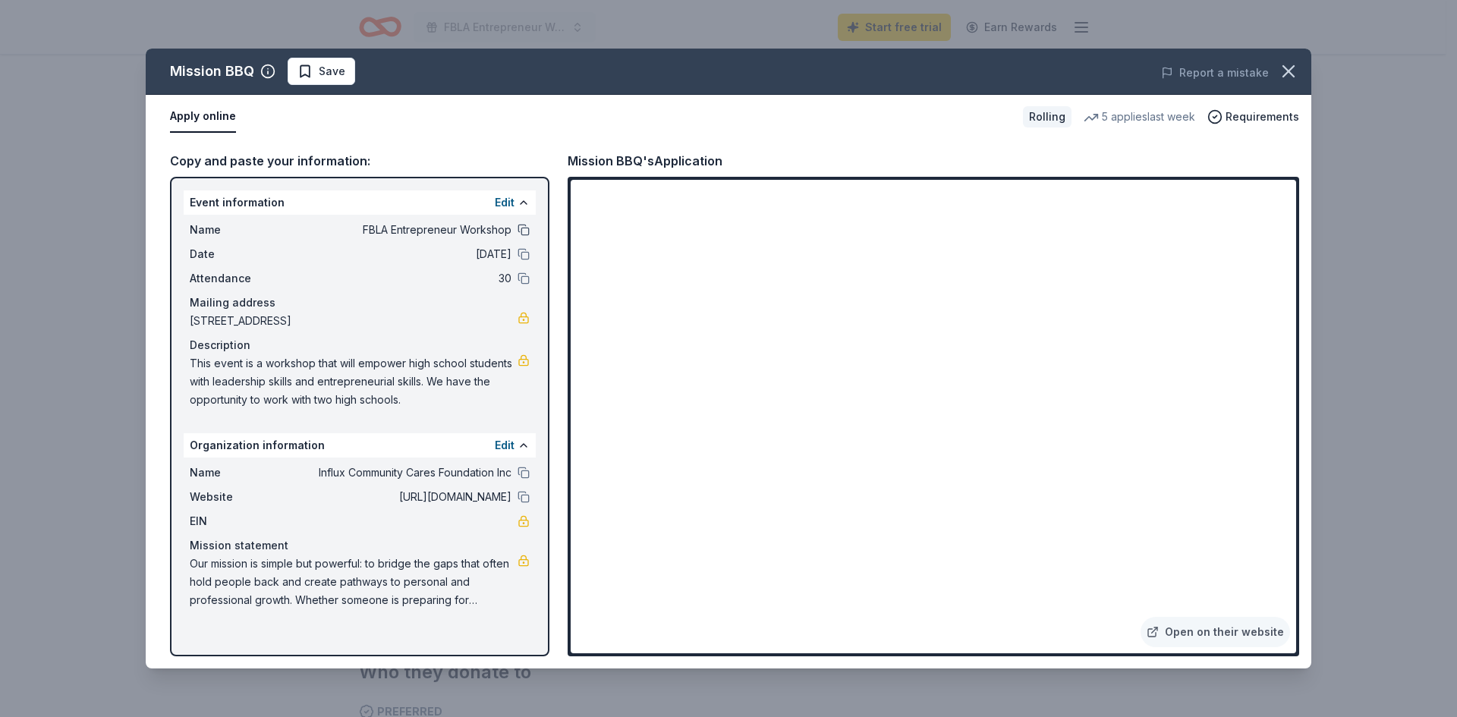
click at [522, 232] on button at bounding box center [524, 230] width 12 height 12
click at [1284, 73] on icon "button" at bounding box center [1288, 71] width 21 height 21
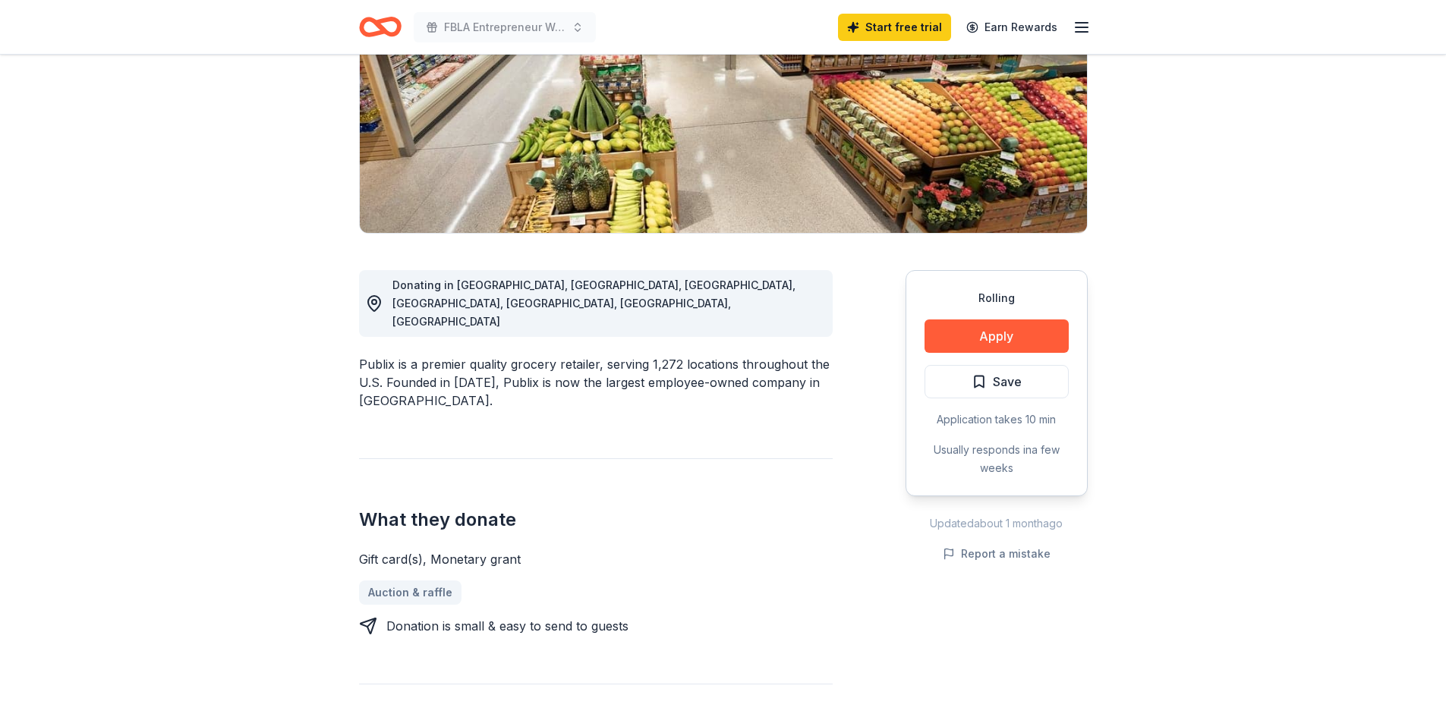
scroll to position [228, 0]
click at [1016, 339] on button "Apply" at bounding box center [997, 336] width 144 height 33
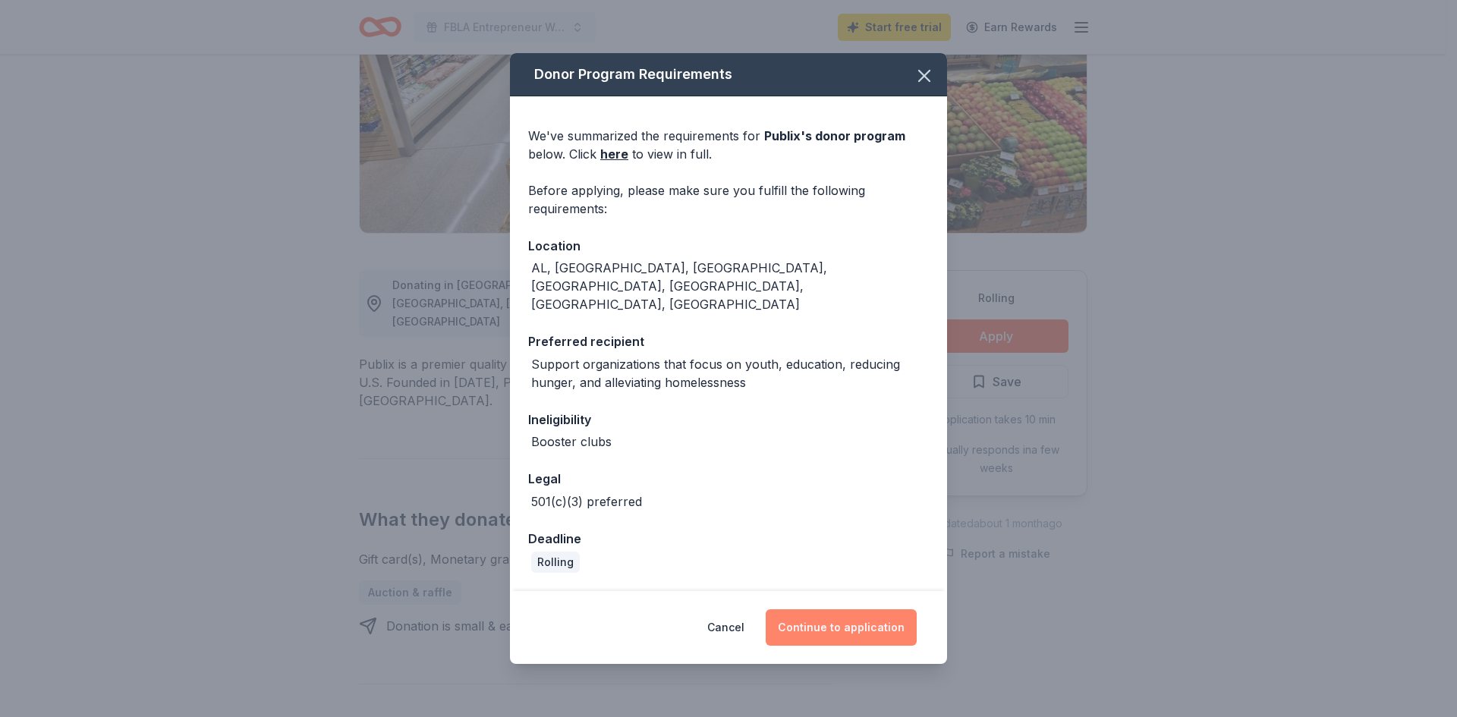
click at [874, 611] on button "Continue to application" at bounding box center [841, 628] width 151 height 36
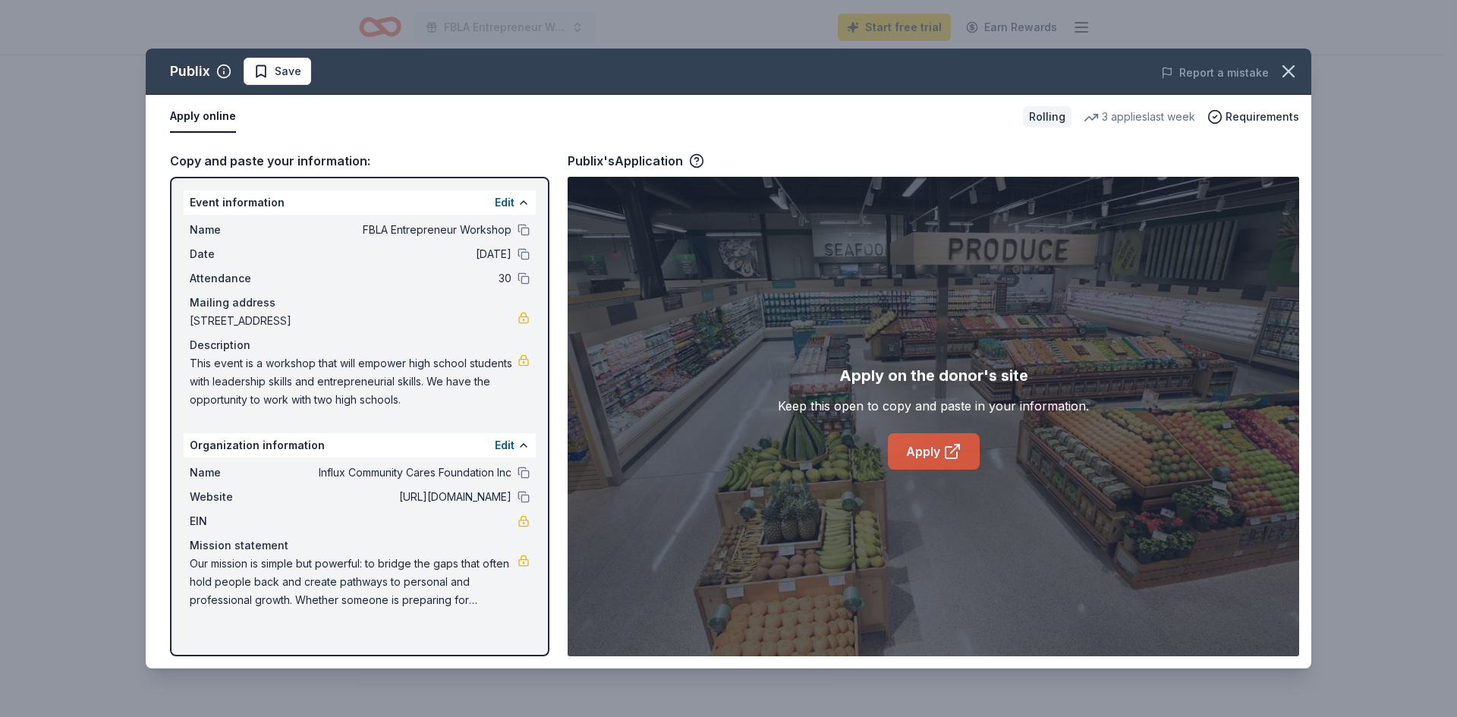
click at [931, 446] on link "Apply" at bounding box center [934, 451] width 92 height 36
click at [1285, 72] on icon "button" at bounding box center [1288, 71] width 21 height 21
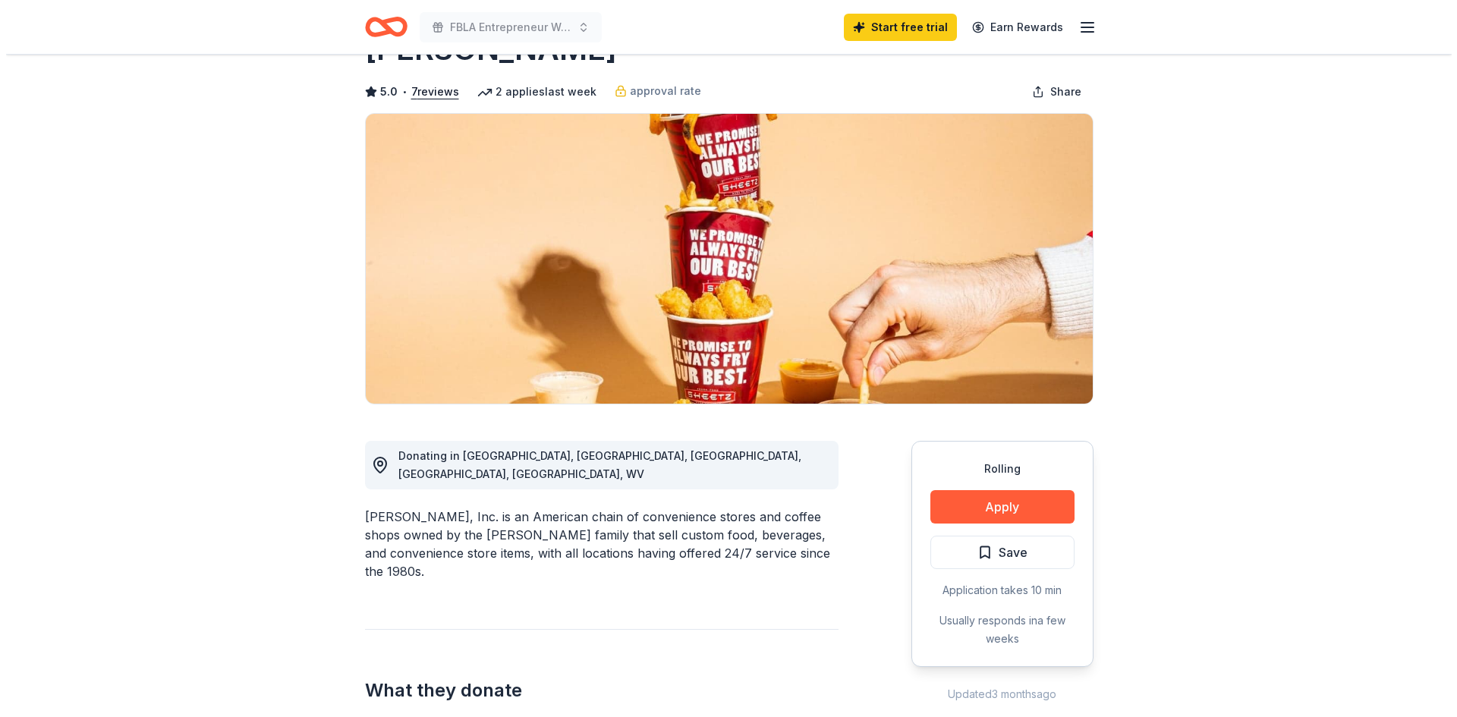
scroll to position [152, 0]
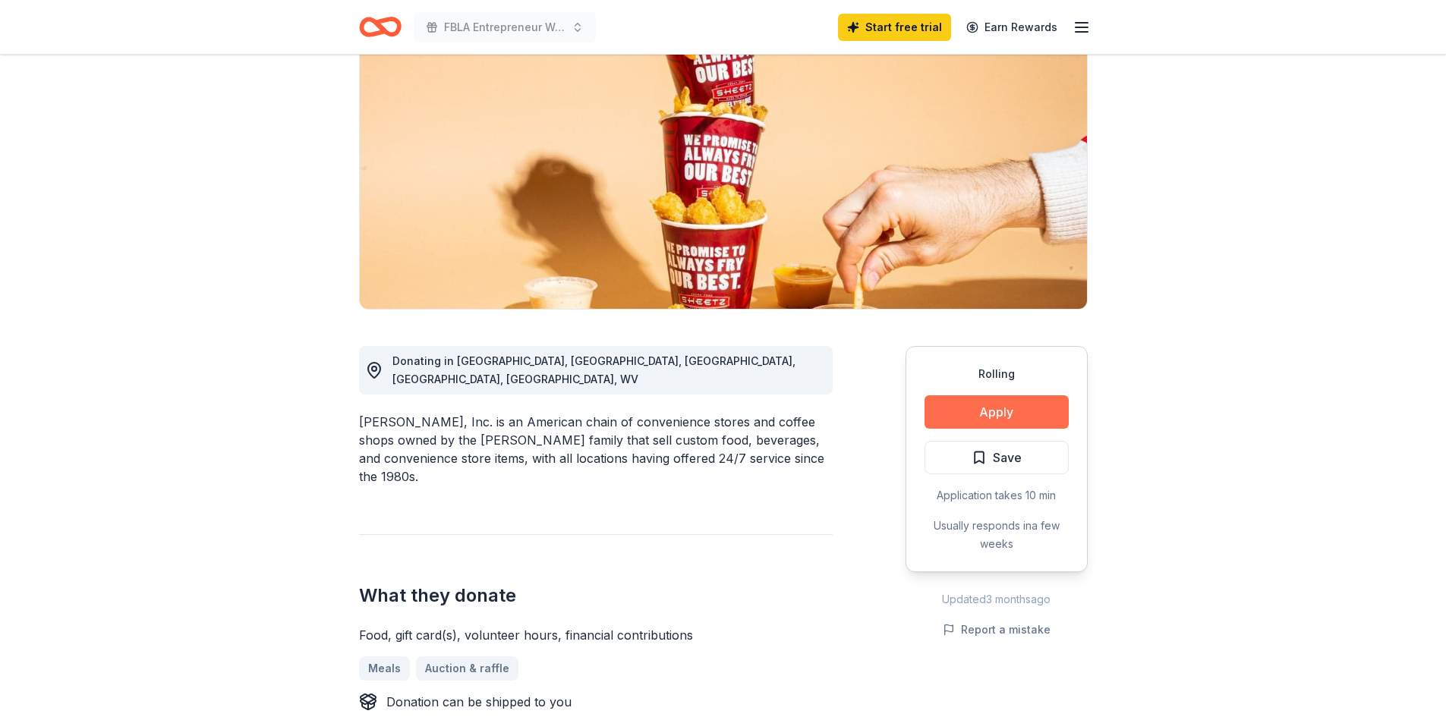
click at [1032, 402] on button "Apply" at bounding box center [997, 411] width 144 height 33
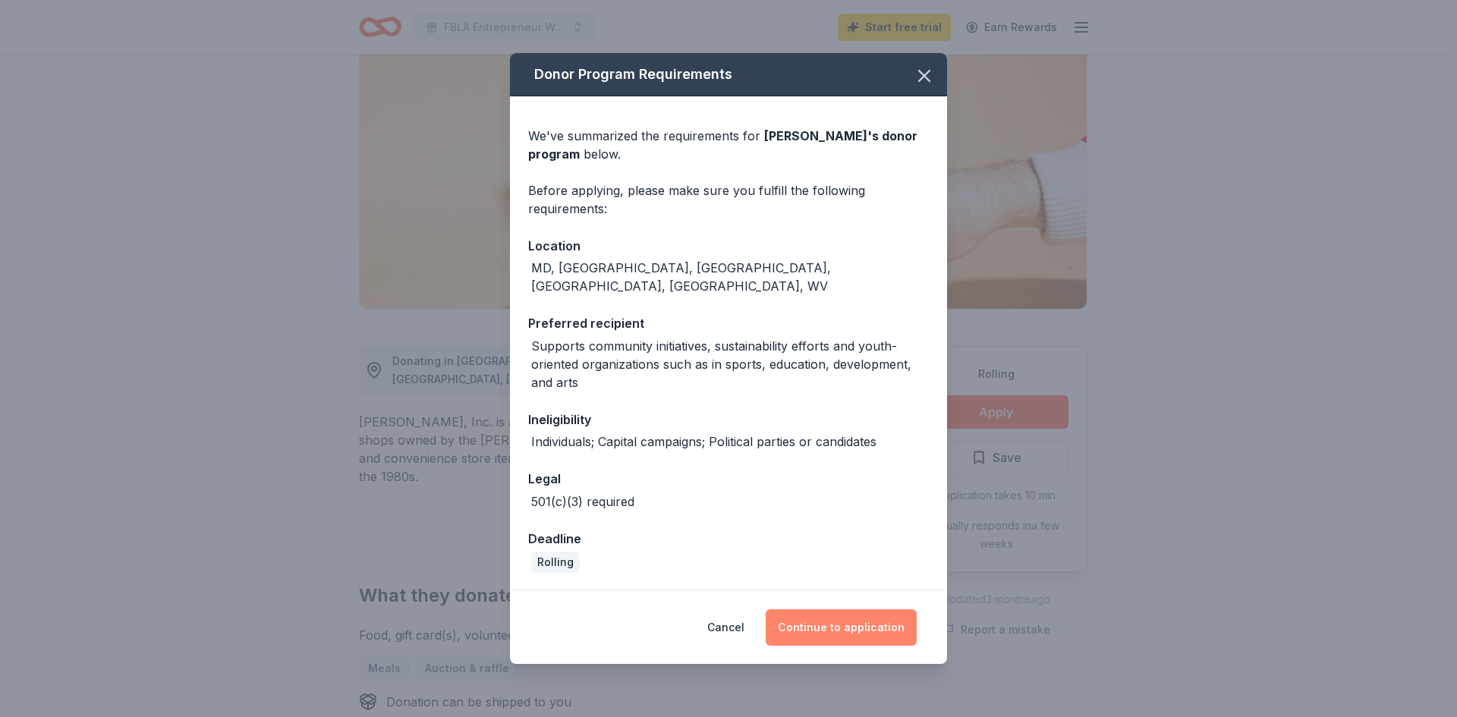
click at [855, 626] on button "Continue to application" at bounding box center [841, 628] width 151 height 36
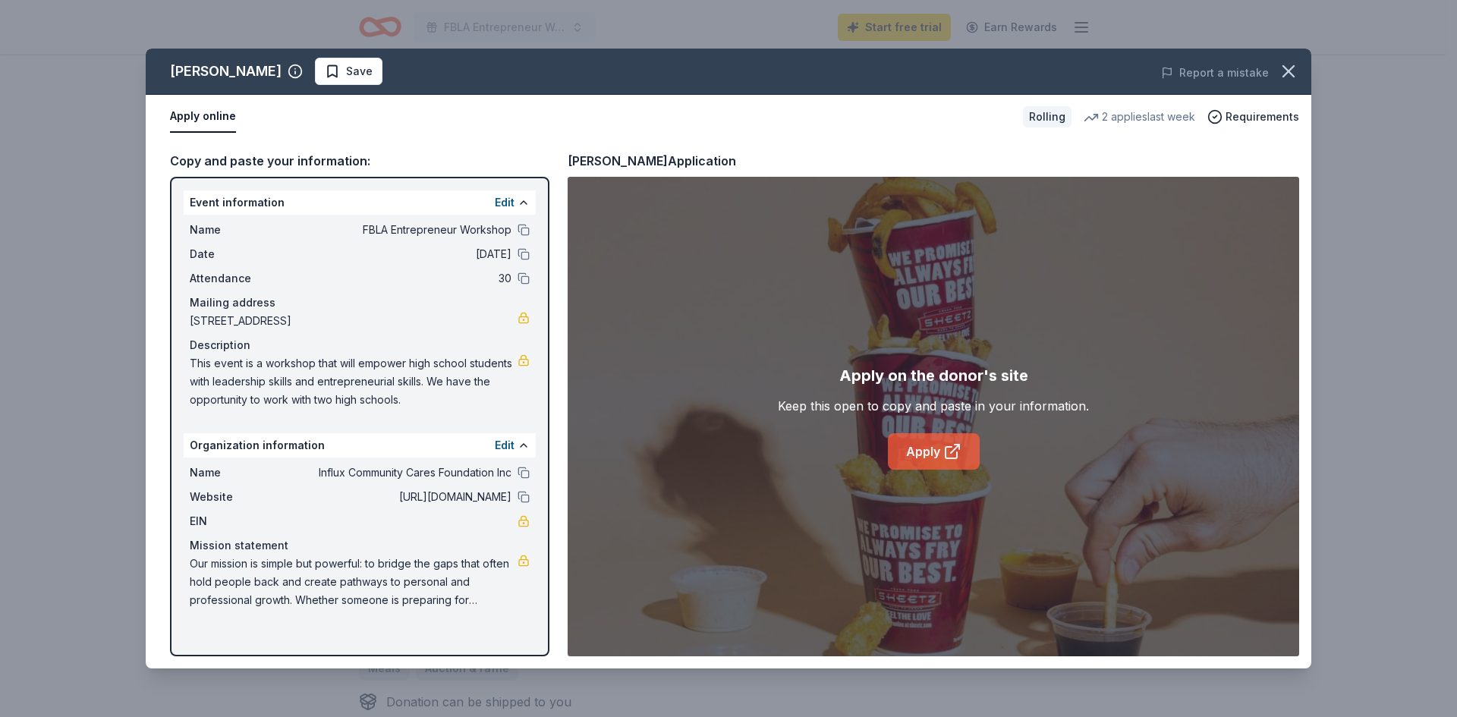
click at [913, 455] on link "Apply" at bounding box center [934, 451] width 92 height 36
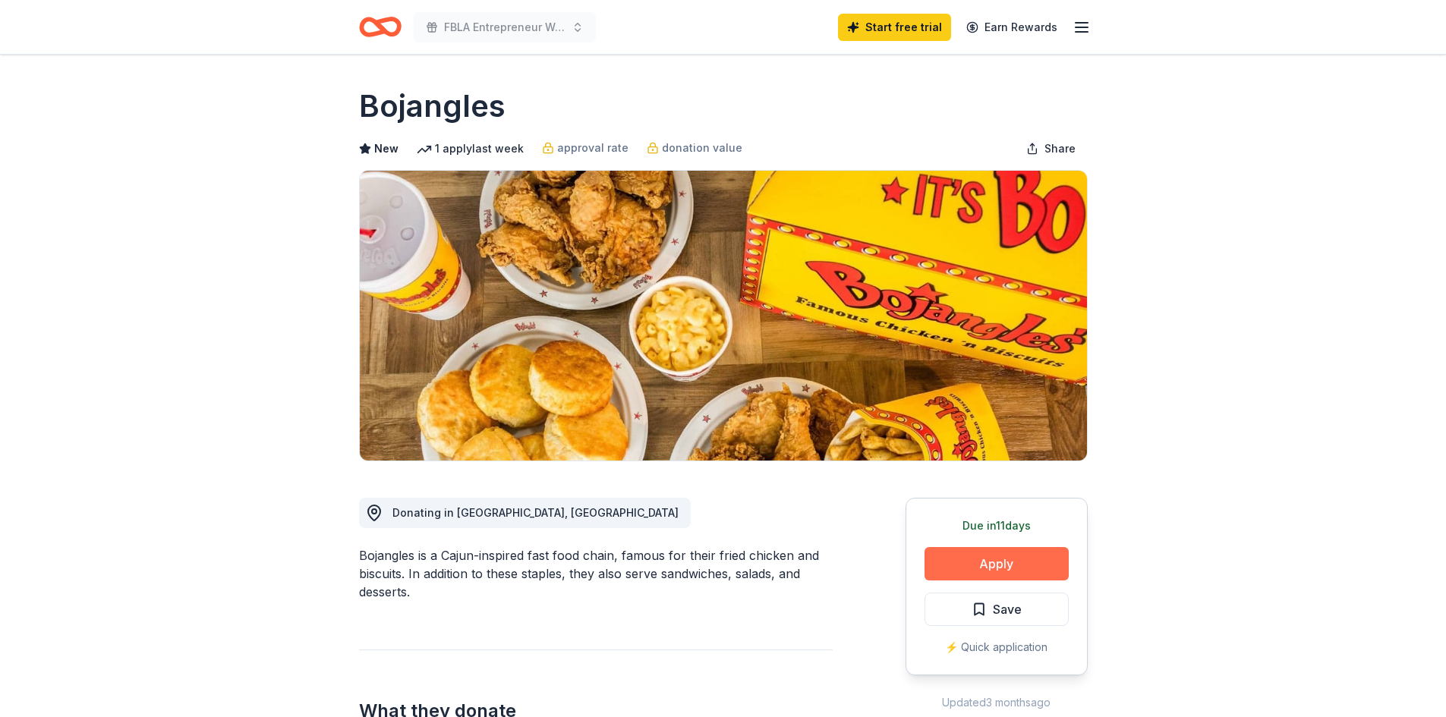
click at [976, 550] on button "Apply" at bounding box center [997, 563] width 144 height 33
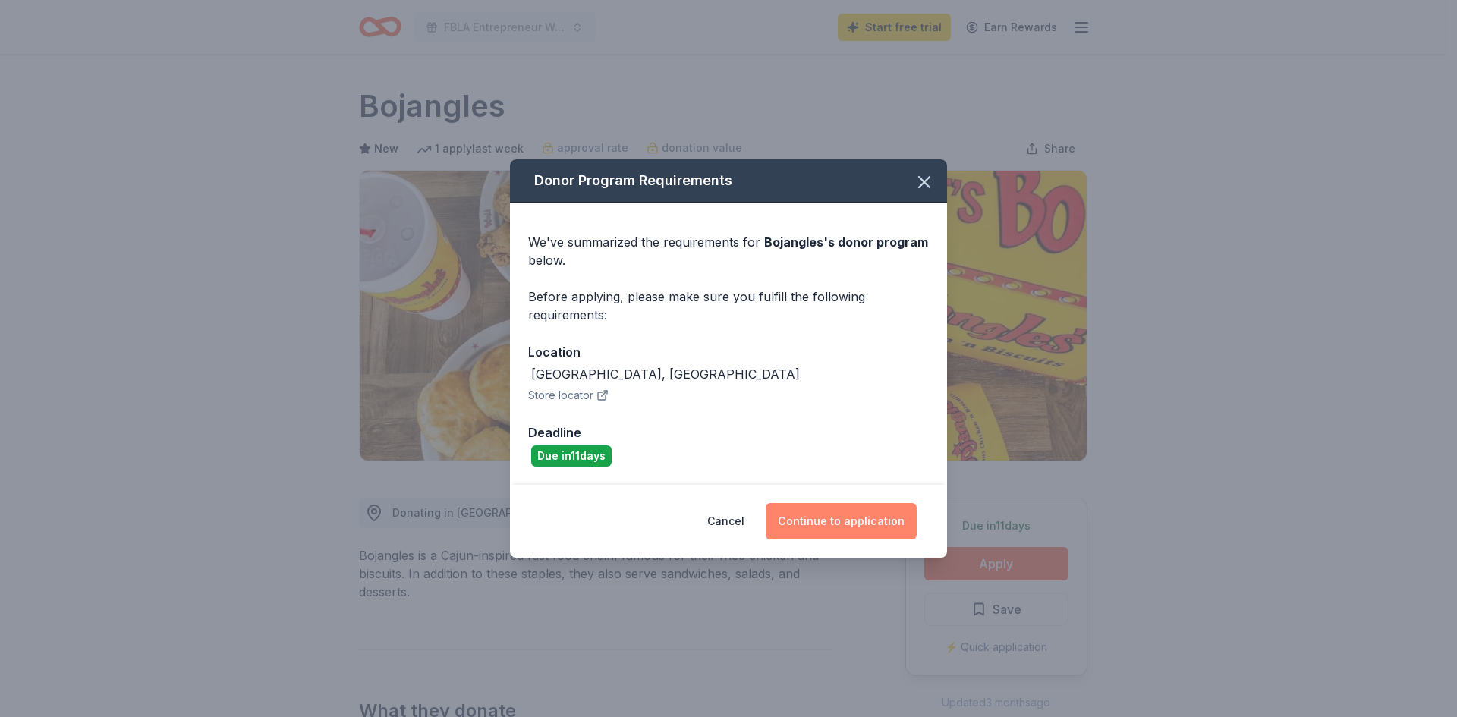
click at [827, 526] on button "Continue to application" at bounding box center [841, 521] width 151 height 36
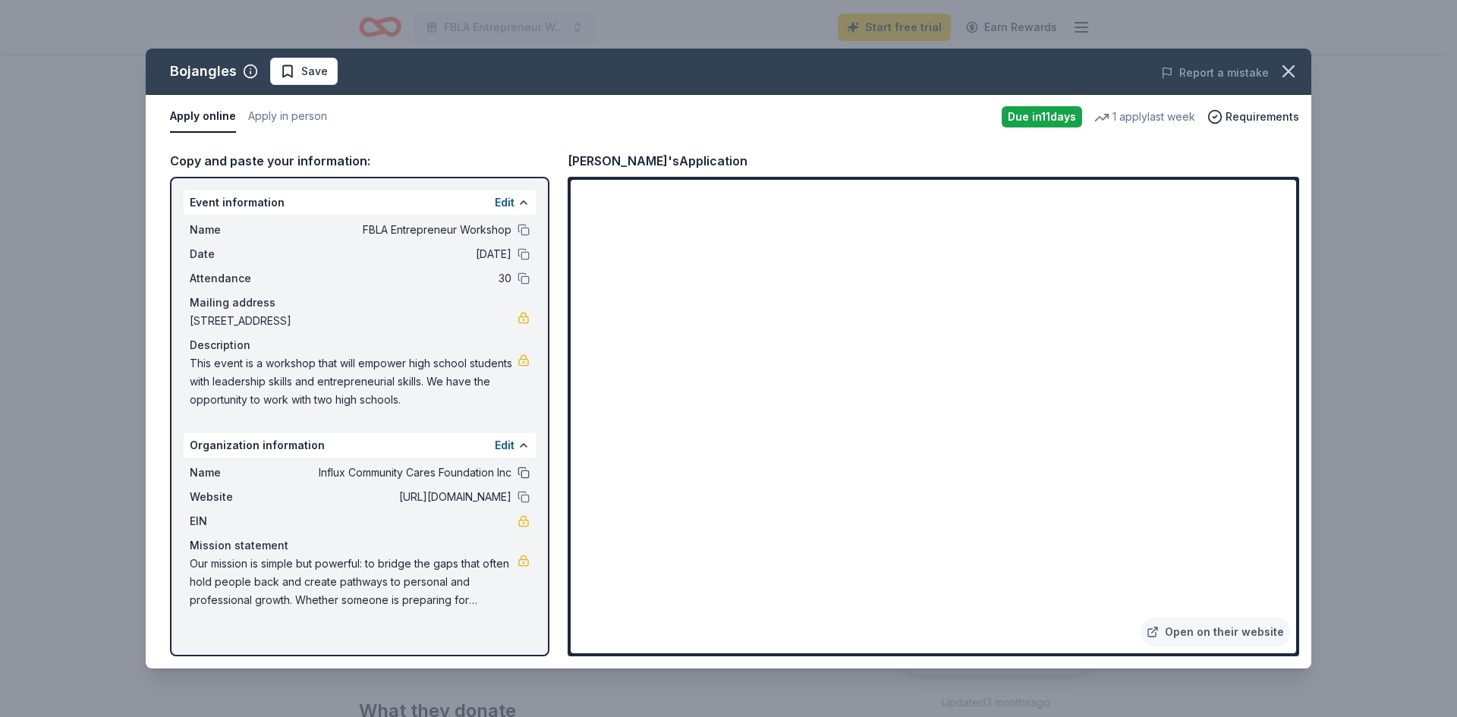
click at [528, 472] on button at bounding box center [524, 473] width 12 height 12
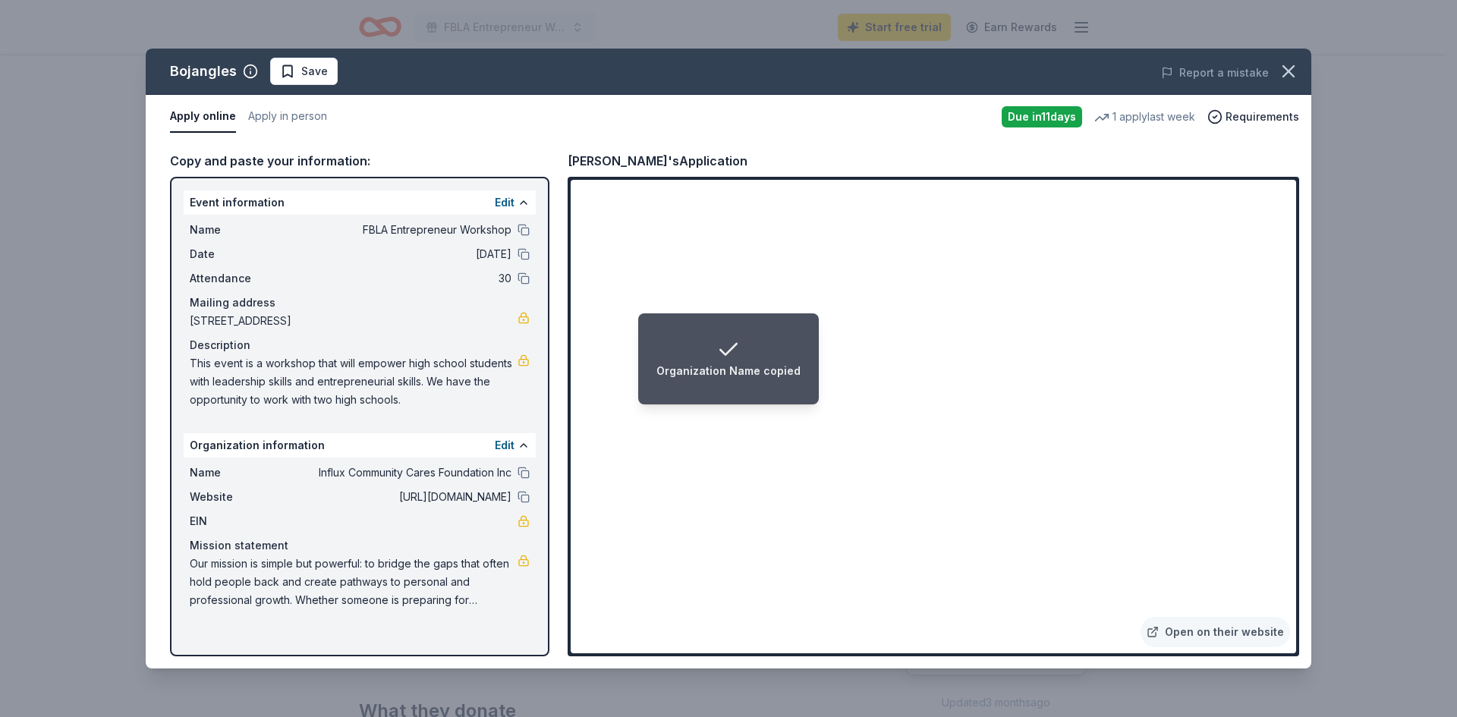
click at [733, 378] on div "Organization Name copied" at bounding box center [729, 371] width 144 height 18
click at [724, 381] on li "Organization Name copied" at bounding box center [728, 359] width 181 height 91
click at [734, 383] on li "Organization Name copied" at bounding box center [728, 359] width 181 height 91
click at [753, 383] on li "Organization Name copied" at bounding box center [728, 359] width 181 height 91
drag, startPoint x: 808, startPoint y: 382, endPoint x: 816, endPoint y: 380, distance: 7.7
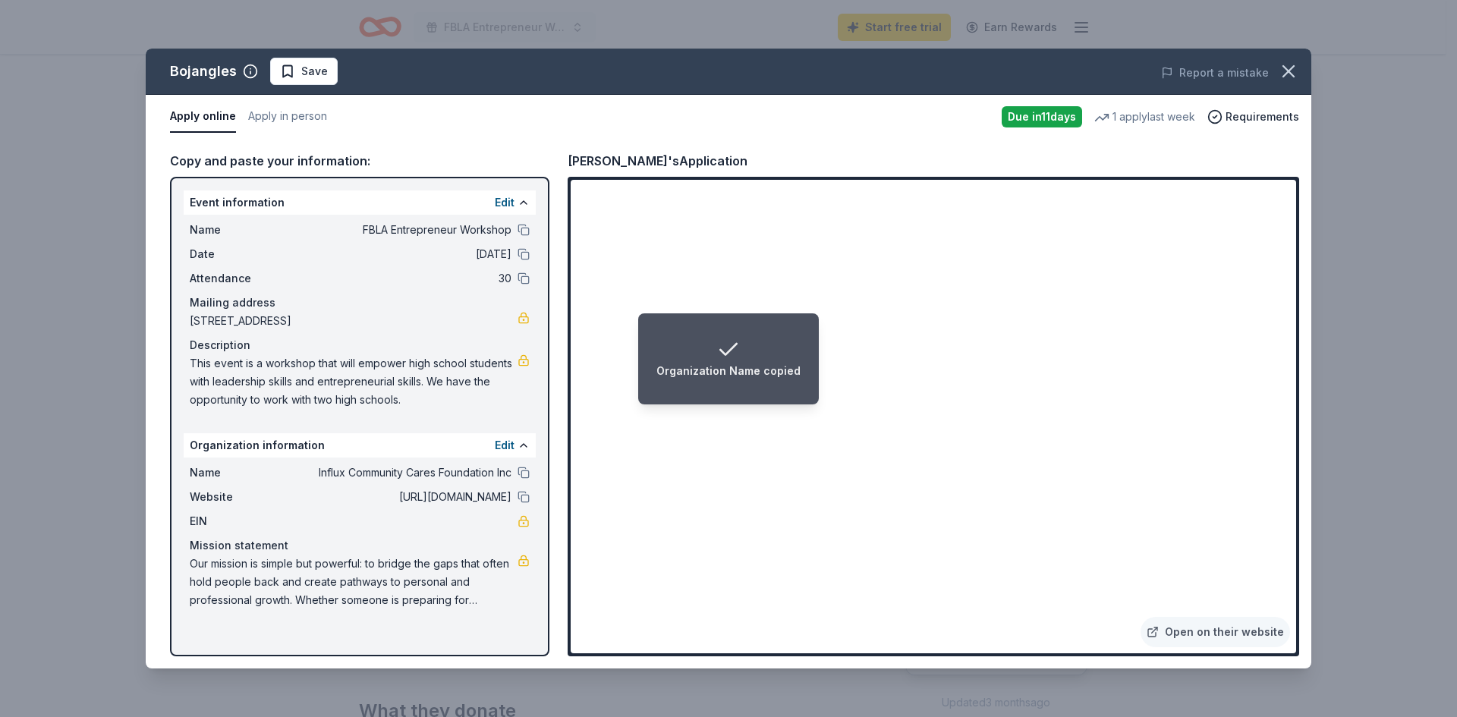
click at [816, 380] on li "Organization Name copied" at bounding box center [728, 359] width 181 height 91
click at [703, 402] on li "Organization Name copied" at bounding box center [728, 359] width 181 height 91
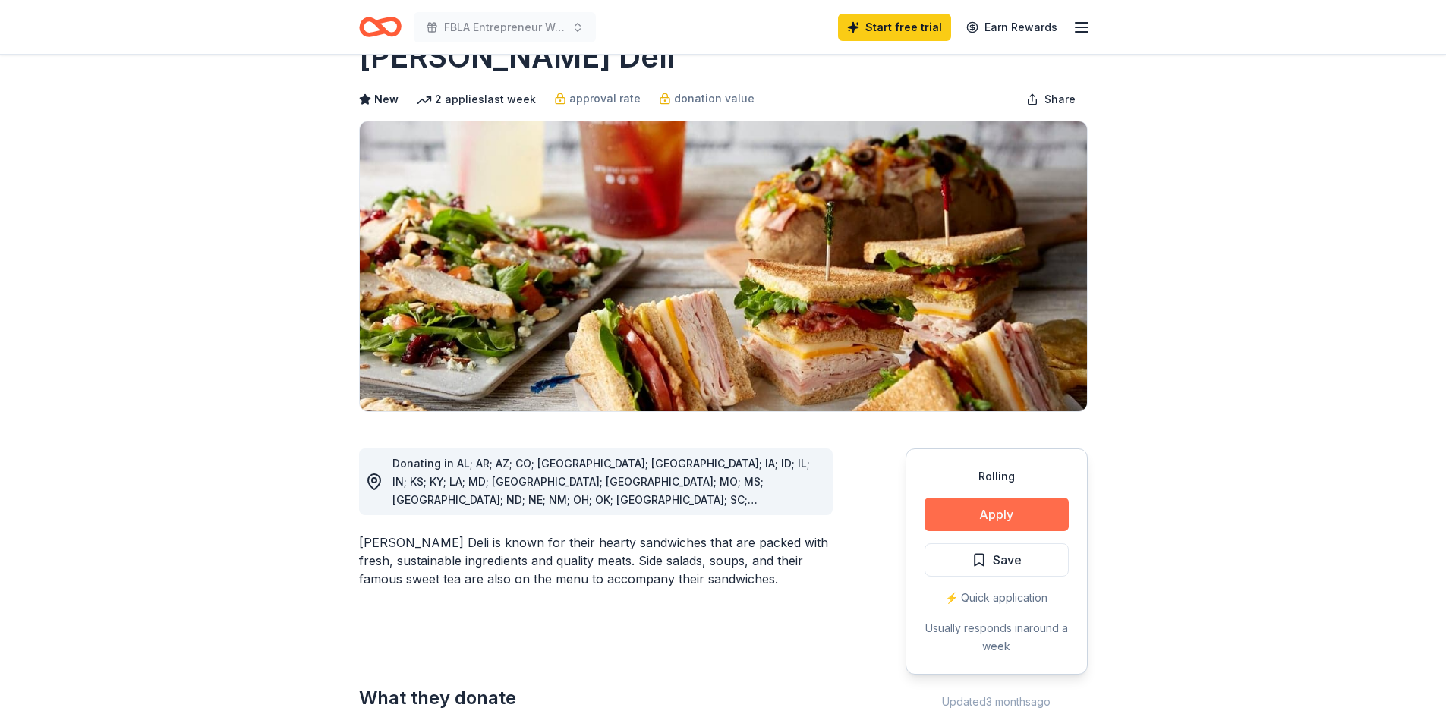
scroll to position [76, 0]
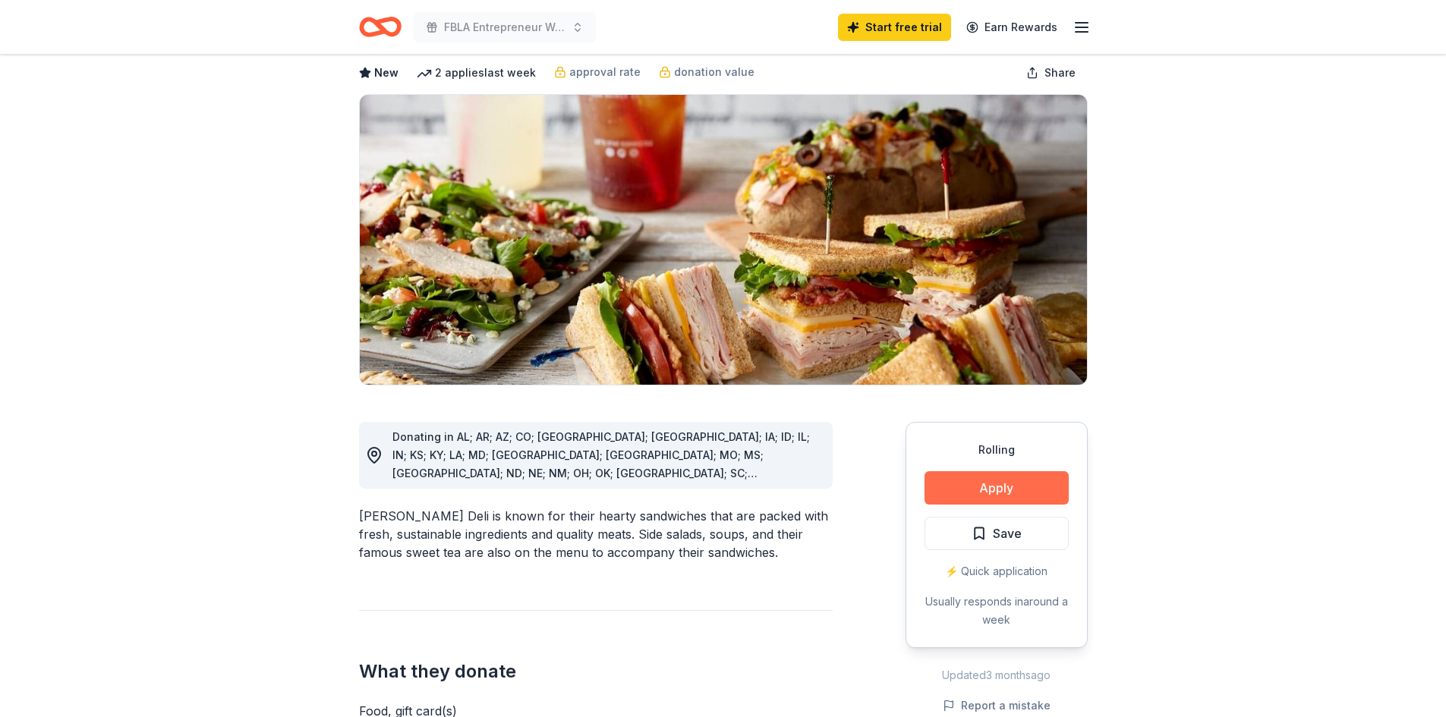
click at [1004, 485] on button "Apply" at bounding box center [997, 487] width 144 height 33
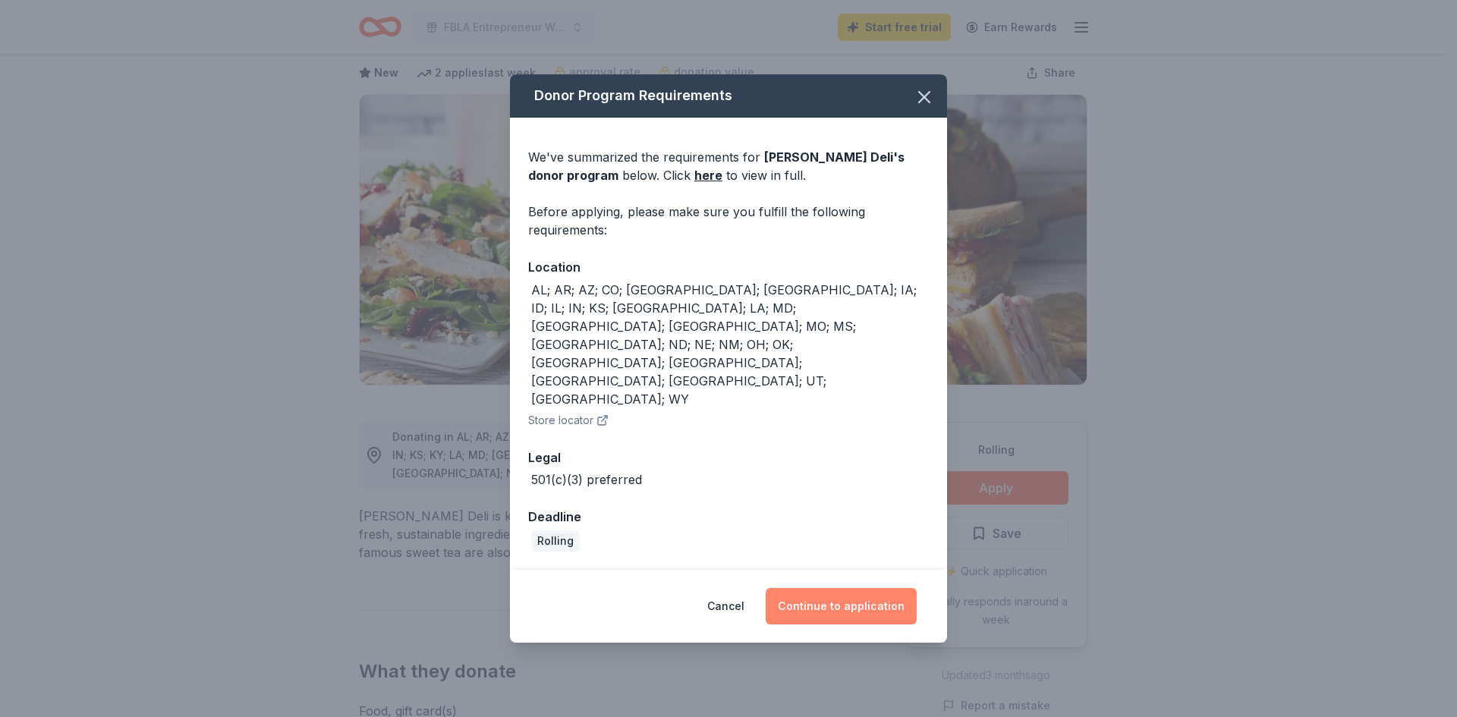
click at [904, 588] on button "Continue to application" at bounding box center [841, 606] width 151 height 36
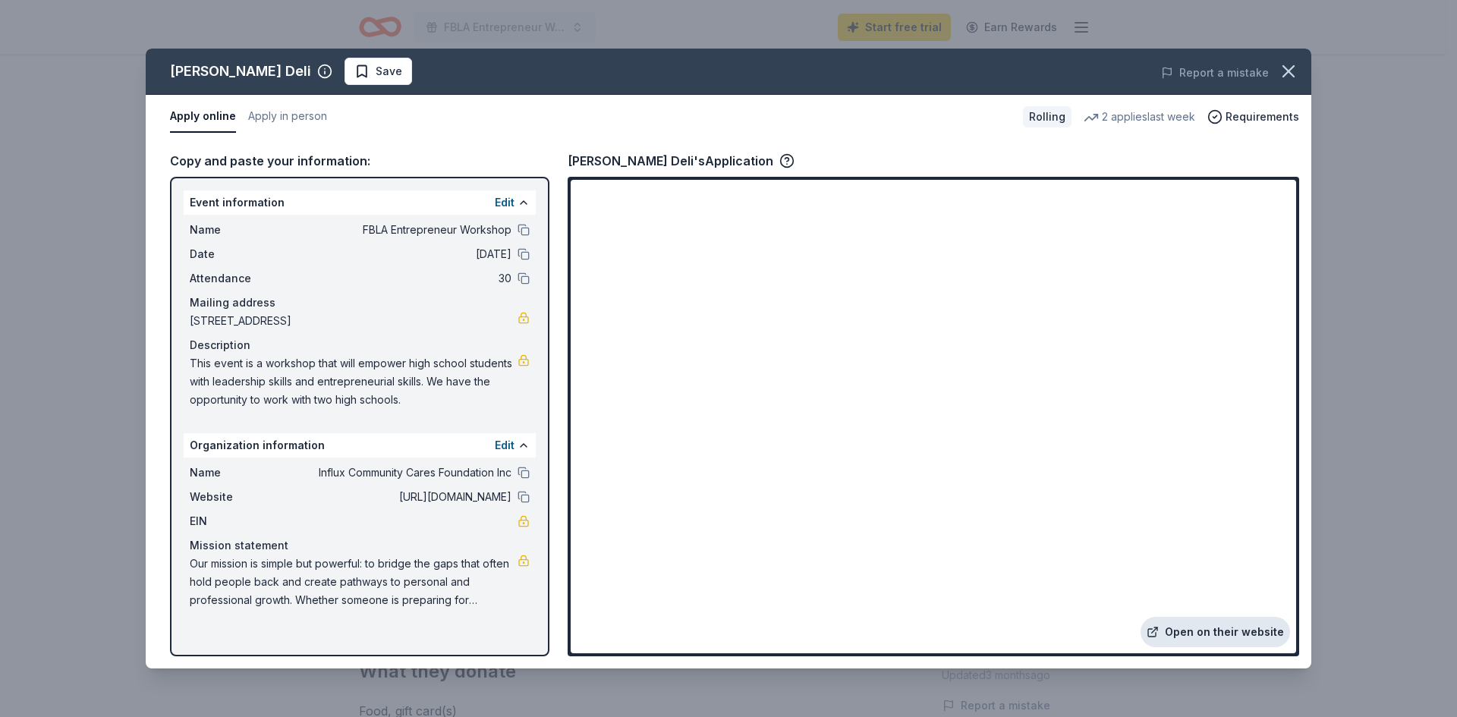
click at [1205, 628] on link "Open on their website" at bounding box center [1216, 632] width 150 height 30
click at [1285, 64] on icon "button" at bounding box center [1288, 71] width 21 height 21
